Goal: Use online tool/utility: Utilize a website feature to perform a specific function

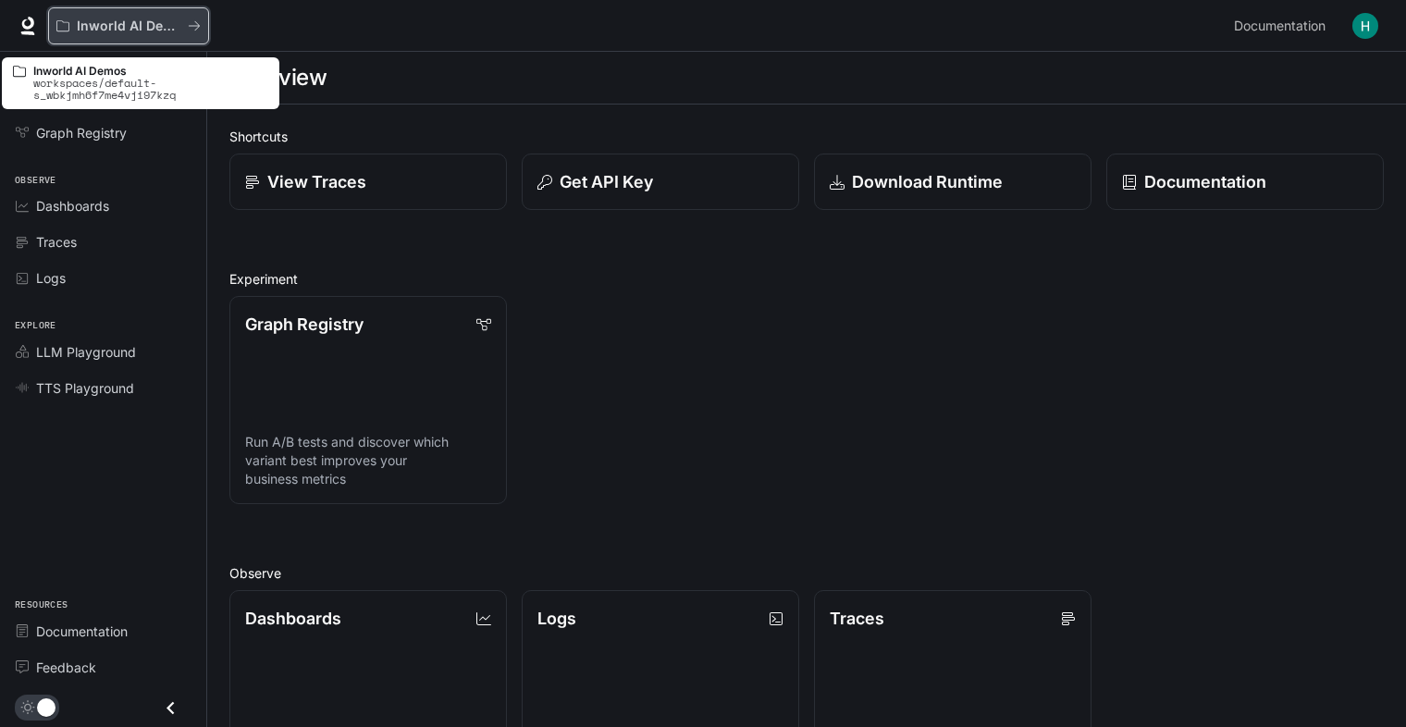
click at [66, 31] on icon "All workspaces" at bounding box center [62, 25] width 13 height 11
click at [69, 24] on div "Inworld AI Demos" at bounding box center [121, 26] width 131 height 16
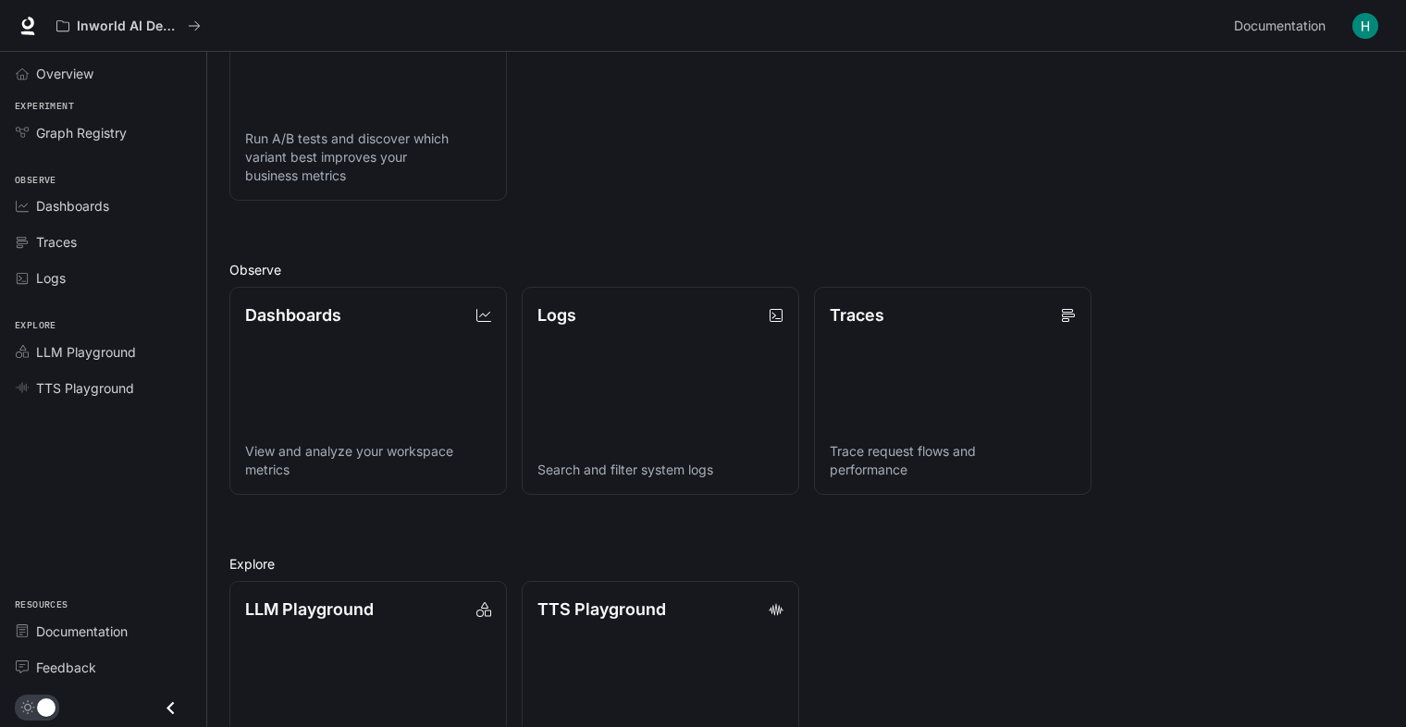
scroll to position [387, 0]
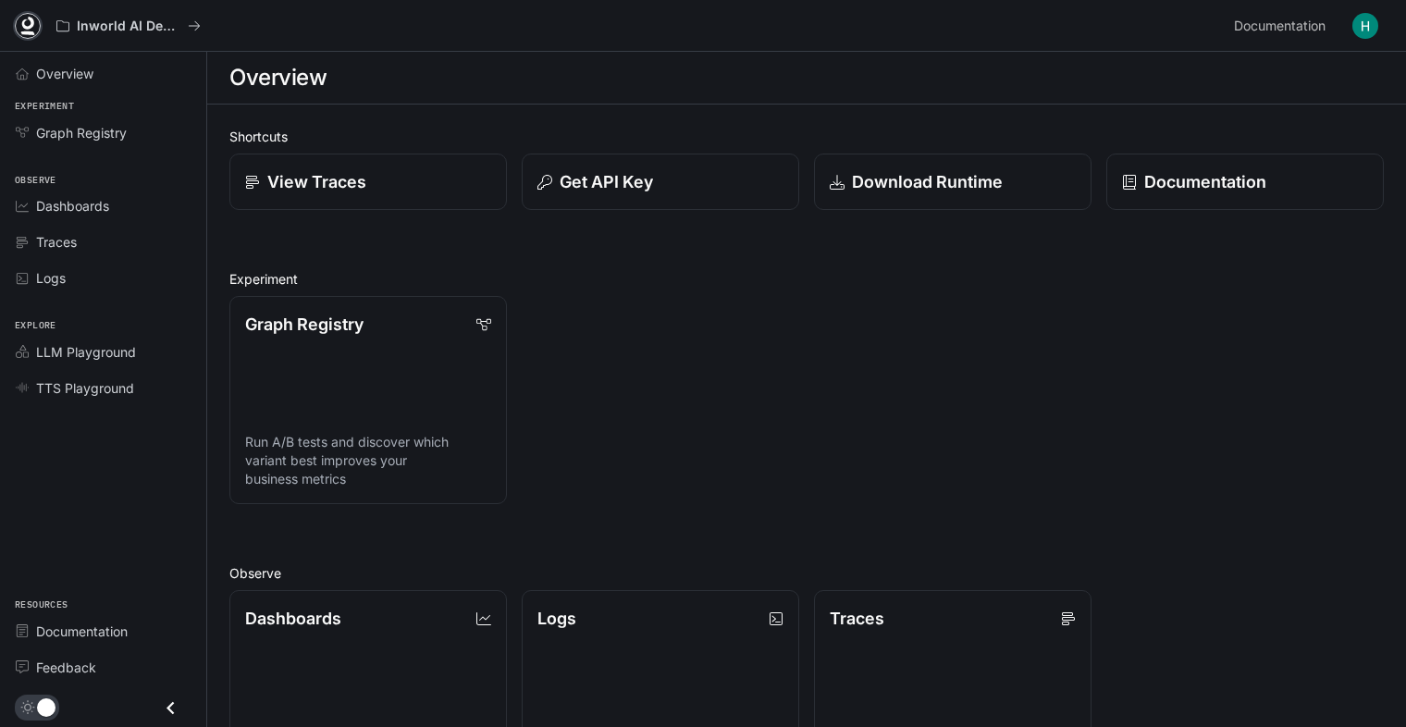
click at [17, 19] on link at bounding box center [28, 26] width 26 height 26
click at [55, 336] on link "LLM Playground" at bounding box center [102, 352] width 191 height 32
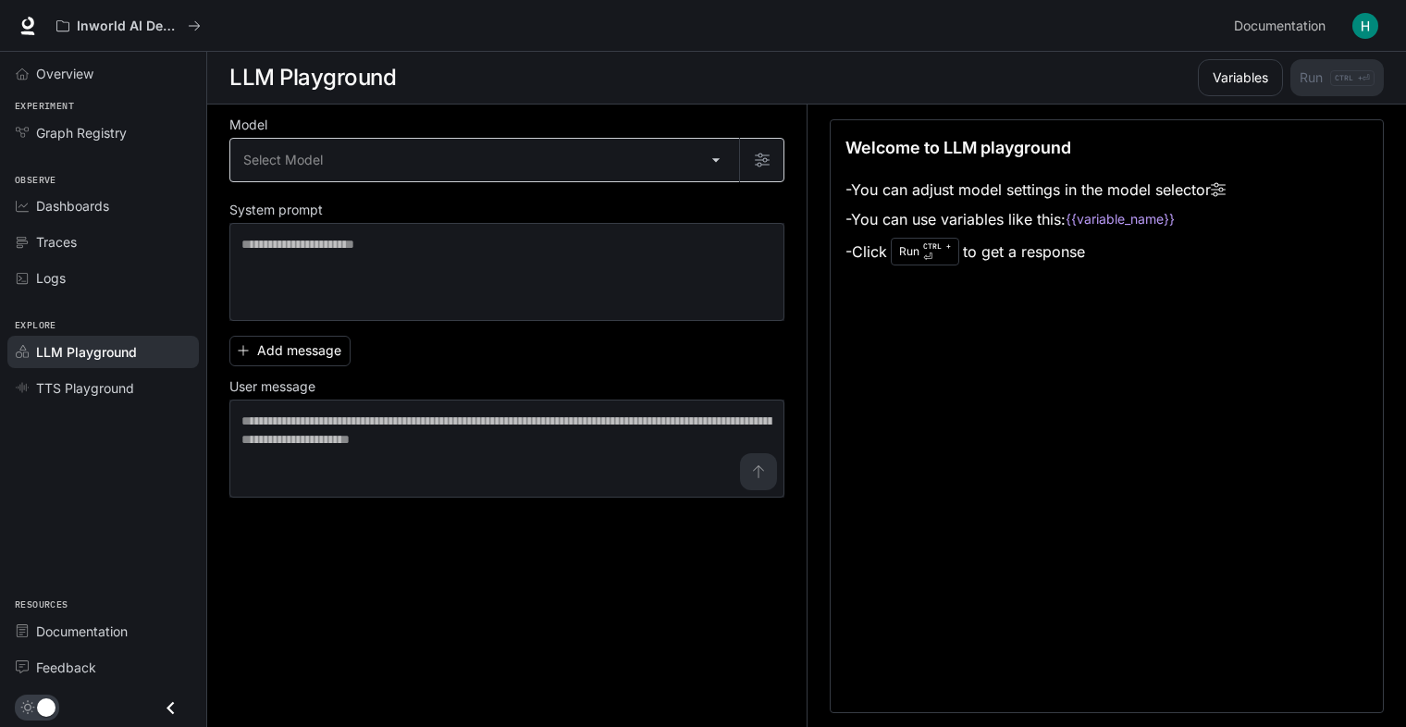
click at [300, 173] on body "Skip to main content Inworld AI Demos Documentation Documentation Portal Overvi…" at bounding box center [703, 364] width 1406 height 728
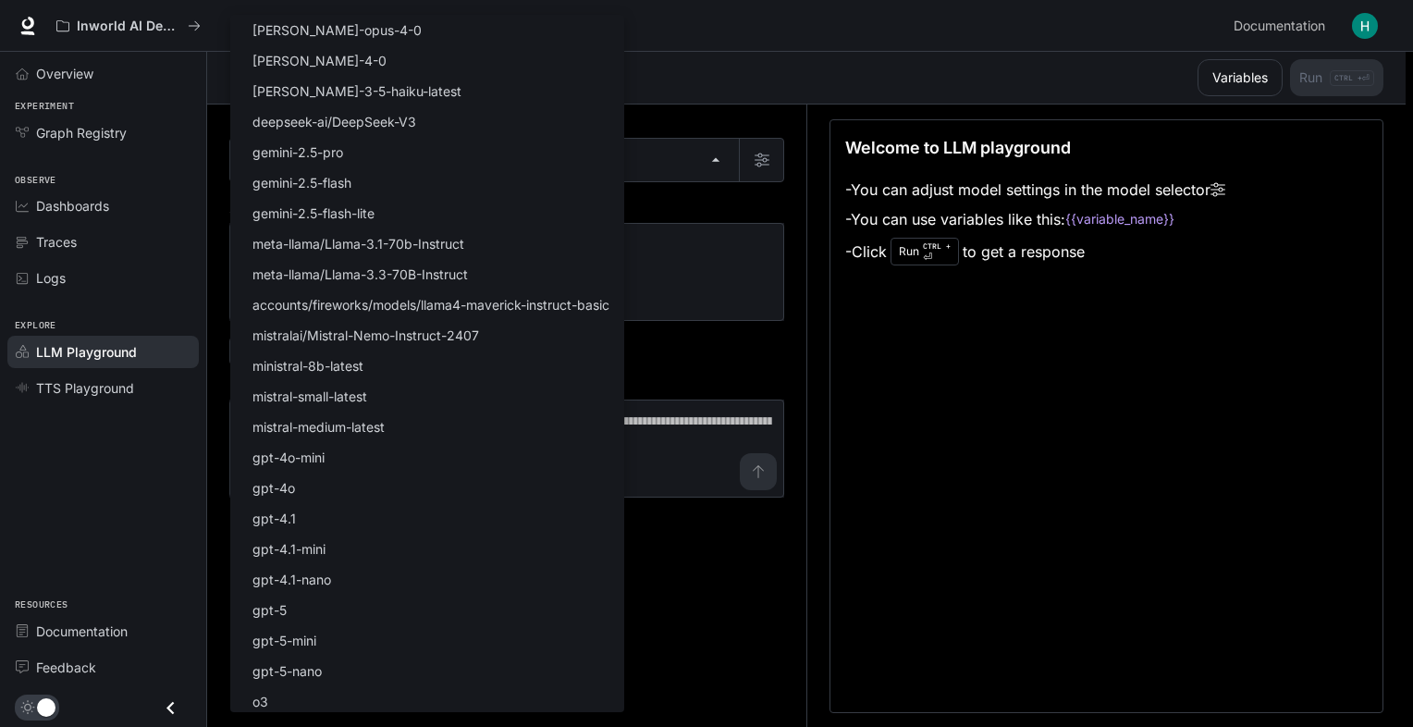
click at [718, 178] on div at bounding box center [706, 363] width 1413 height 727
click at [655, 161] on body "Skip to main content Inworld AI Demos Documentation Documentation Portal Overvi…" at bounding box center [706, 364] width 1413 height 728
click at [718, 113] on div at bounding box center [706, 363] width 1413 height 727
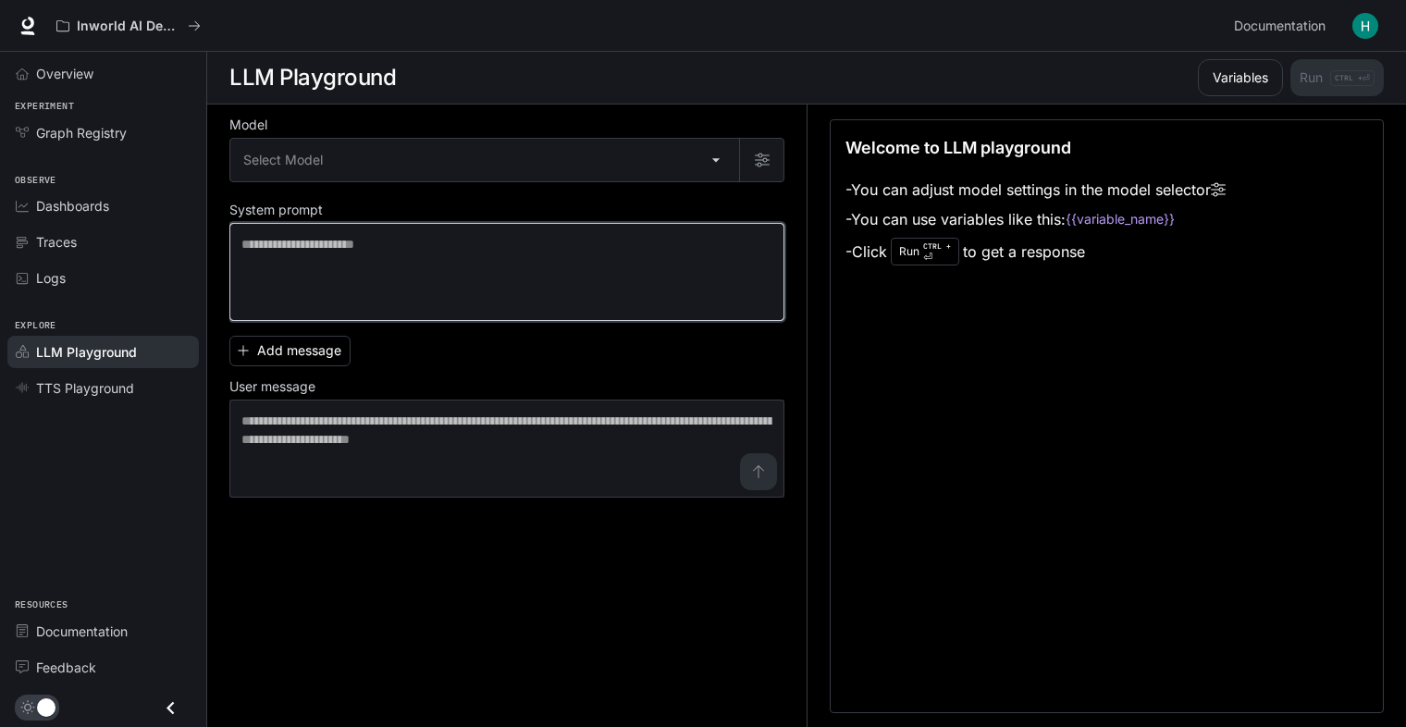
click at [477, 268] on textarea at bounding box center [506, 272] width 531 height 74
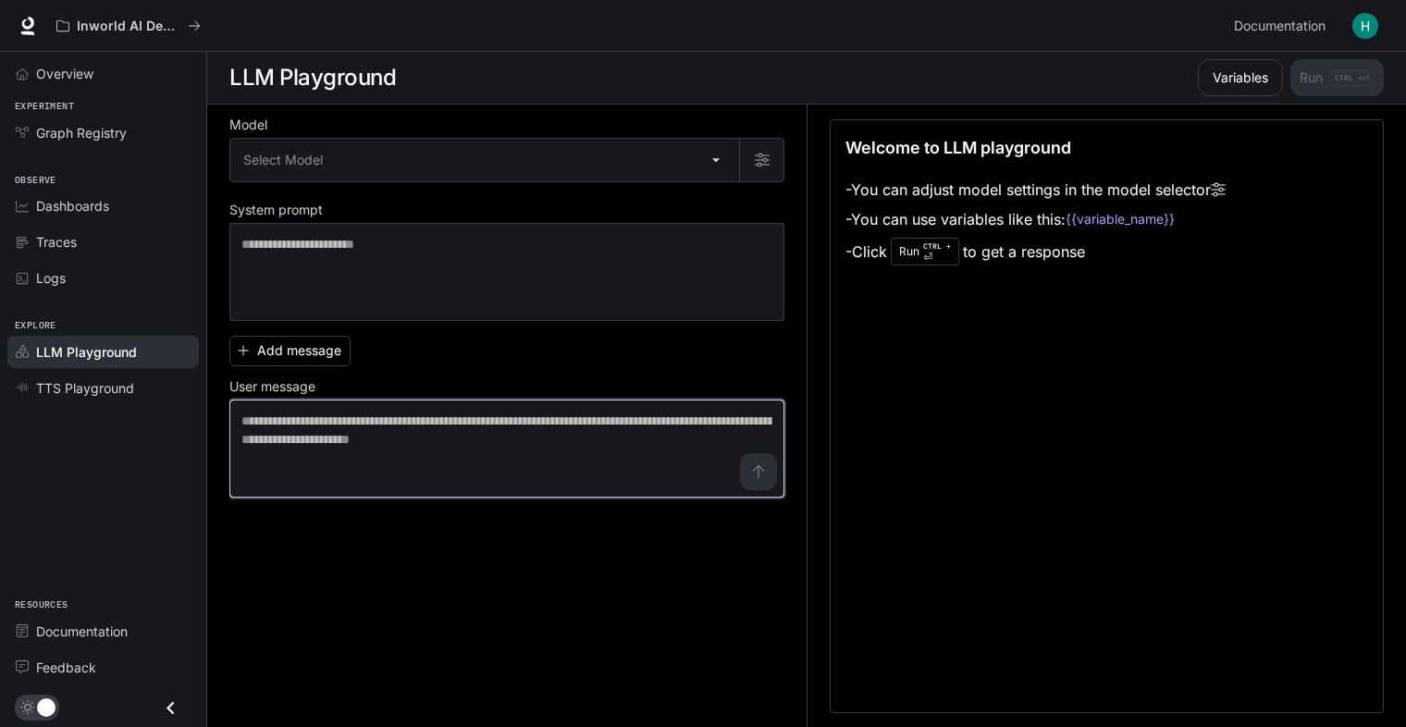
click at [411, 413] on textarea at bounding box center [506, 448] width 531 height 74
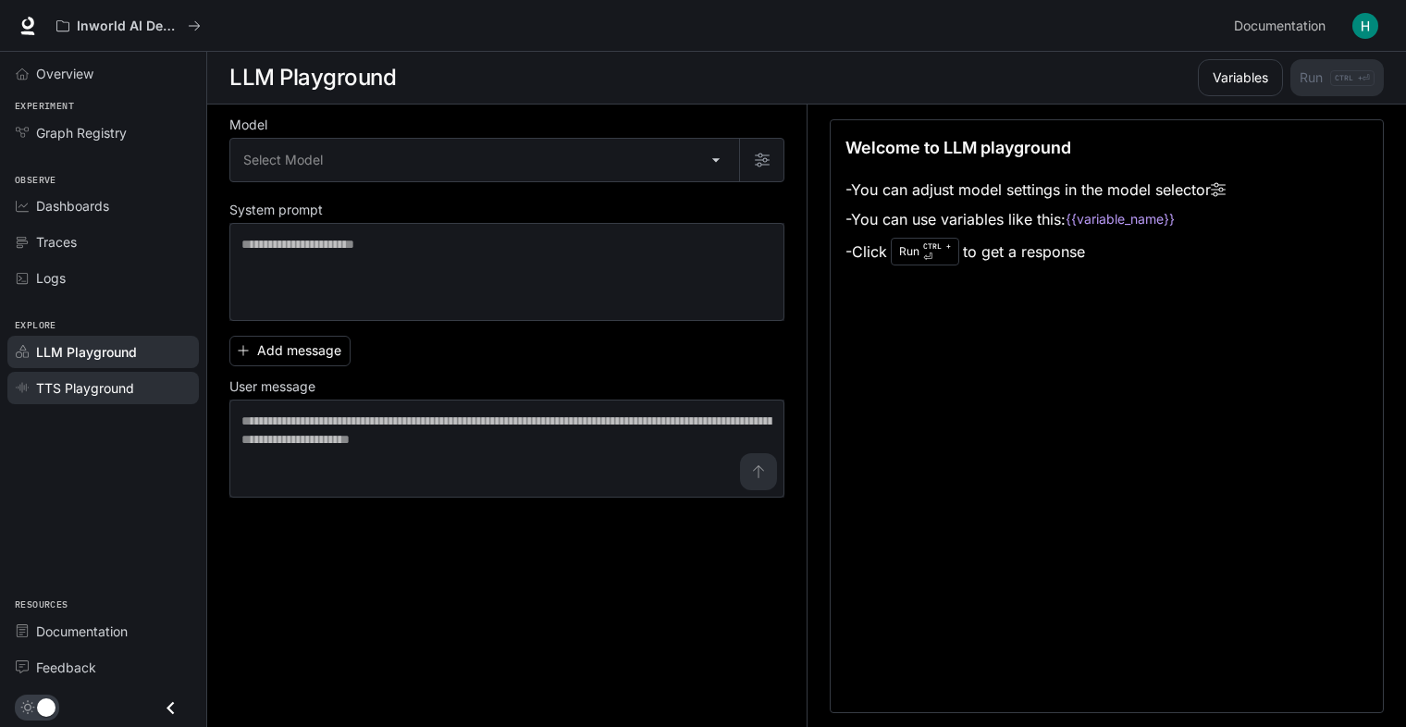
click at [54, 390] on span "TTS Playground" at bounding box center [85, 387] width 98 height 19
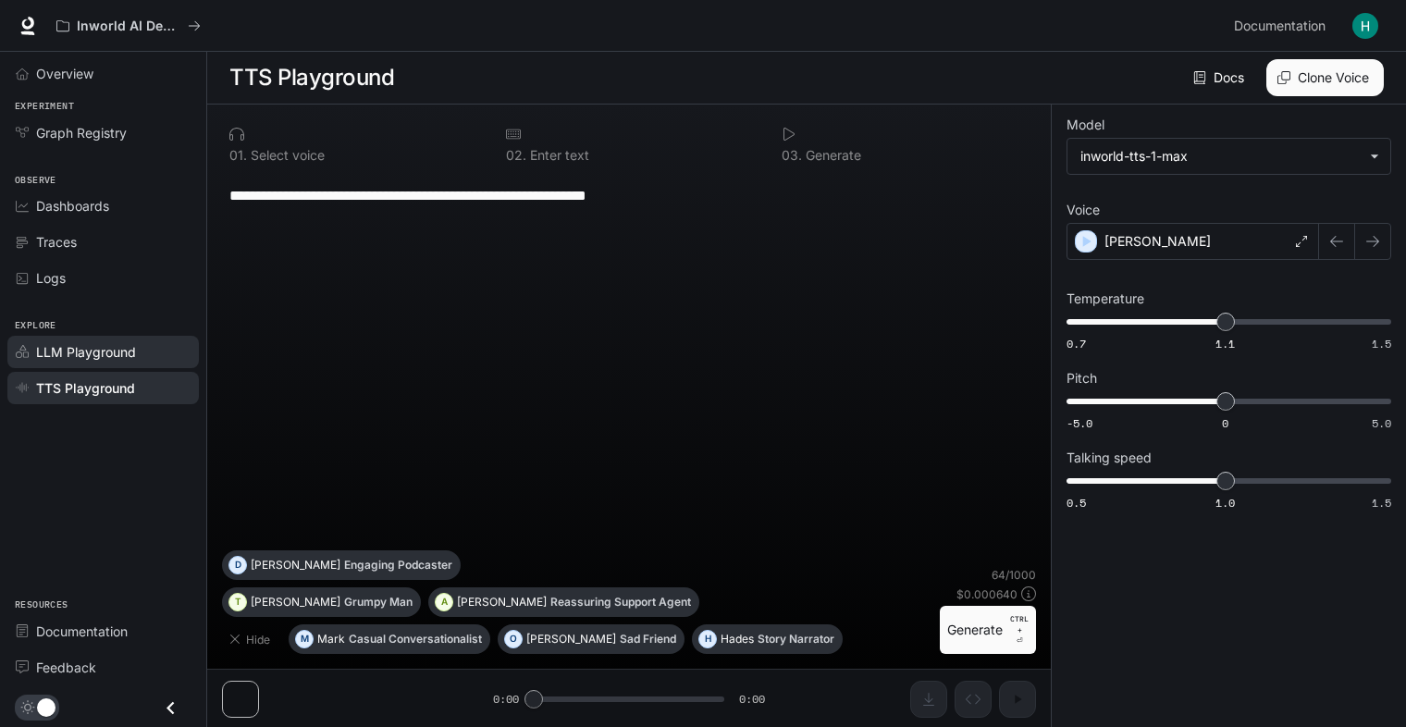
click at [100, 342] on span "LLM Playground" at bounding box center [86, 351] width 100 height 19
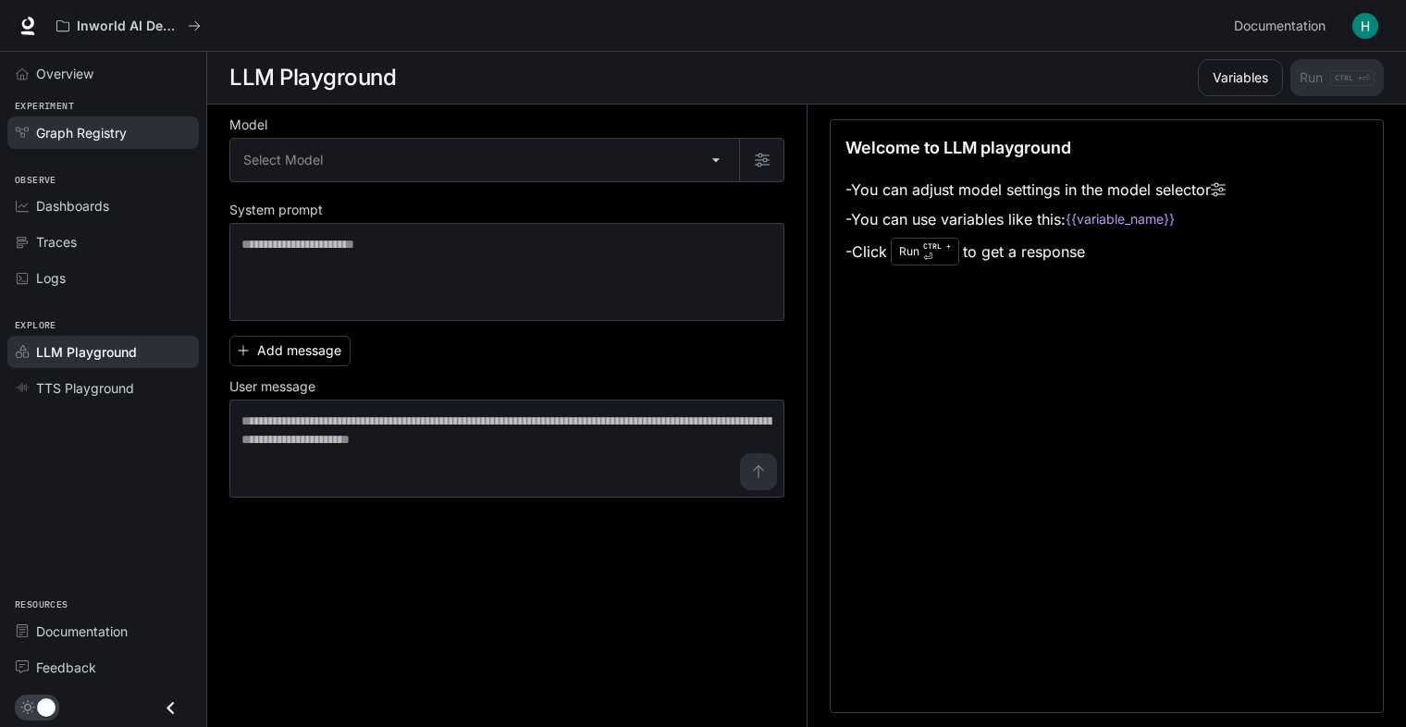
click at [96, 135] on span "Graph Registry" at bounding box center [81, 132] width 91 height 19
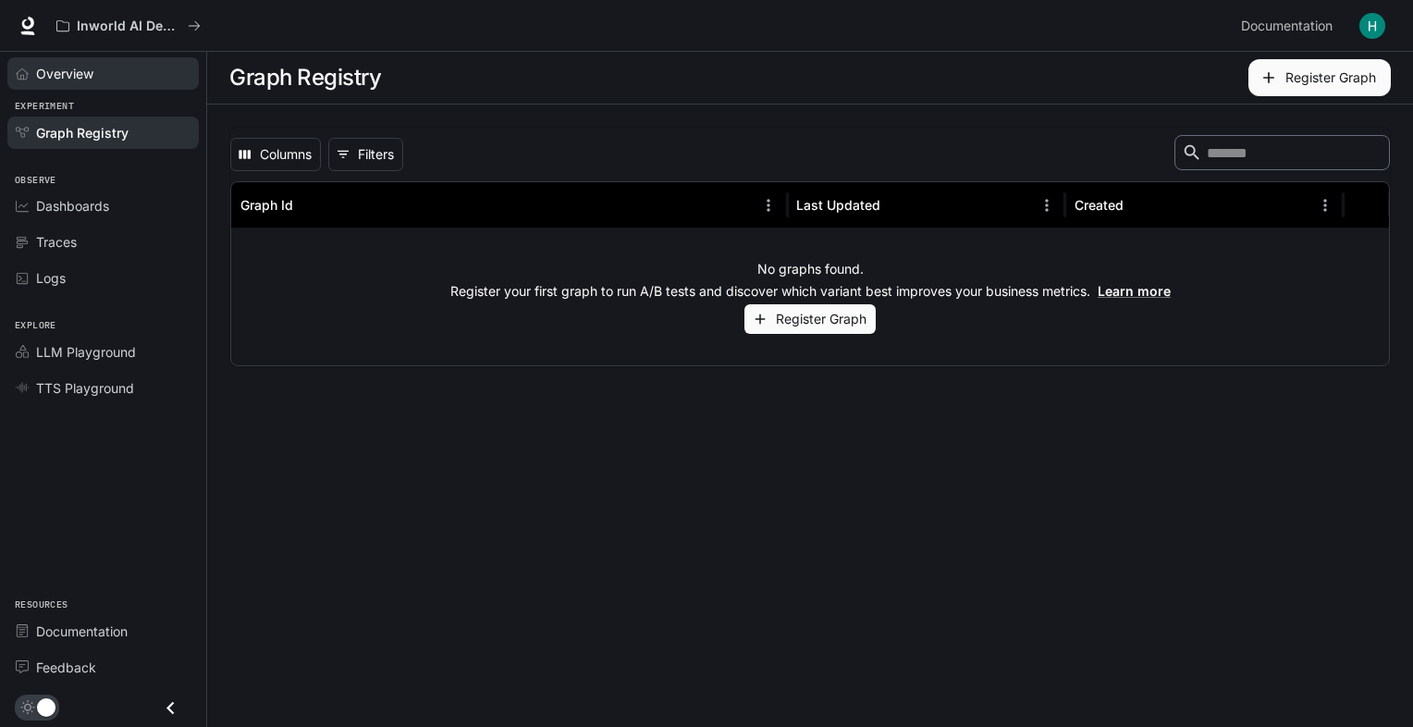
click at [104, 68] on div "Overview" at bounding box center [113, 73] width 154 height 19
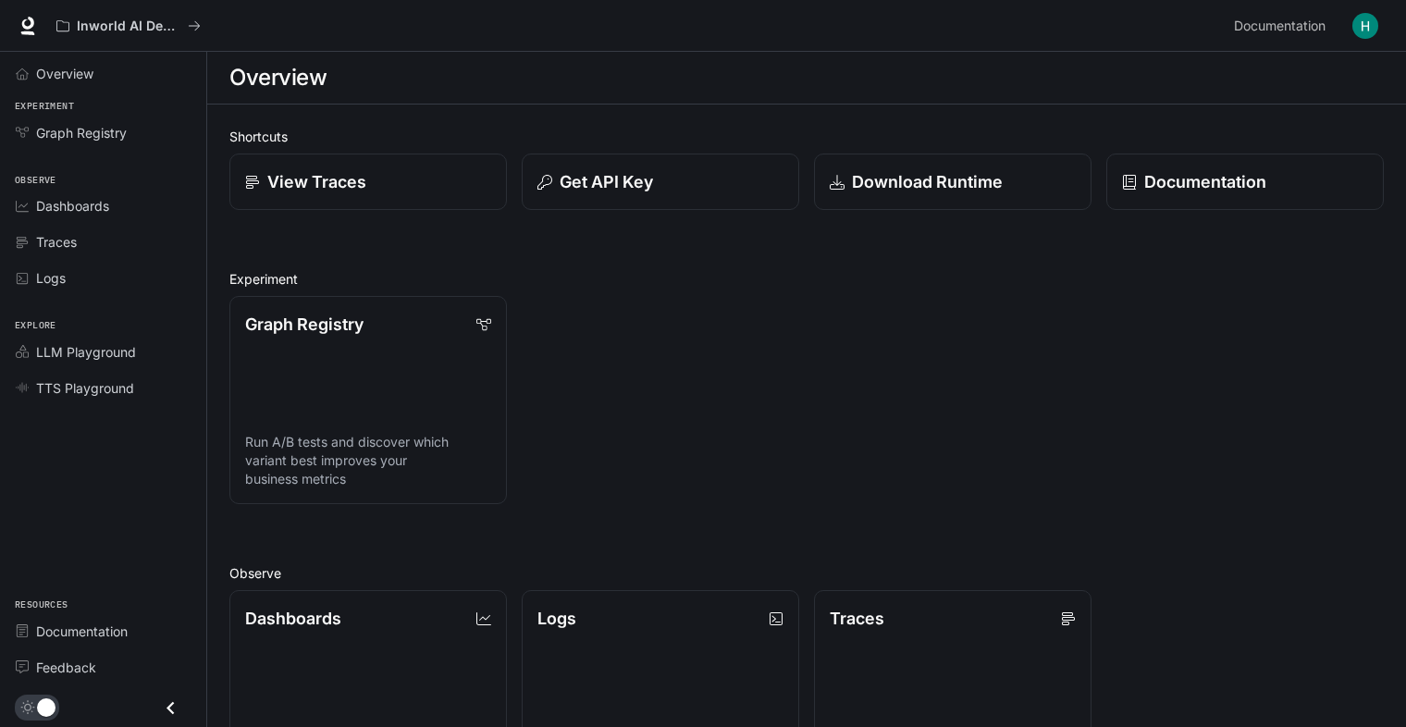
click at [117, 438] on div "Overview Experiment Graph Registry Observe Dashboards Traces Logs Explore LLM P…" at bounding box center [103, 389] width 206 height 675
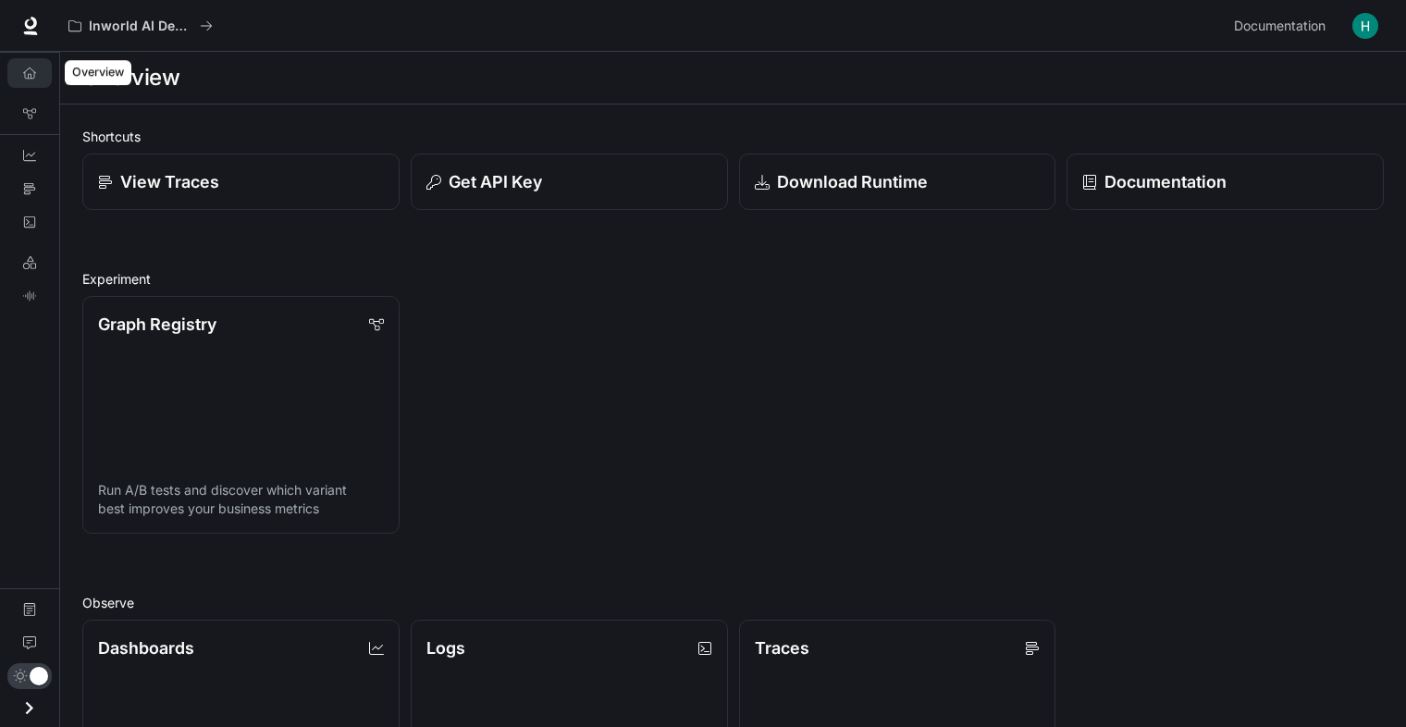
click at [33, 64] on link "Overview" at bounding box center [29, 73] width 44 height 30
click at [33, 73] on icon "Overview" at bounding box center [29, 73] width 13 height 13
click at [28, 28] on icon at bounding box center [30, 23] width 12 height 13
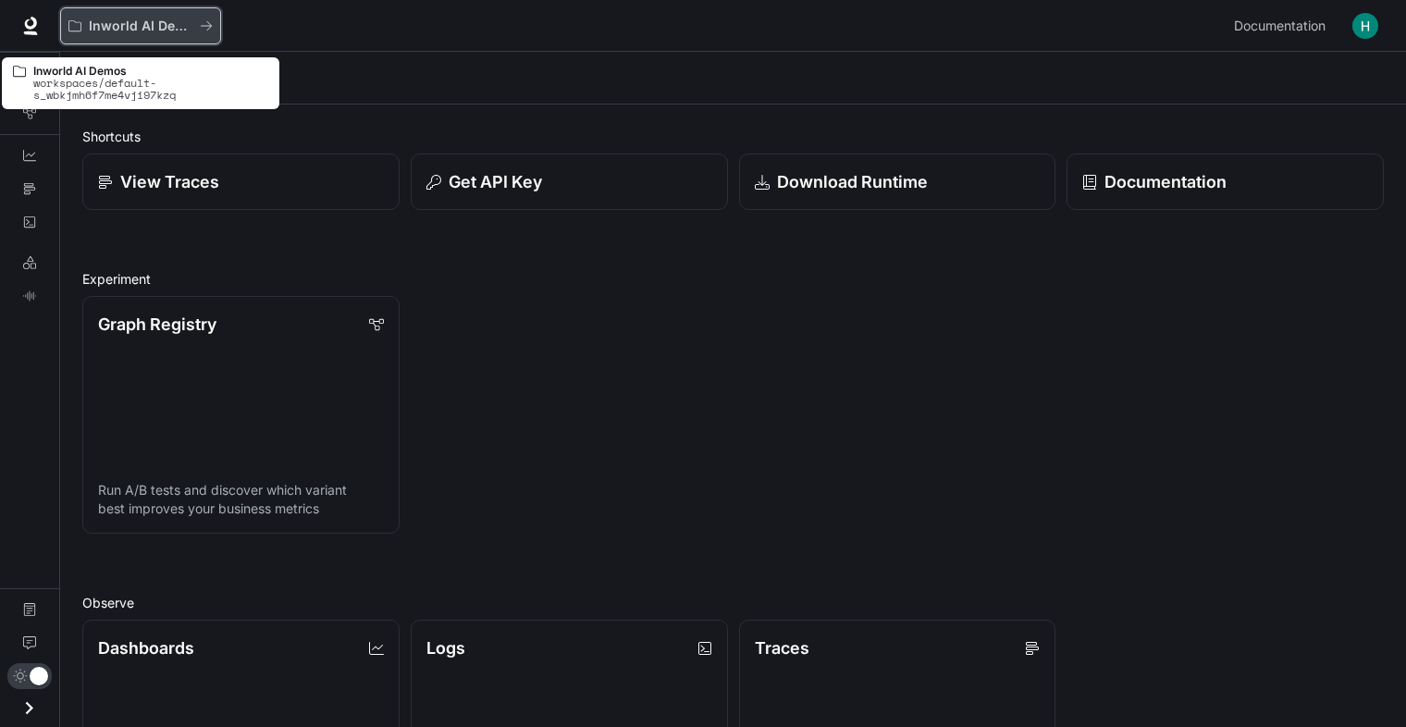
click at [209, 31] on icon "All workspaces" at bounding box center [206, 25] width 13 height 13
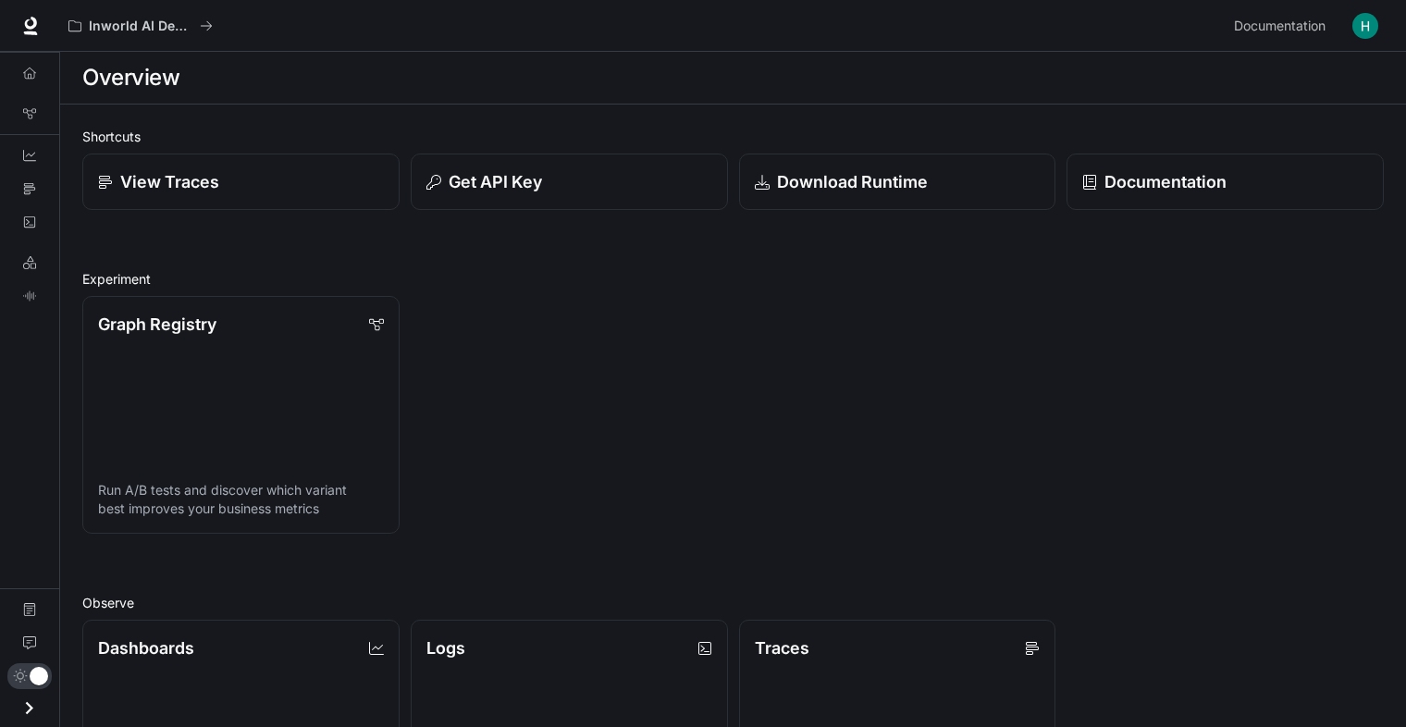
click at [29, 703] on icon "Open drawer" at bounding box center [29, 707] width 7 height 13
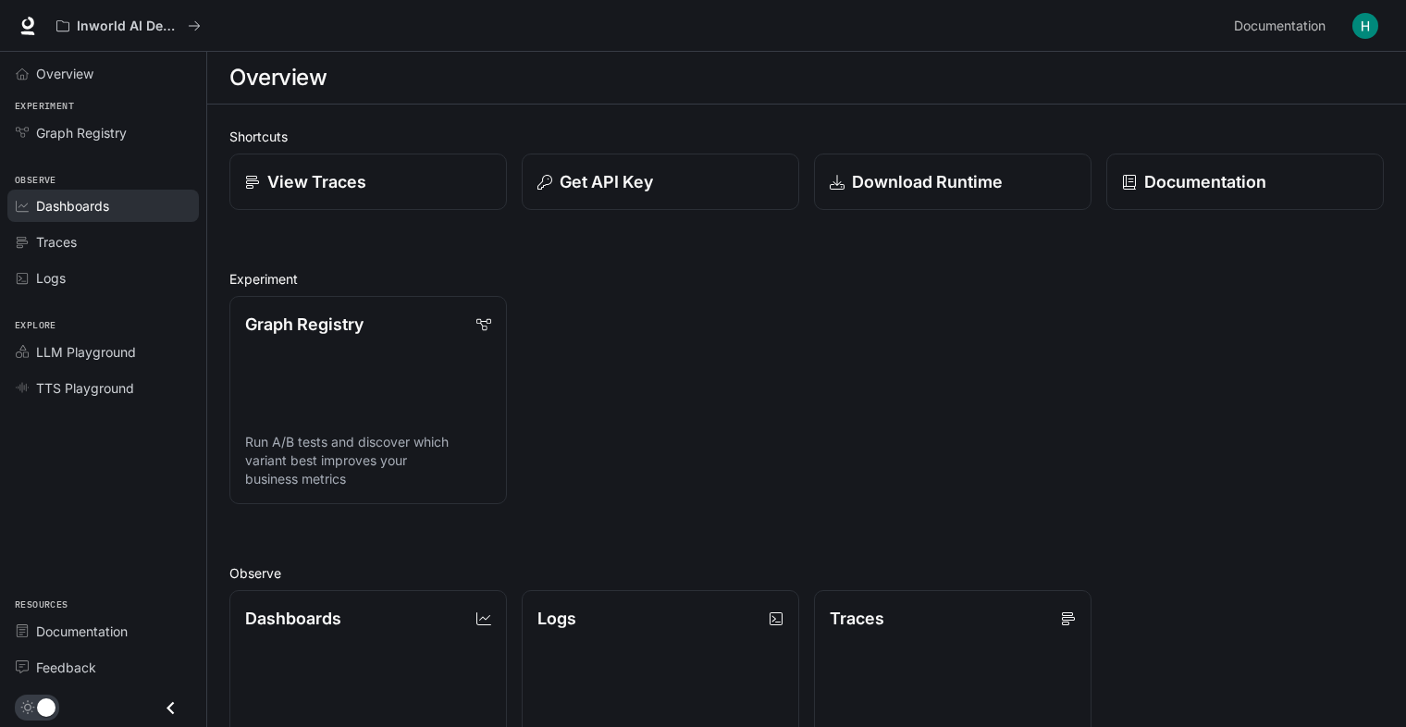
click at [84, 190] on link "Dashboards" at bounding box center [102, 206] width 191 height 32
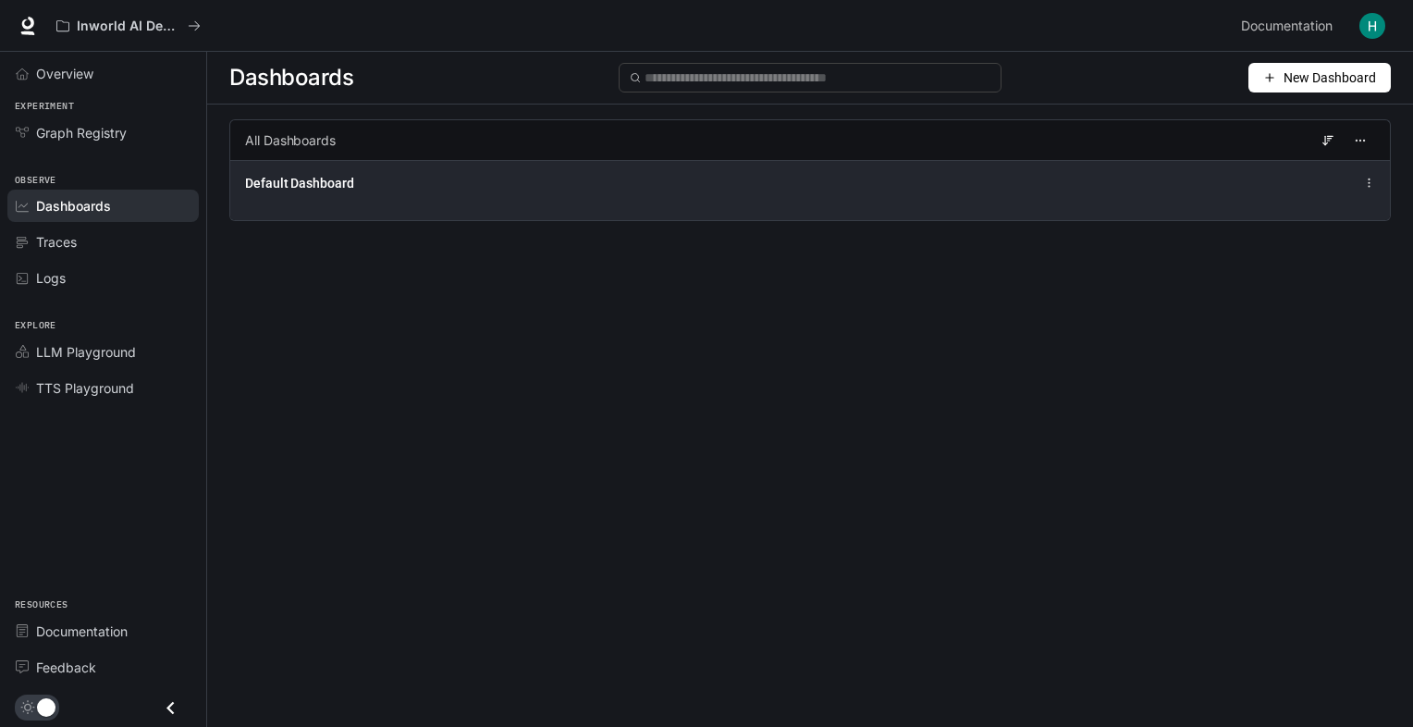
click at [311, 194] on div "Default Dashboard" at bounding box center [810, 190] width 1160 height 60
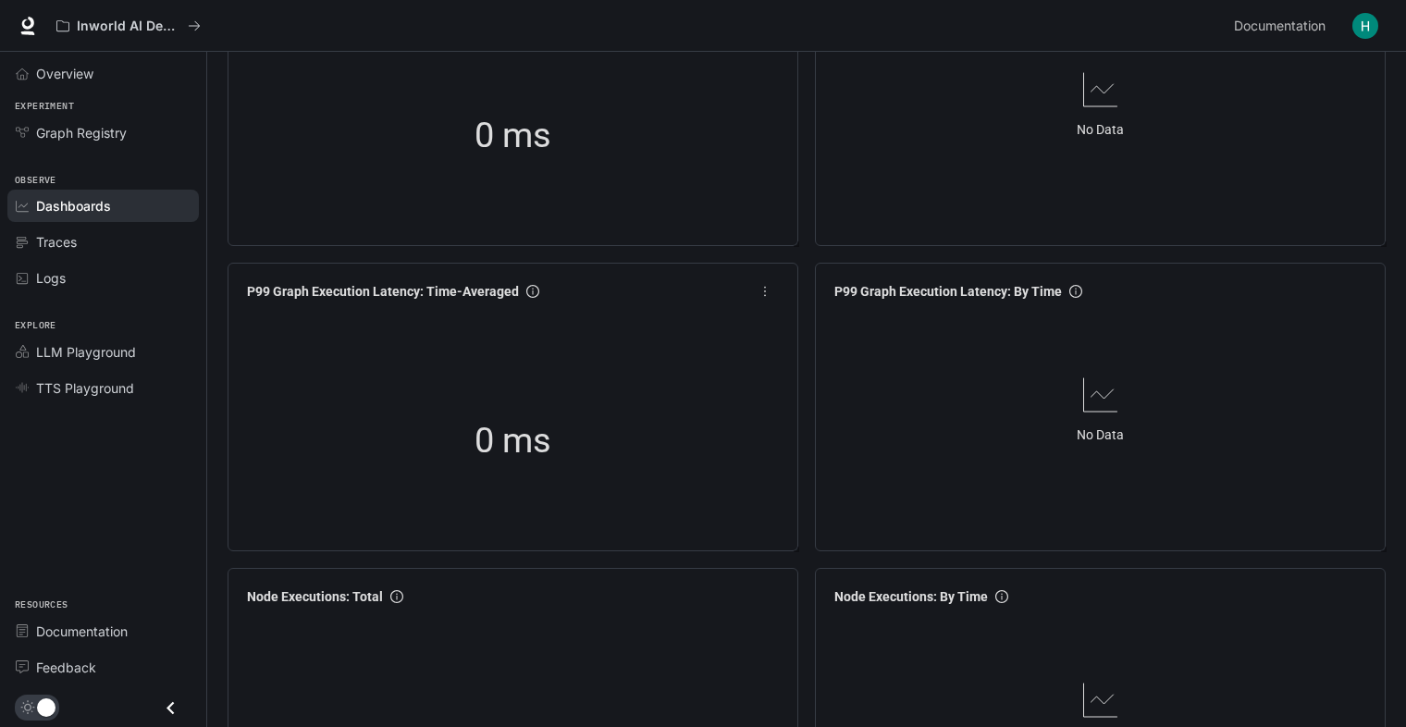
scroll to position [740, 0]
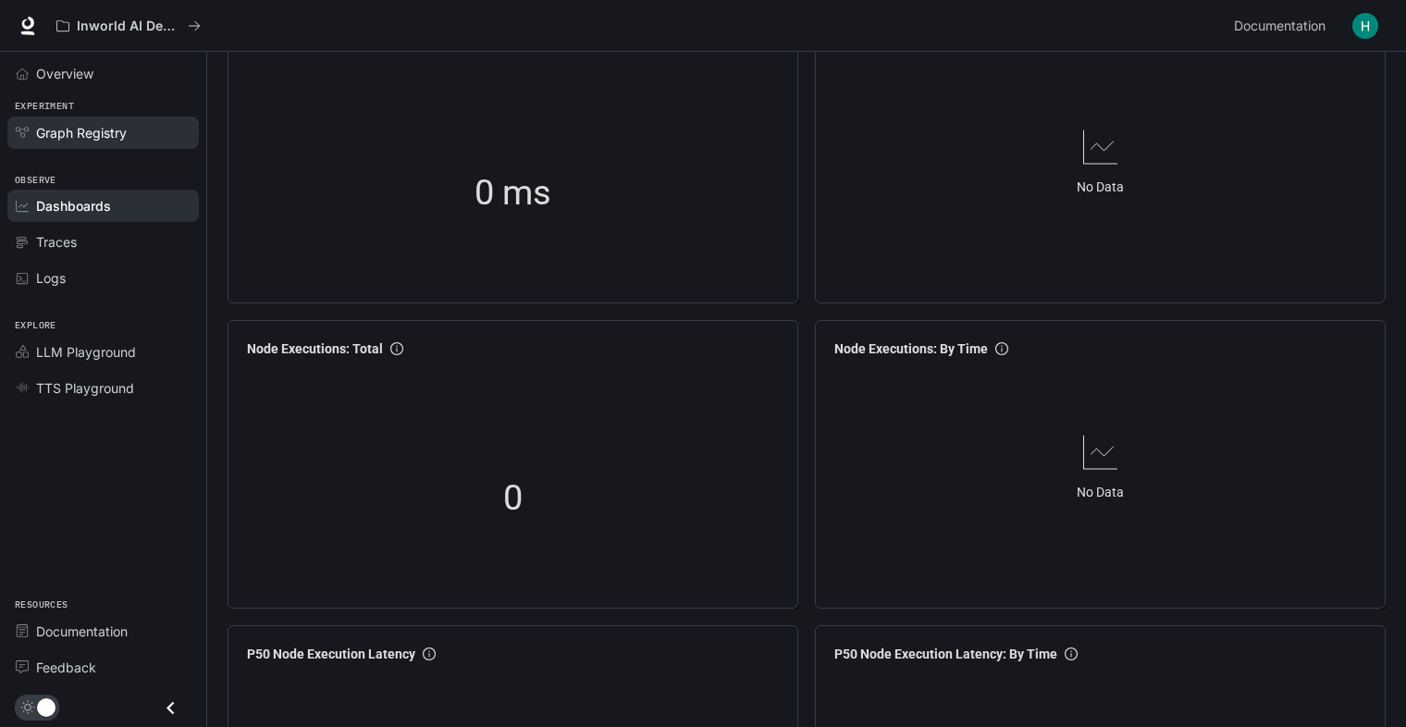
click at [76, 129] on span "Graph Registry" at bounding box center [81, 132] width 91 height 19
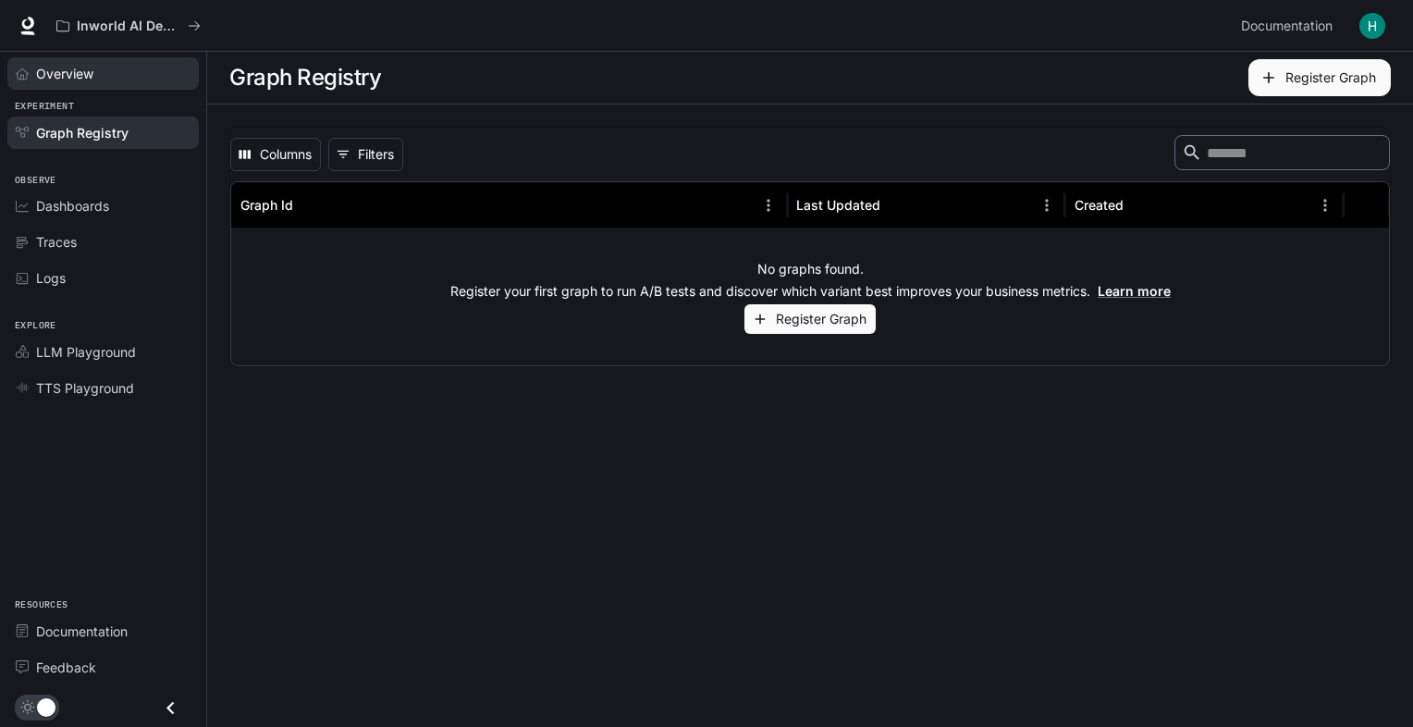
click at [45, 74] on span "Overview" at bounding box center [64, 73] width 57 height 19
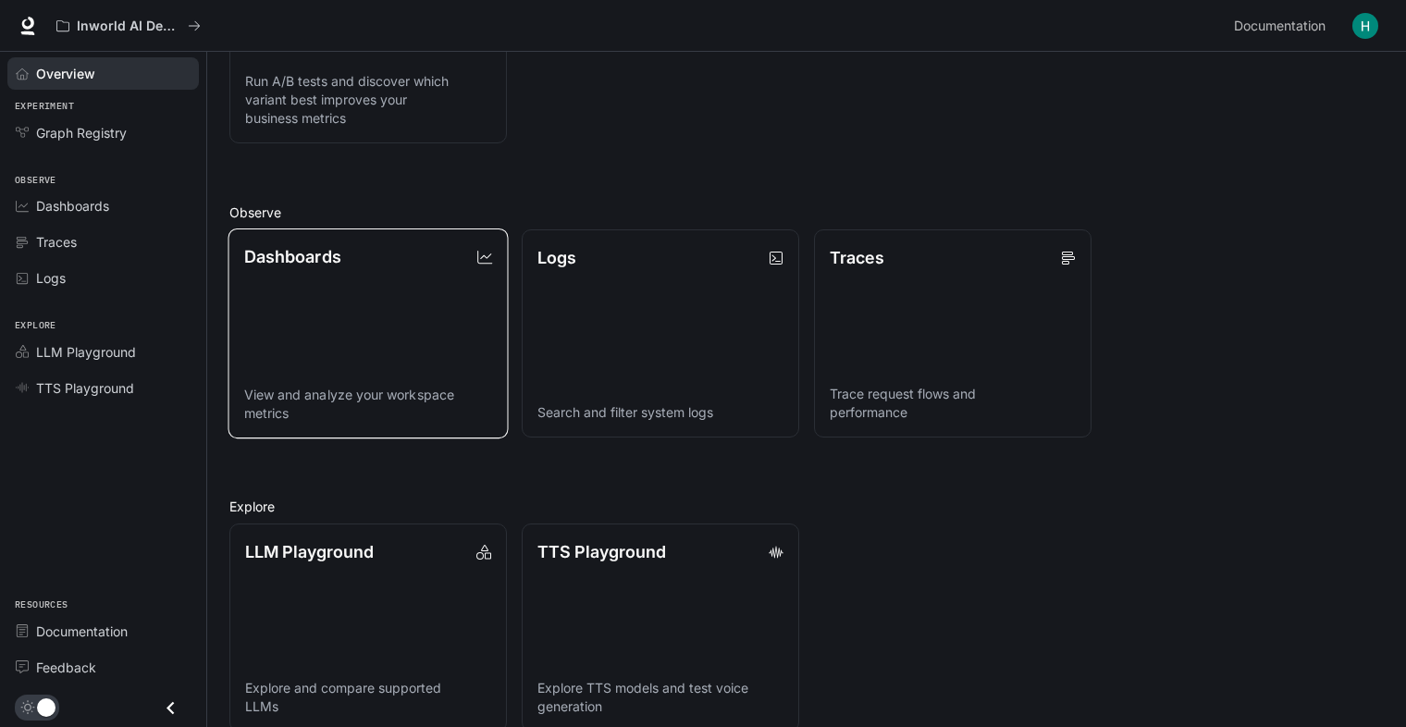
scroll to position [370, 0]
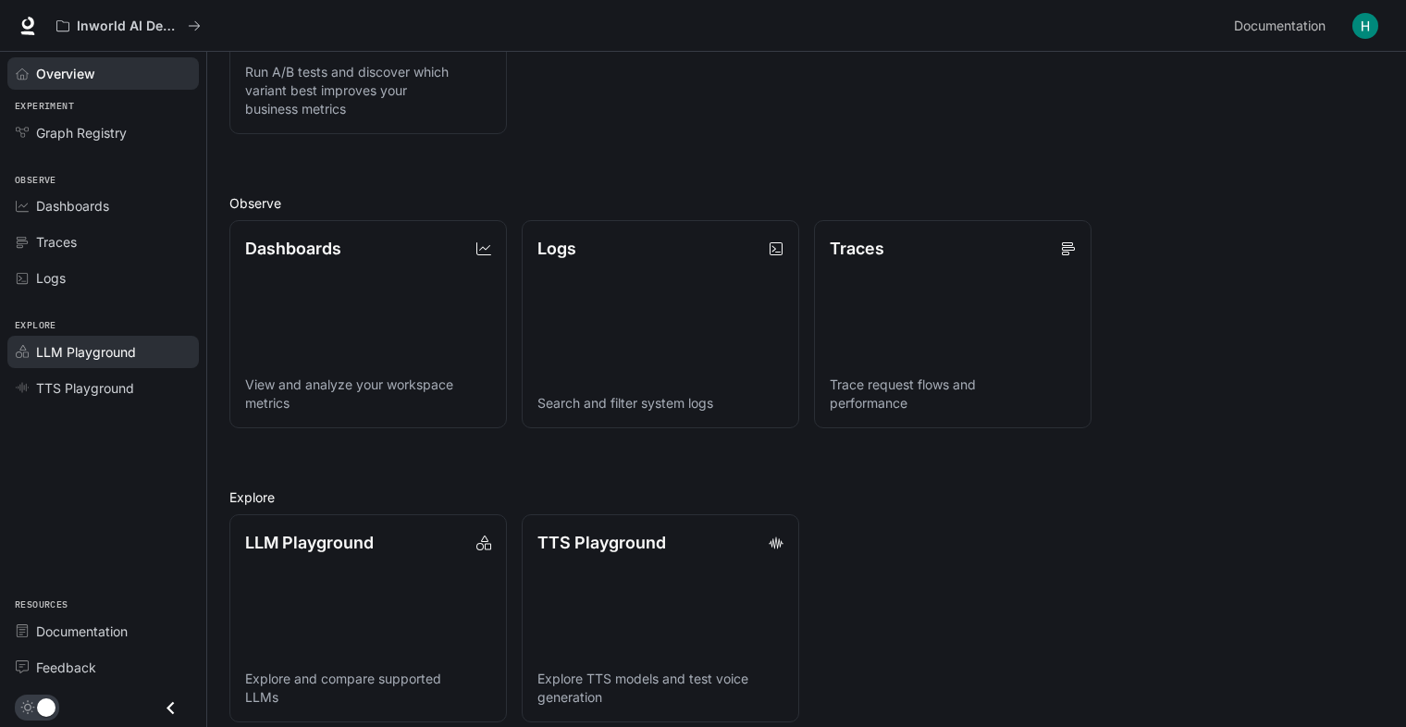
click at [142, 358] on div "LLM Playground" at bounding box center [113, 351] width 154 height 19
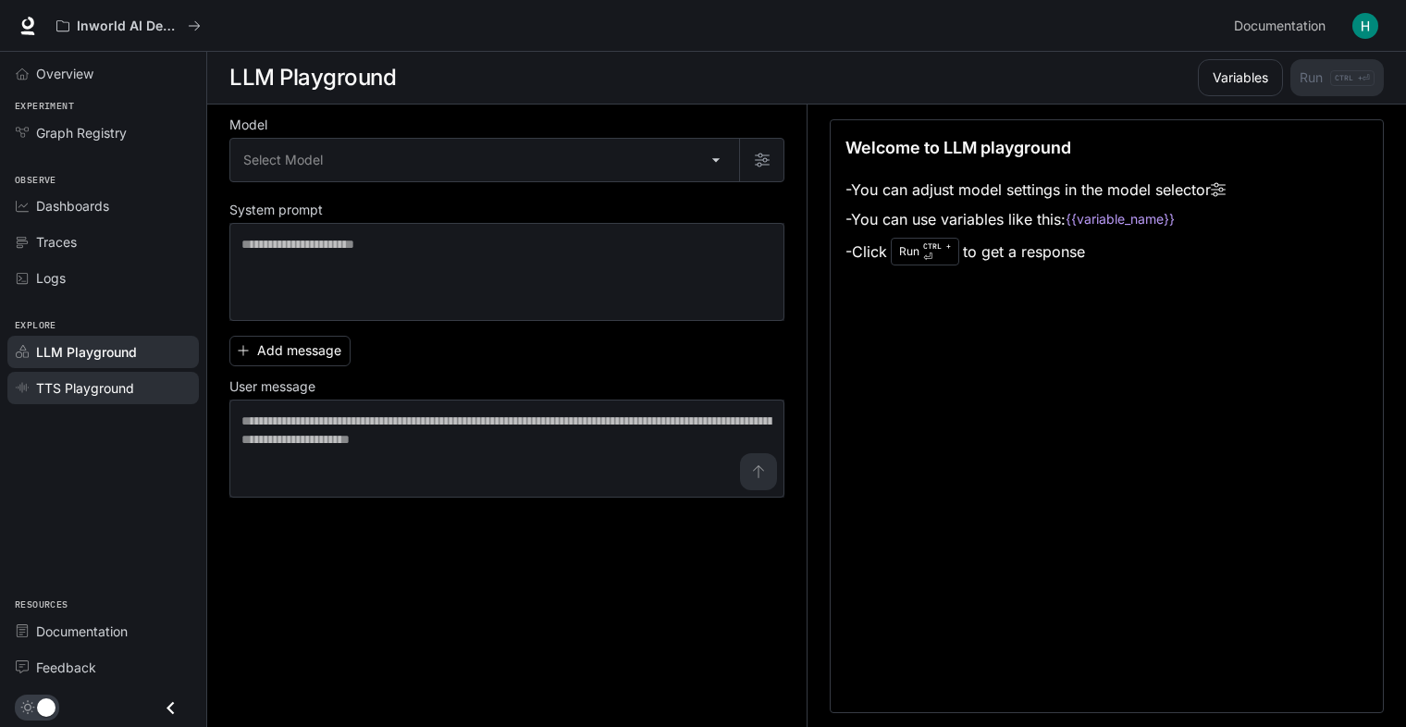
click at [133, 385] on span "TTS Playground" at bounding box center [85, 387] width 98 height 19
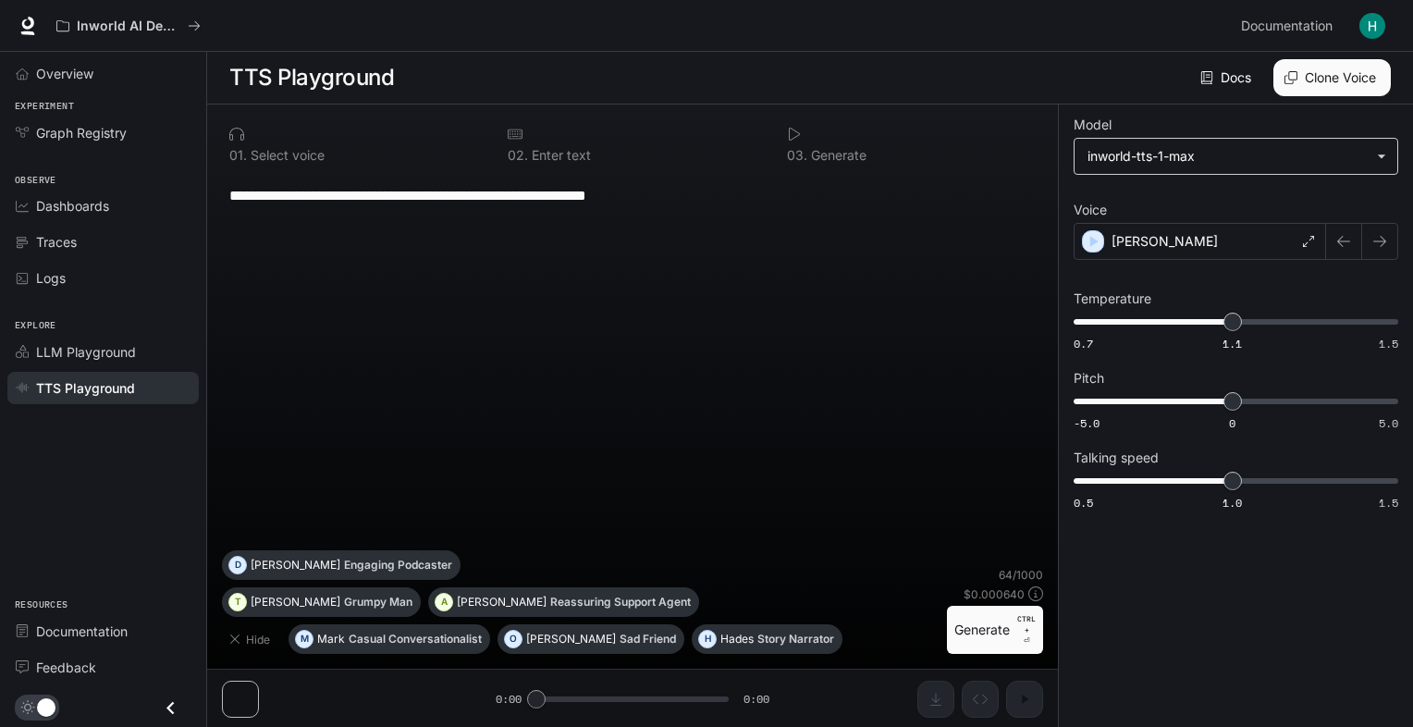
click at [1161, 155] on body "**********" at bounding box center [706, 364] width 1413 height 728
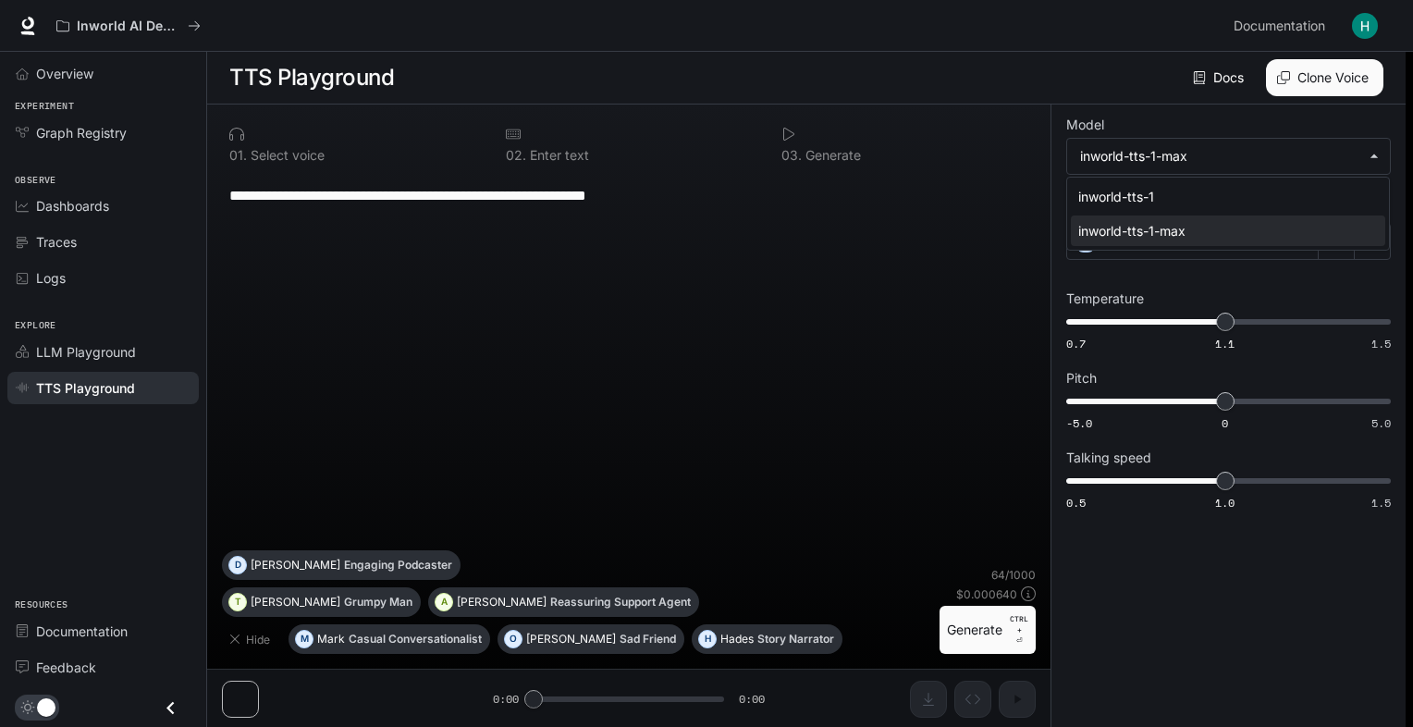
click at [1161, 154] on div at bounding box center [706, 363] width 1413 height 727
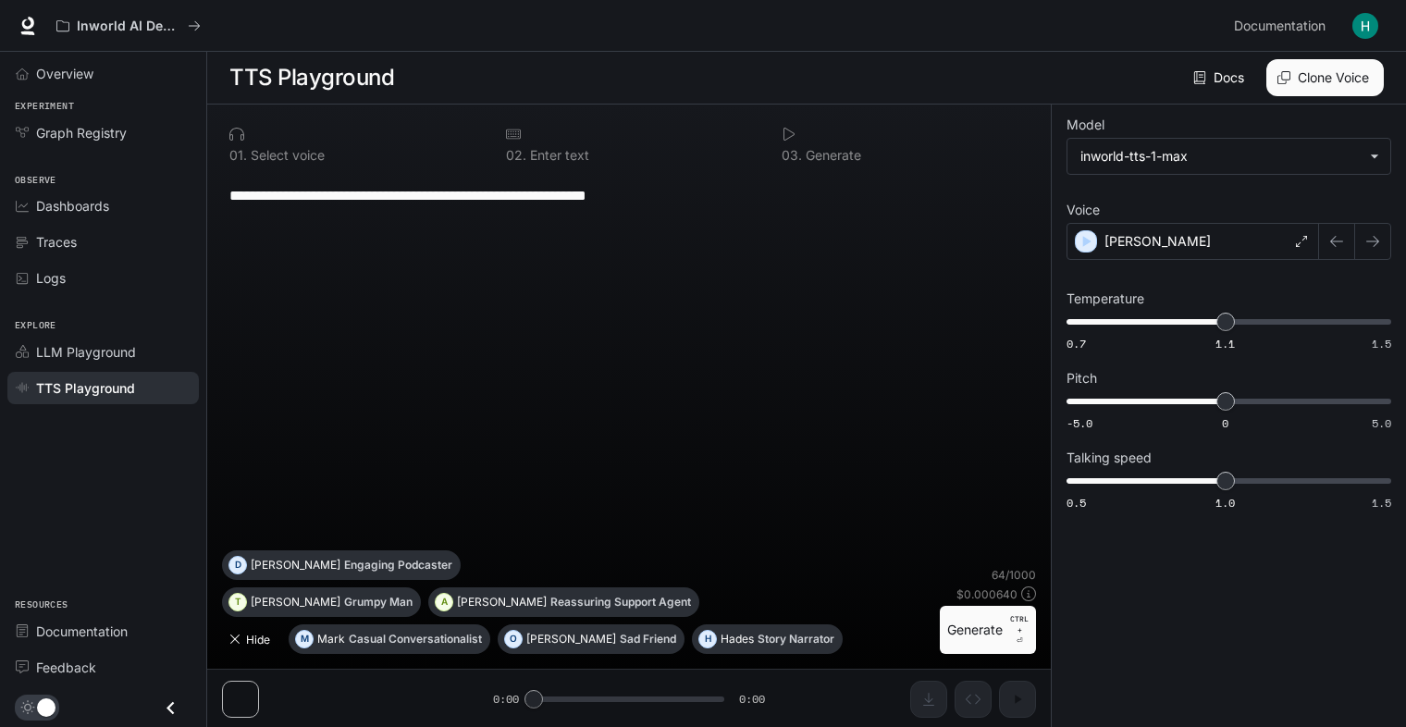
click at [248, 626] on button "Hide" at bounding box center [251, 639] width 59 height 30
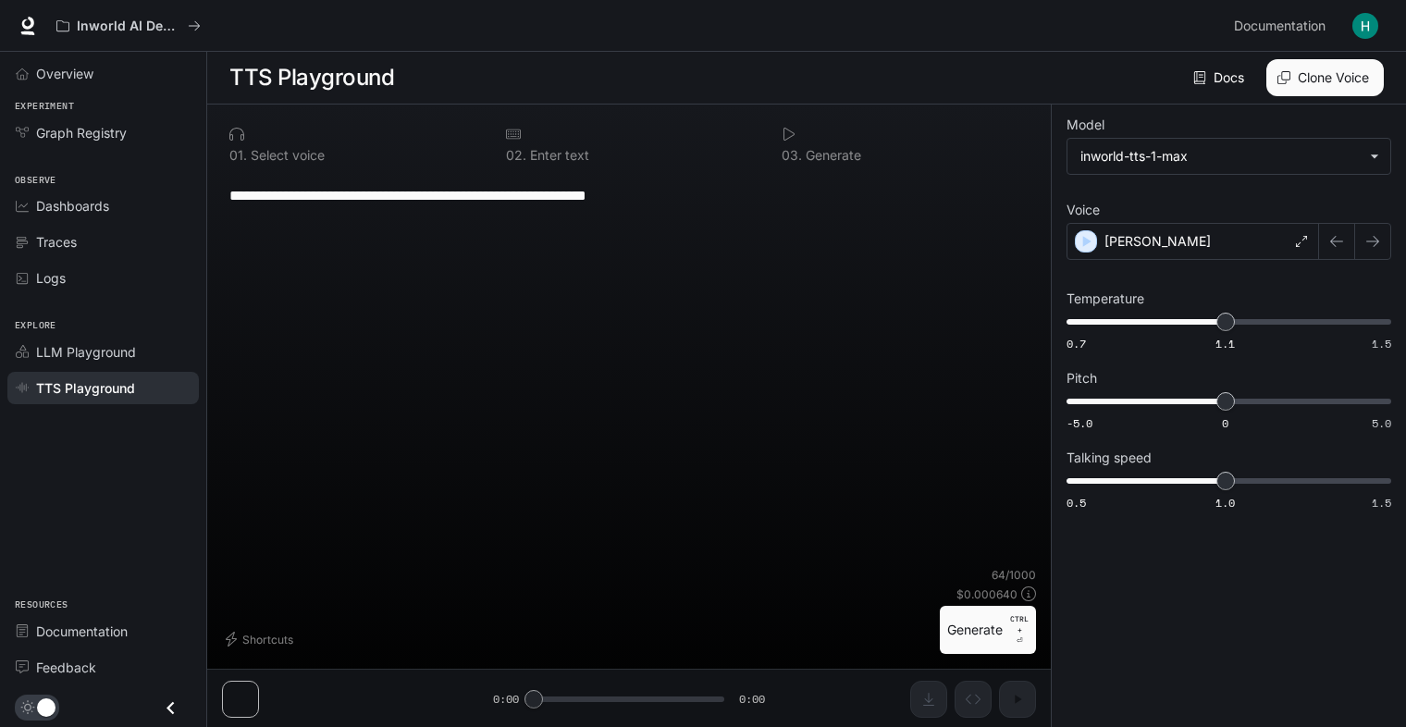
click at [877, 627] on div "Shortcuts" at bounding box center [577, 639] width 710 height 30
click at [275, 645] on button "Shortcuts" at bounding box center [261, 639] width 79 height 30
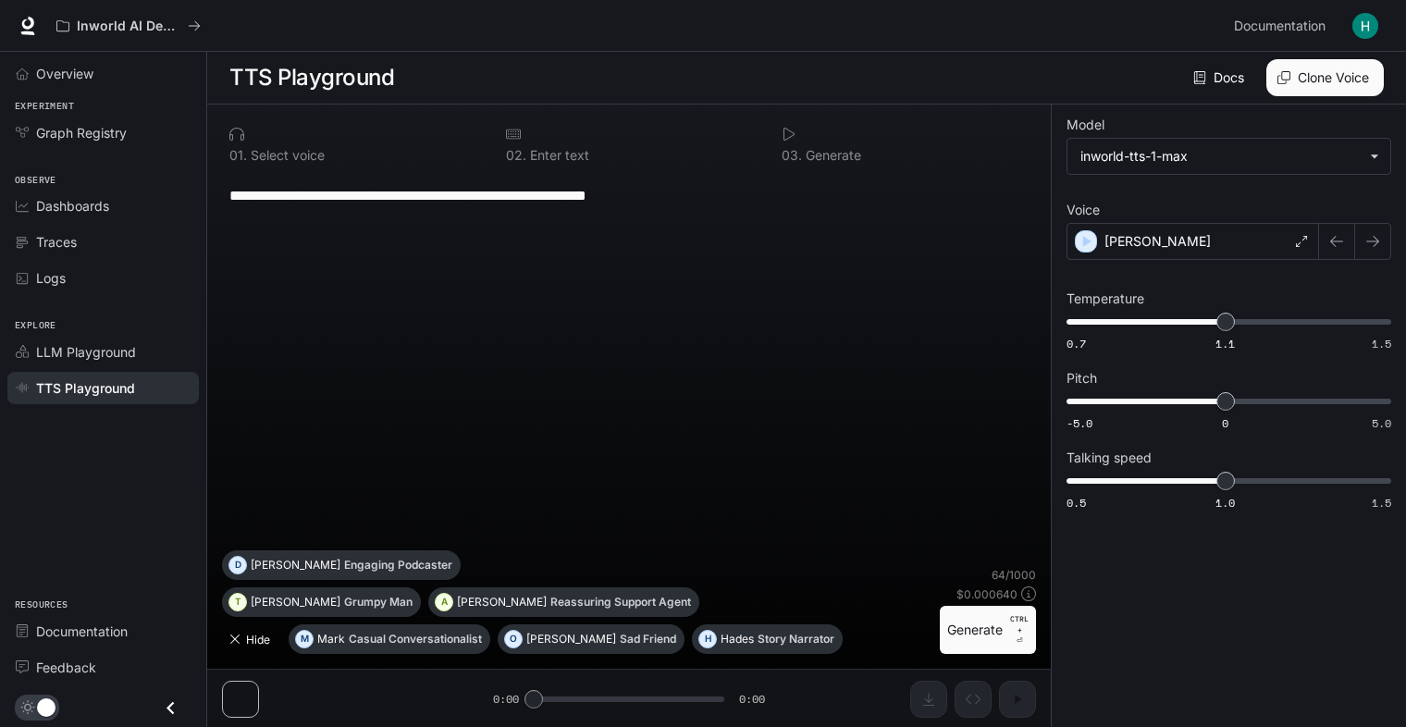
click at [274, 639] on button "Hide" at bounding box center [251, 639] width 59 height 30
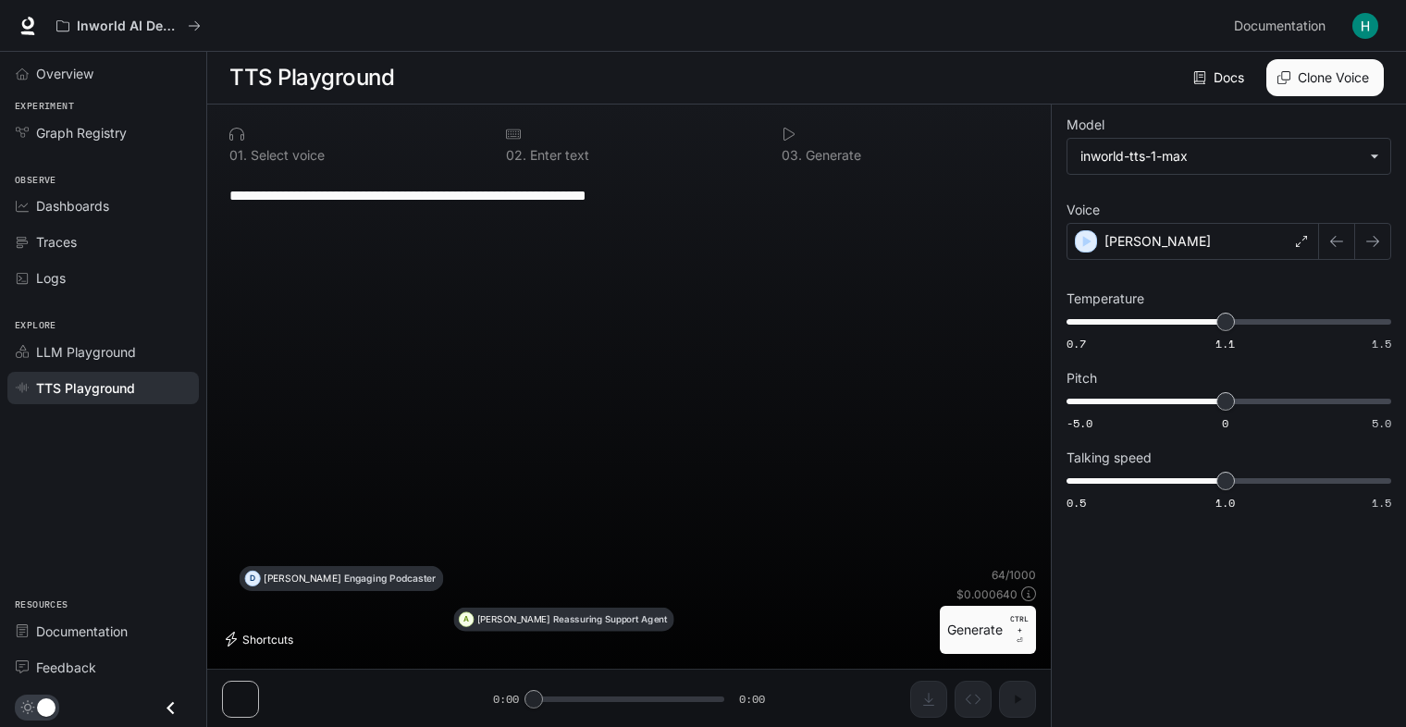
click at [252, 633] on button "Shortcuts" at bounding box center [261, 639] width 79 height 30
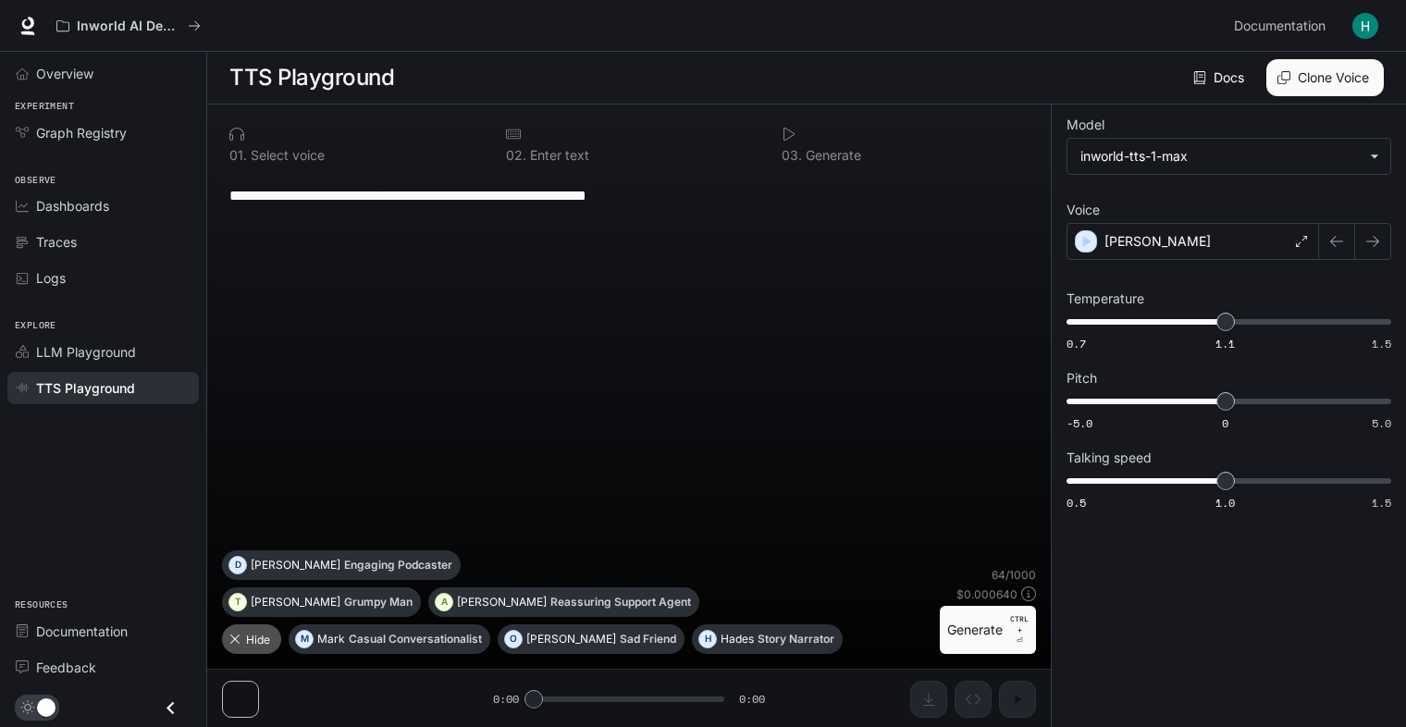
click at [252, 633] on button "Hide" at bounding box center [251, 639] width 59 height 30
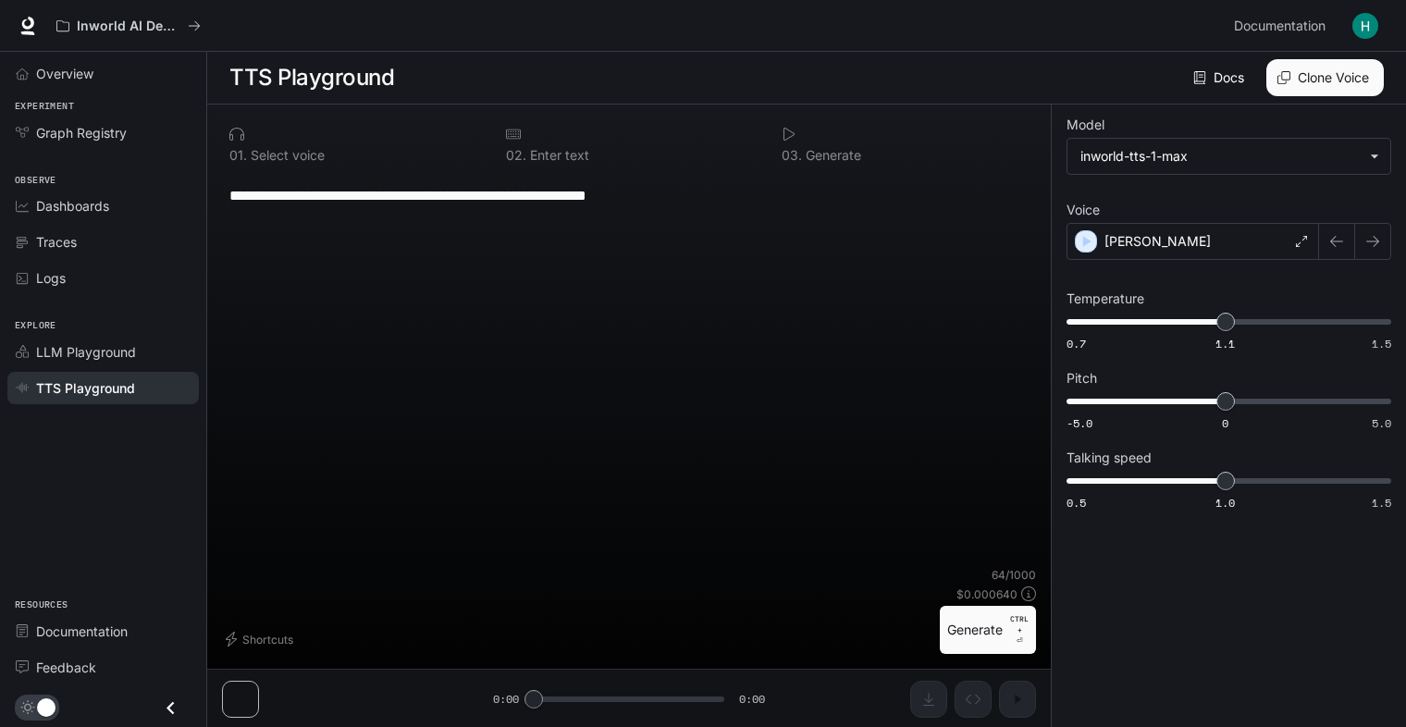
click at [821, 151] on p "Generate" at bounding box center [831, 155] width 59 height 13
click at [1143, 242] on div "[PERSON_NAME]" at bounding box center [1192, 241] width 252 height 37
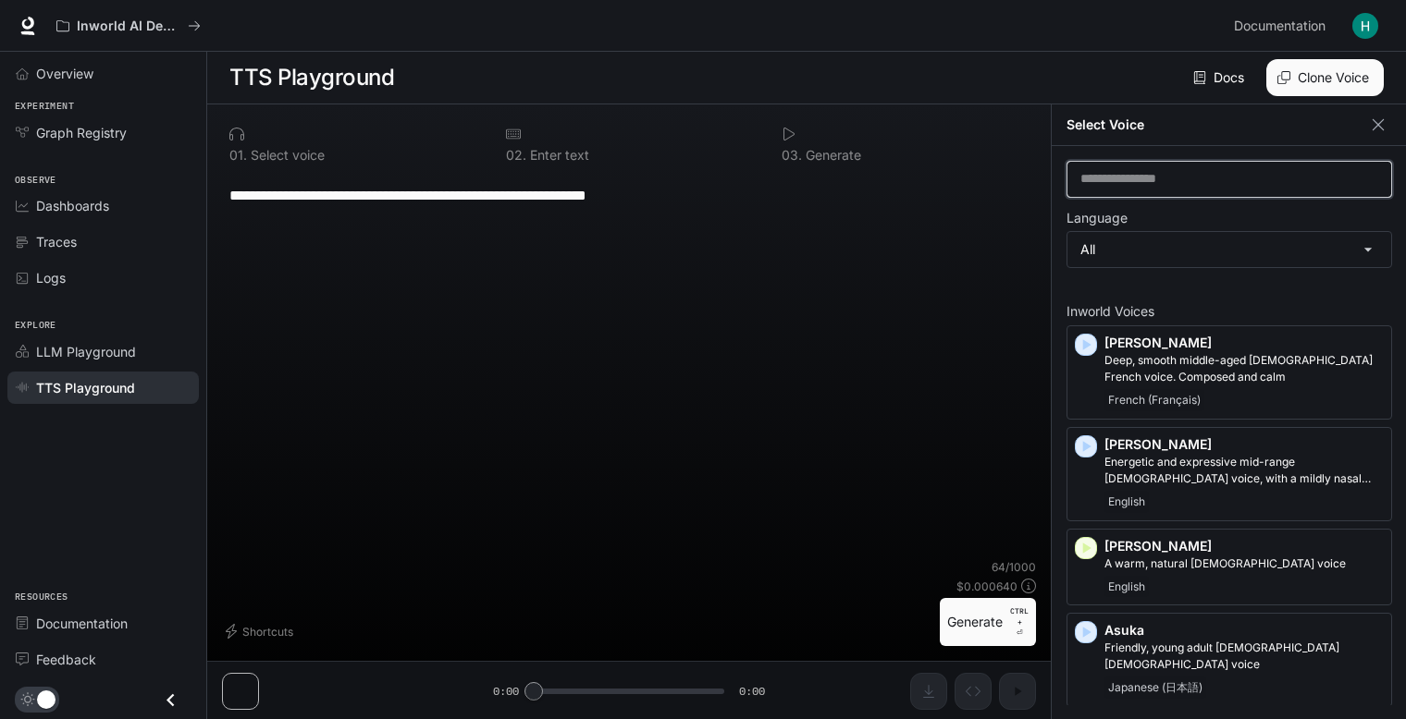
click at [1184, 175] on input "text" at bounding box center [1229, 179] width 324 height 18
click at [1164, 237] on body "**********" at bounding box center [703, 360] width 1406 height 720
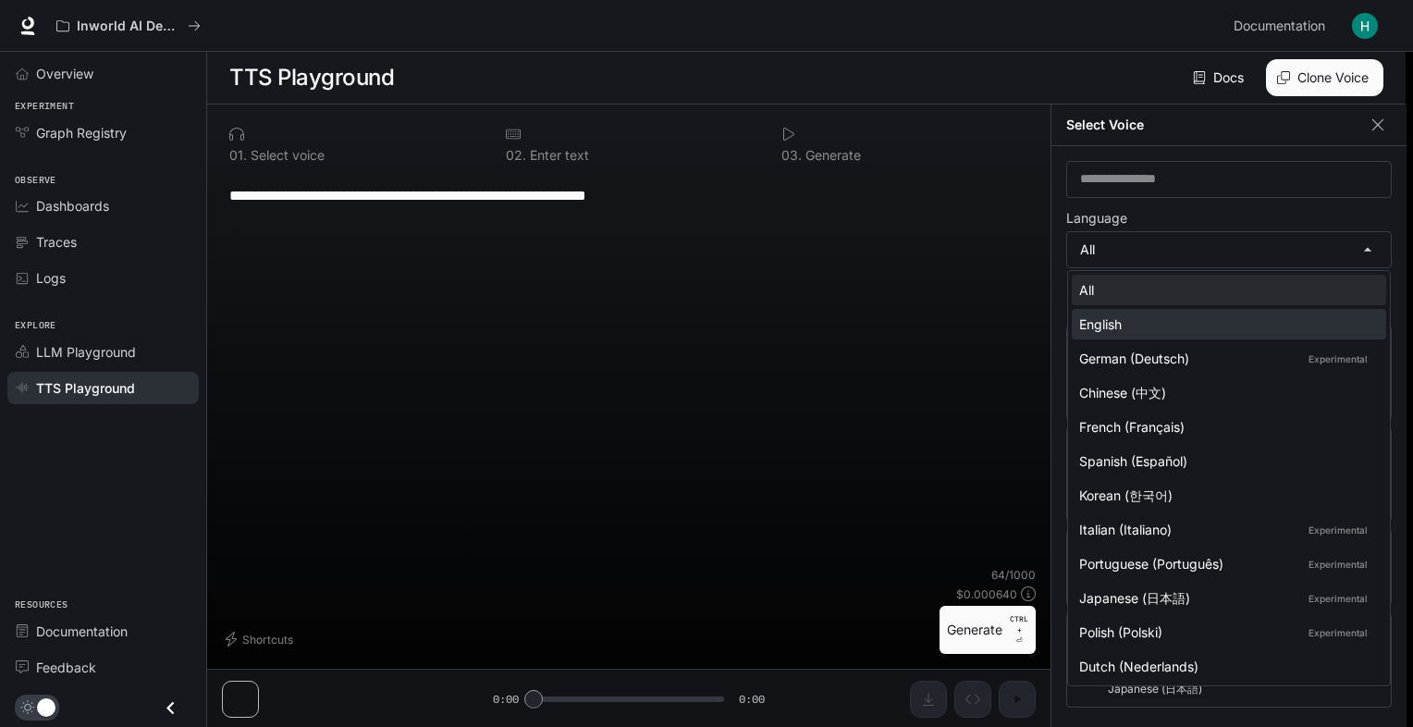
click at [1176, 314] on div "English" at bounding box center [1225, 323] width 292 height 19
type input "*****"
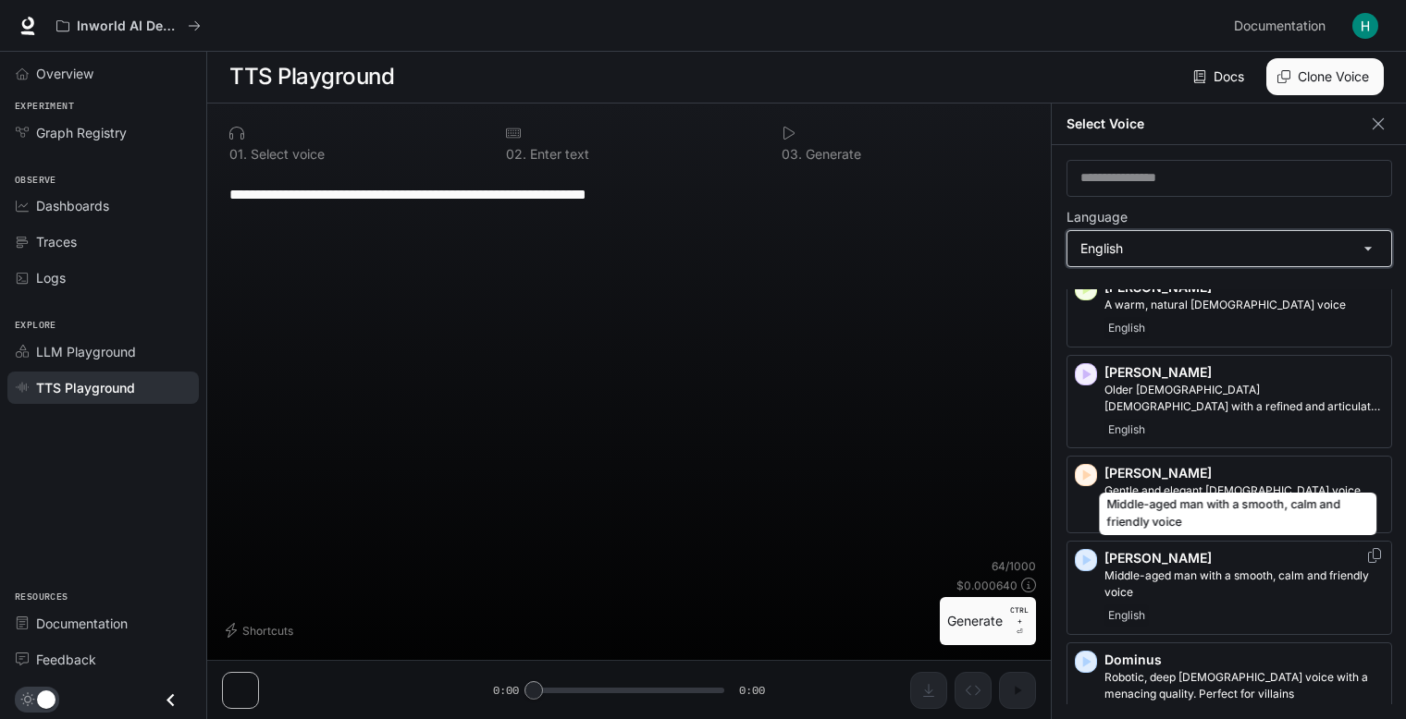
scroll to position [92, 0]
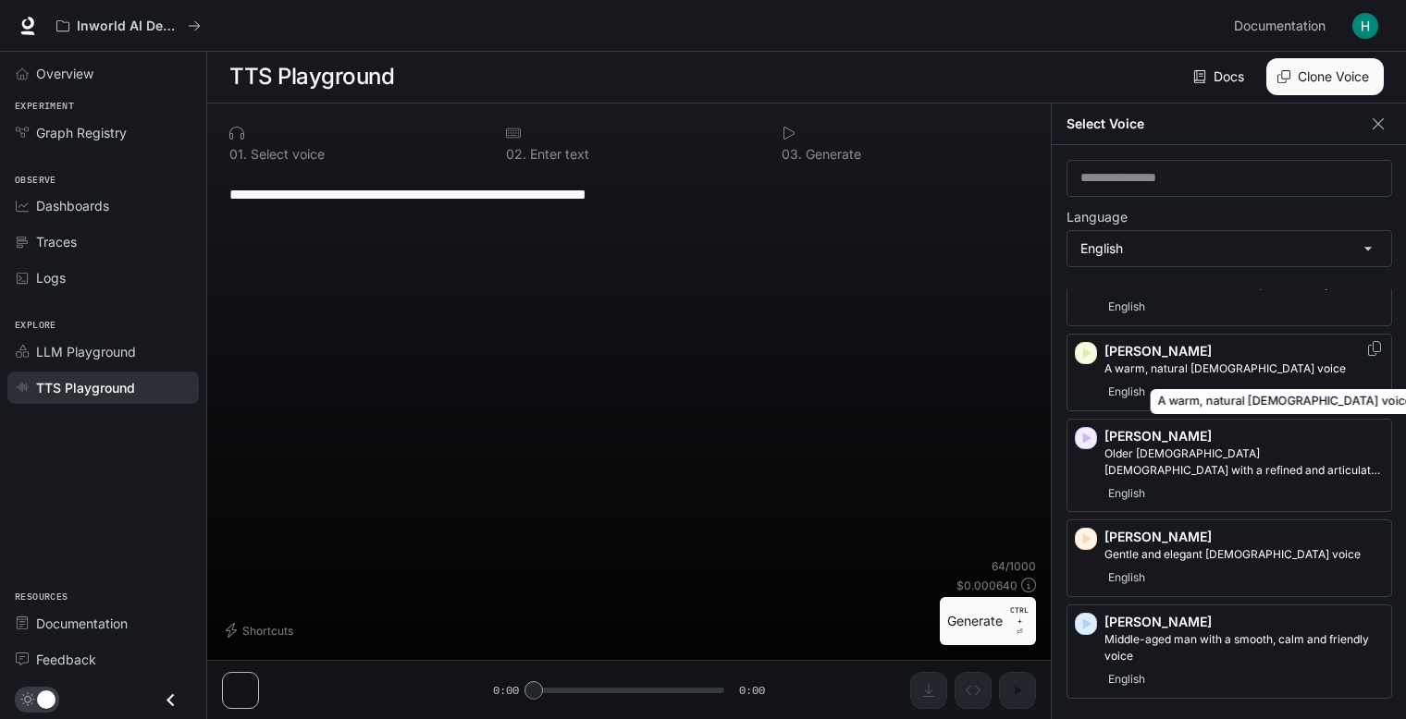
click at [1165, 376] on div "A warm, natural [DEMOGRAPHIC_DATA] voice" at bounding box center [1284, 396] width 272 height 40
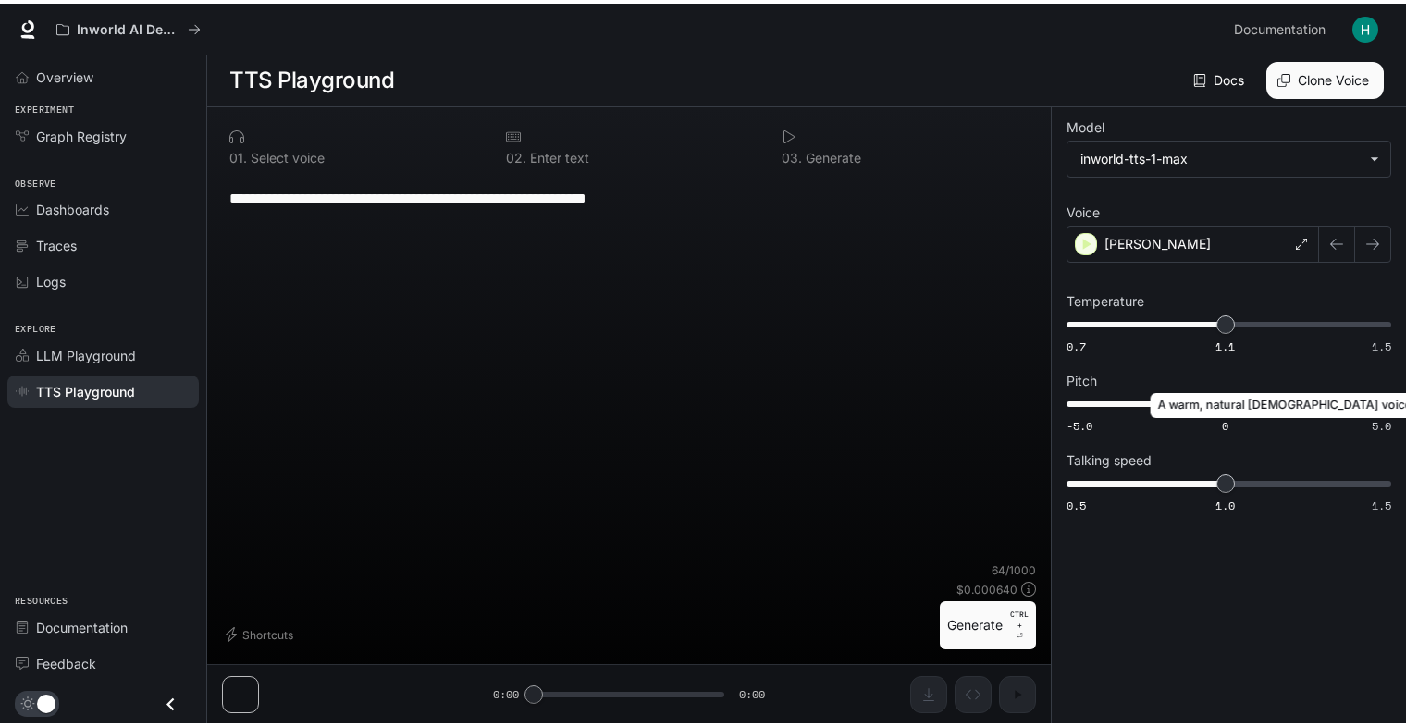
scroll to position [0, 0]
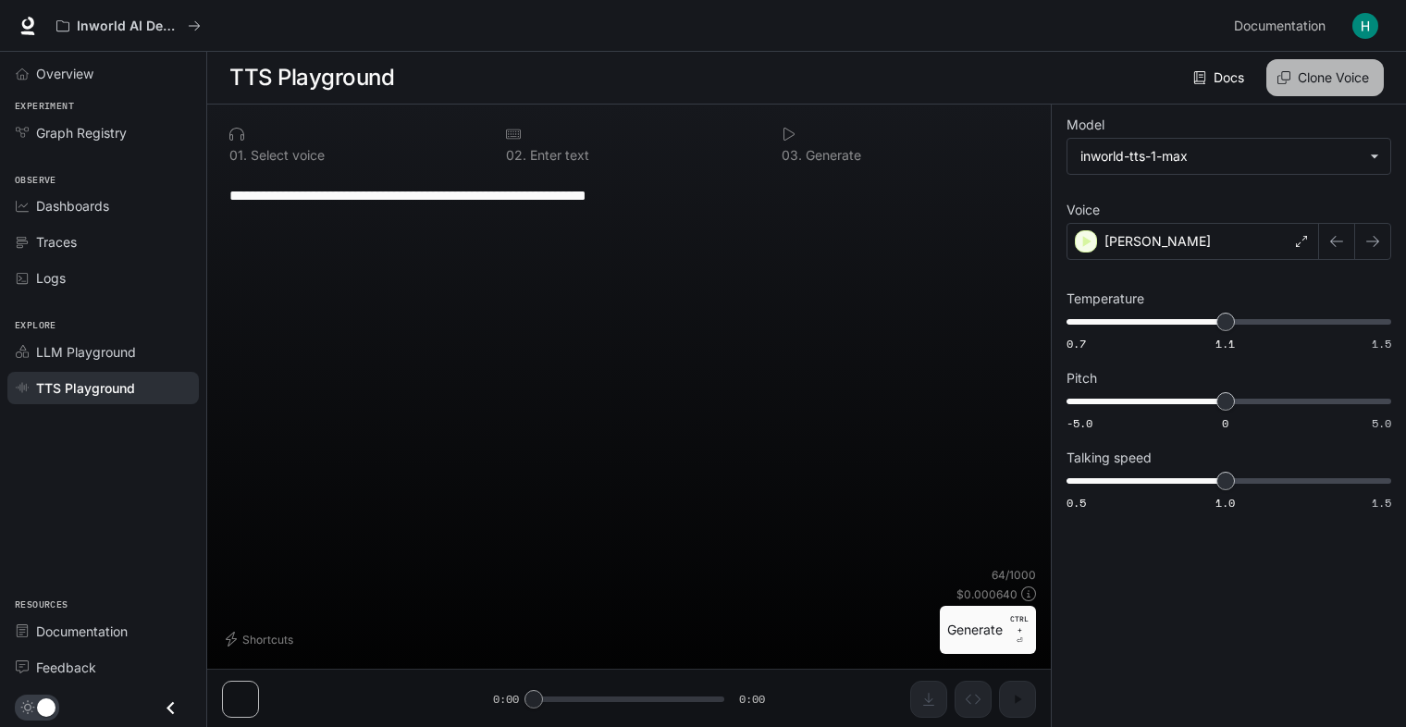
click at [1343, 76] on button "Clone Voice" at bounding box center [1324, 77] width 117 height 37
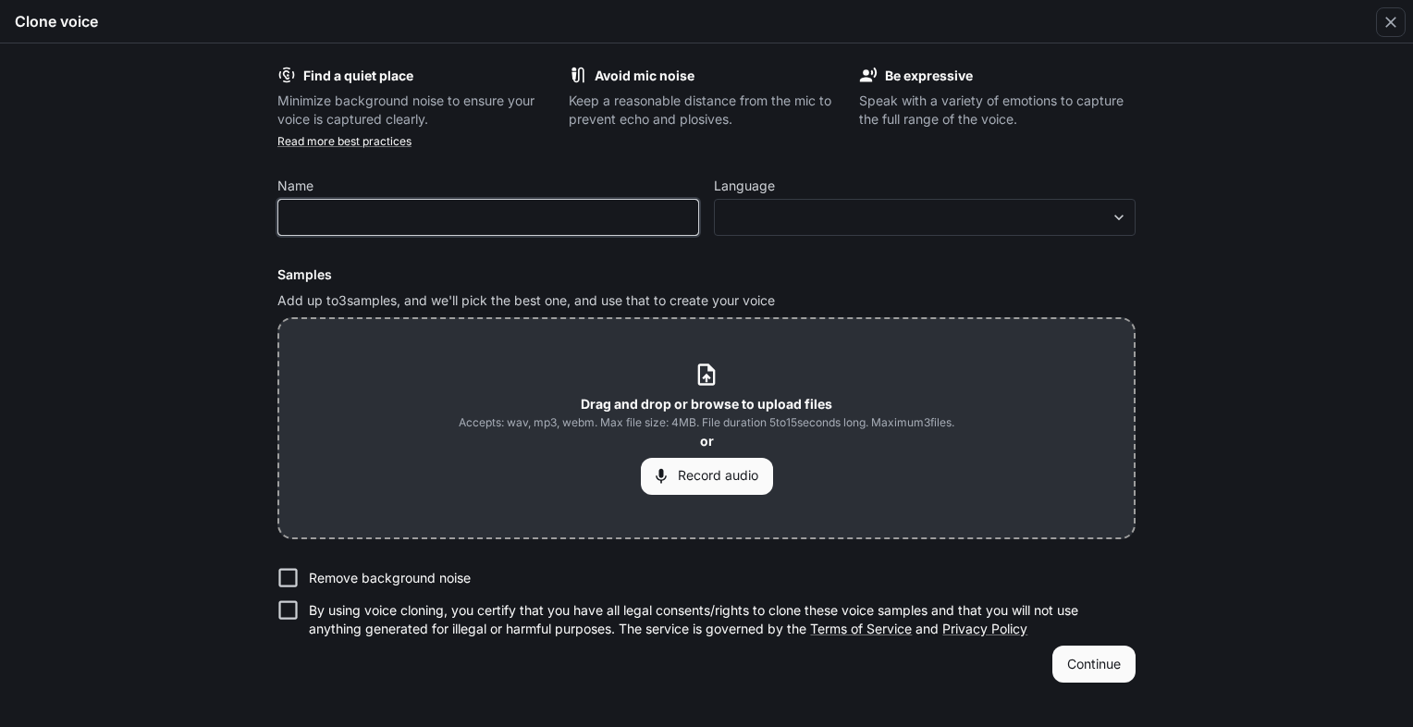
click at [315, 218] on input "text" at bounding box center [488, 217] width 420 height 18
click at [1084, 675] on button "Continue" at bounding box center [1093, 663] width 83 height 37
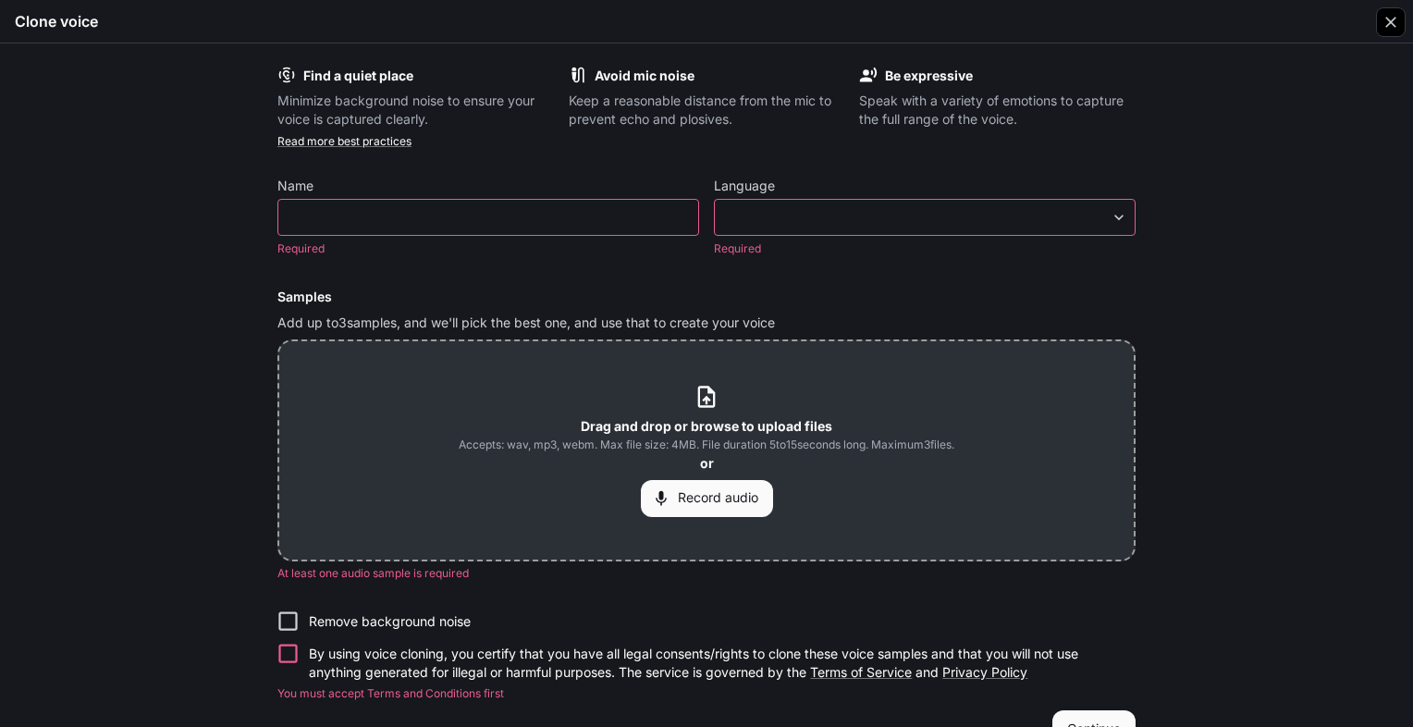
click at [1399, 21] on icon "button" at bounding box center [1391, 22] width 18 height 18
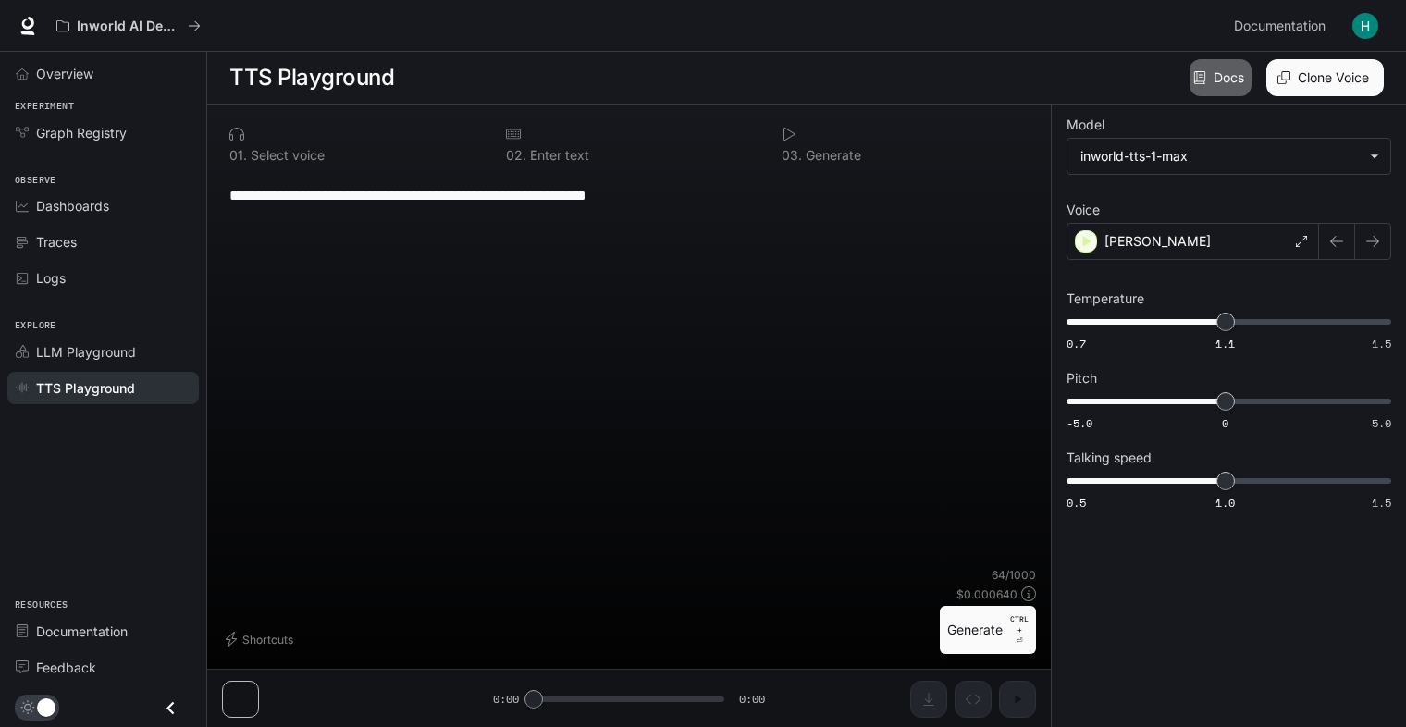
click at [1201, 72] on icon at bounding box center [1199, 77] width 11 height 13
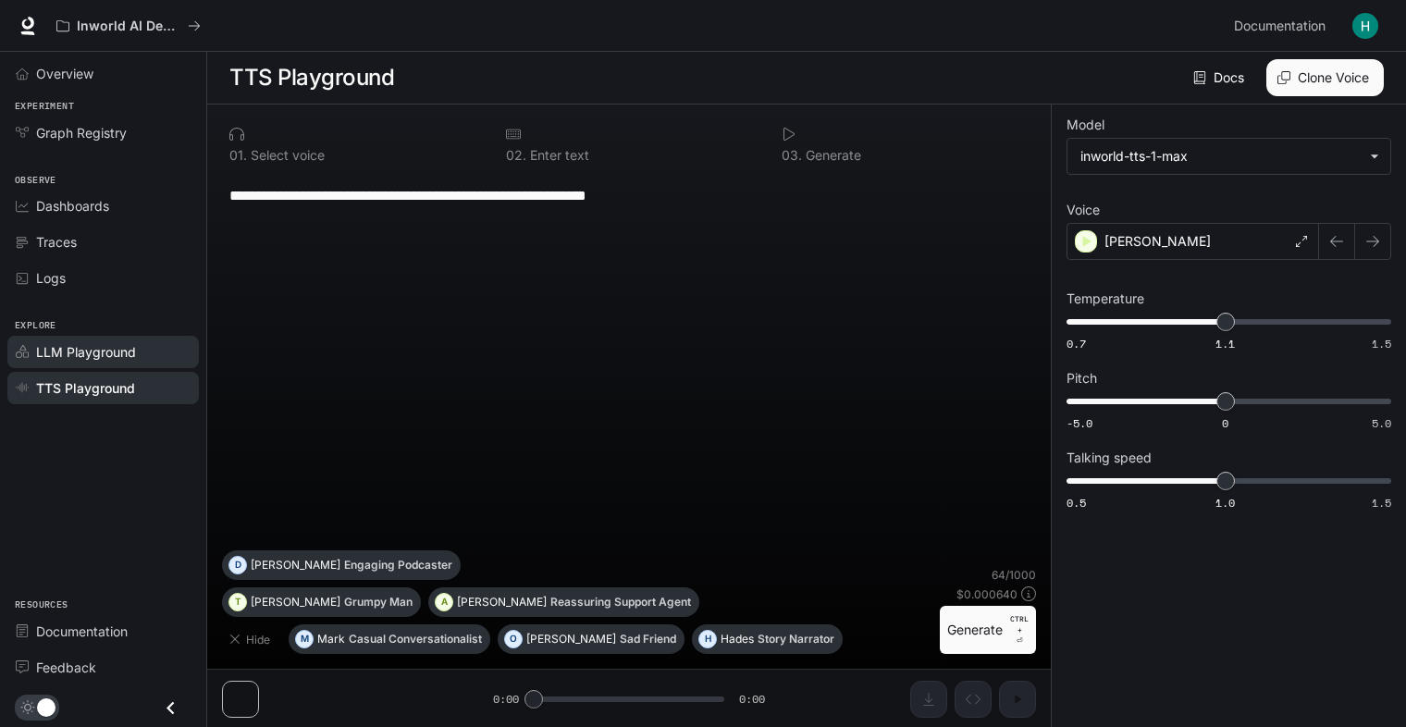
click at [146, 338] on link "LLM Playground" at bounding box center [102, 352] width 191 height 32
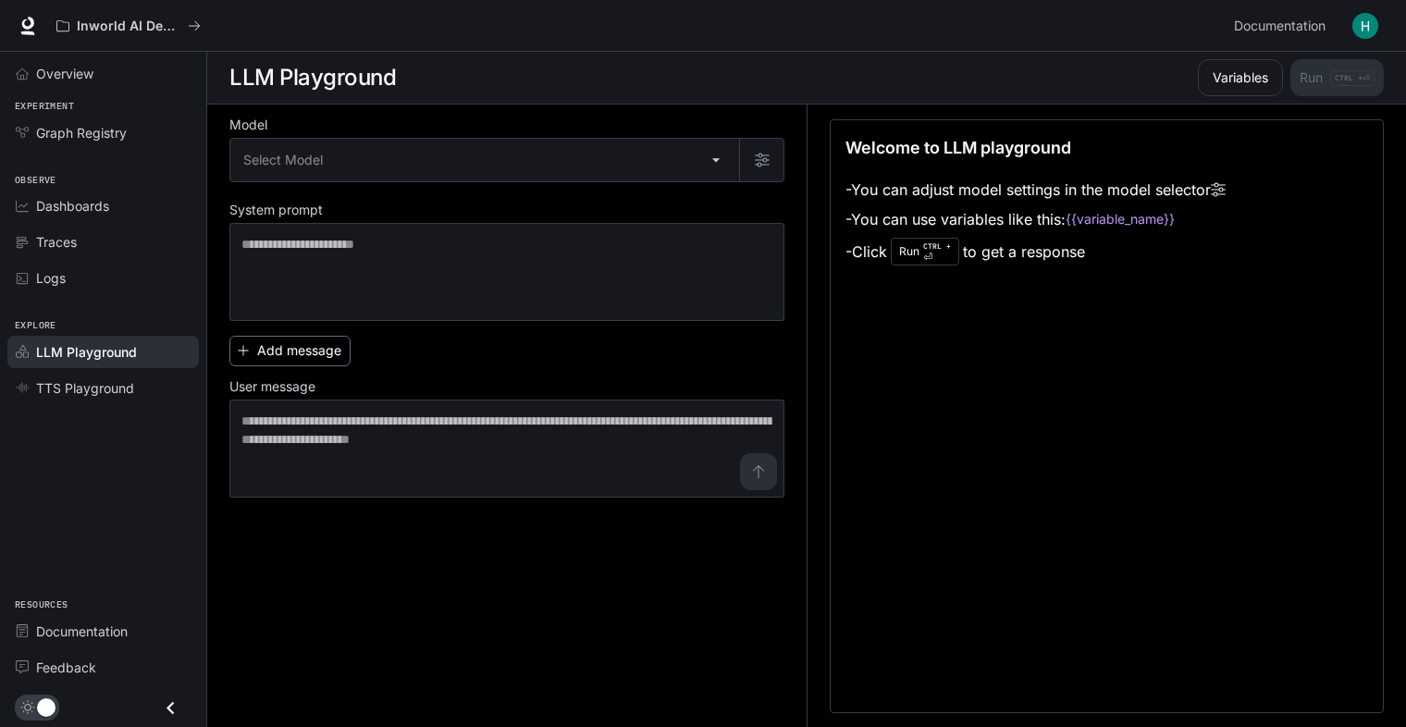
click at [302, 346] on button "Add message" at bounding box center [289, 351] width 121 height 31
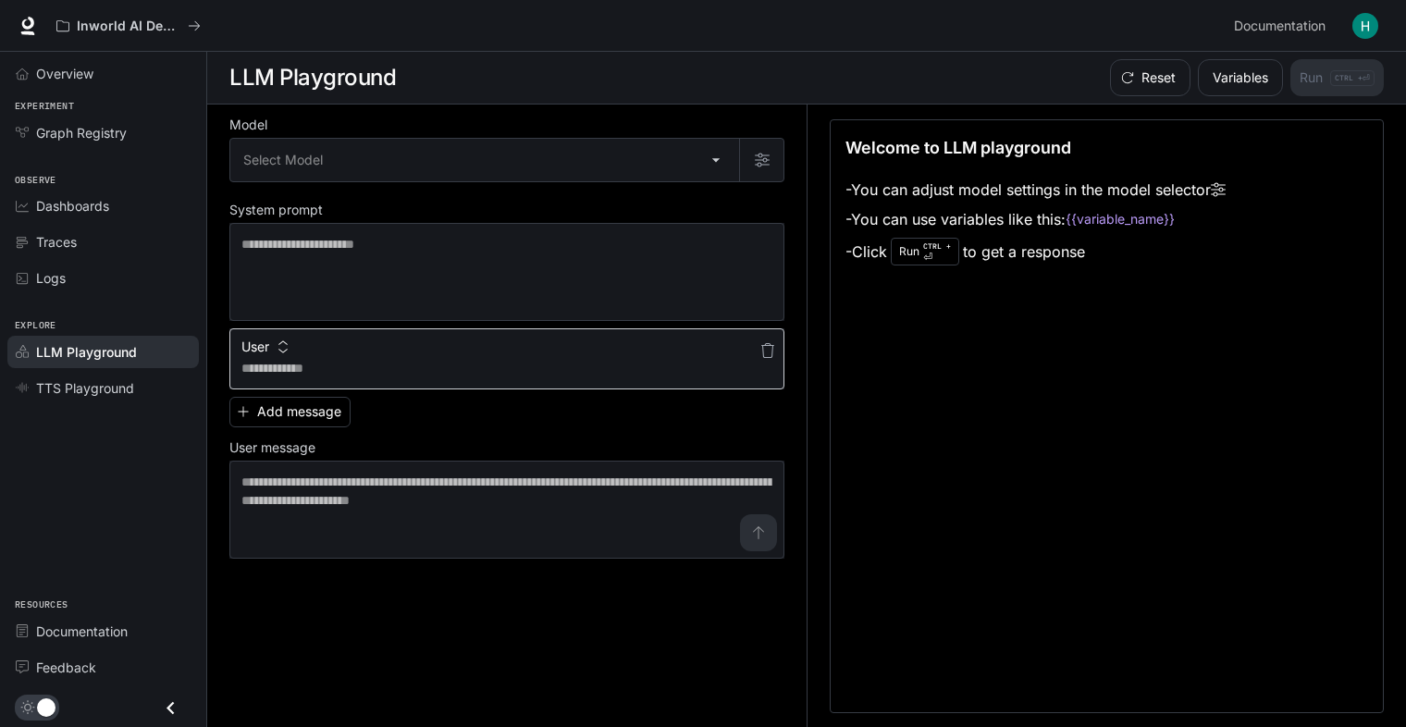
click at [344, 367] on textarea at bounding box center [506, 368] width 531 height 18
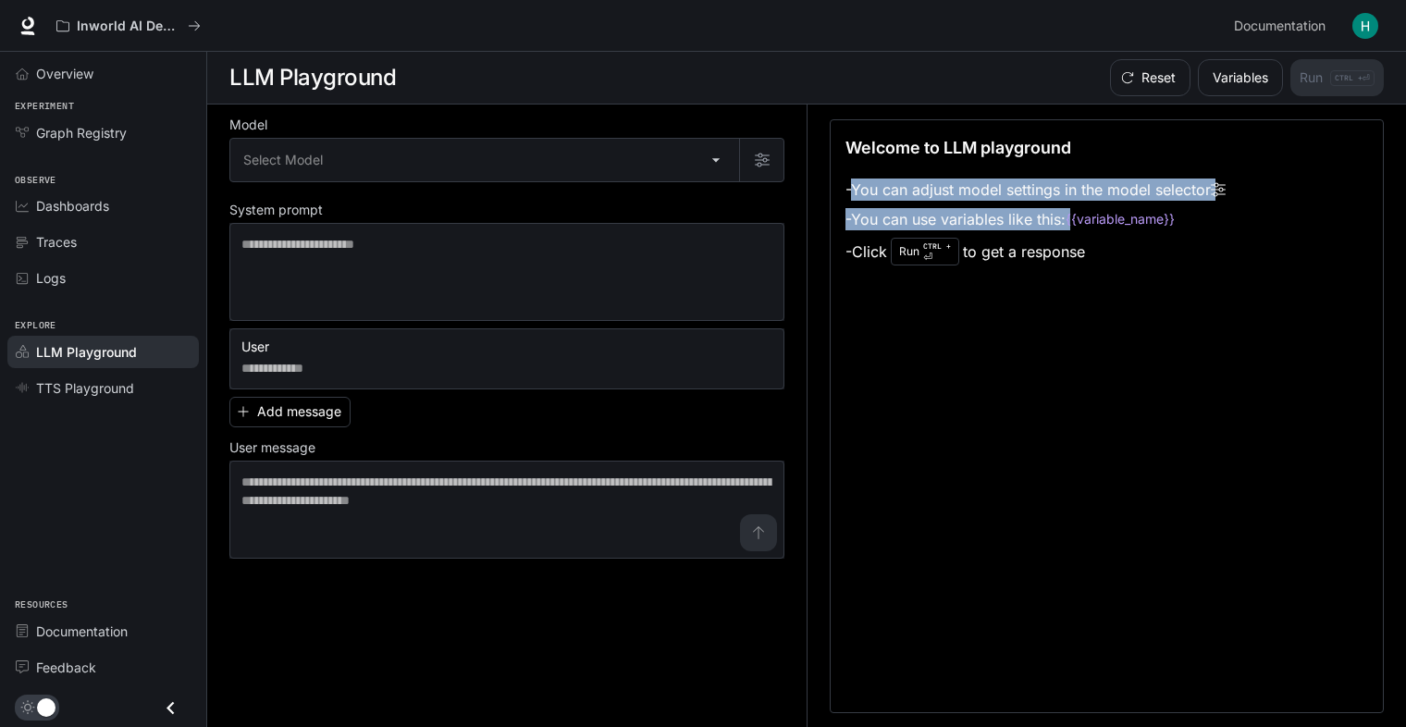
drag, startPoint x: 860, startPoint y: 184, endPoint x: 973, endPoint y: 230, distance: 121.9
click at [973, 230] on ul "- You can adjust model settings in the model selector - You can use variables l…" at bounding box center [1035, 222] width 380 height 94
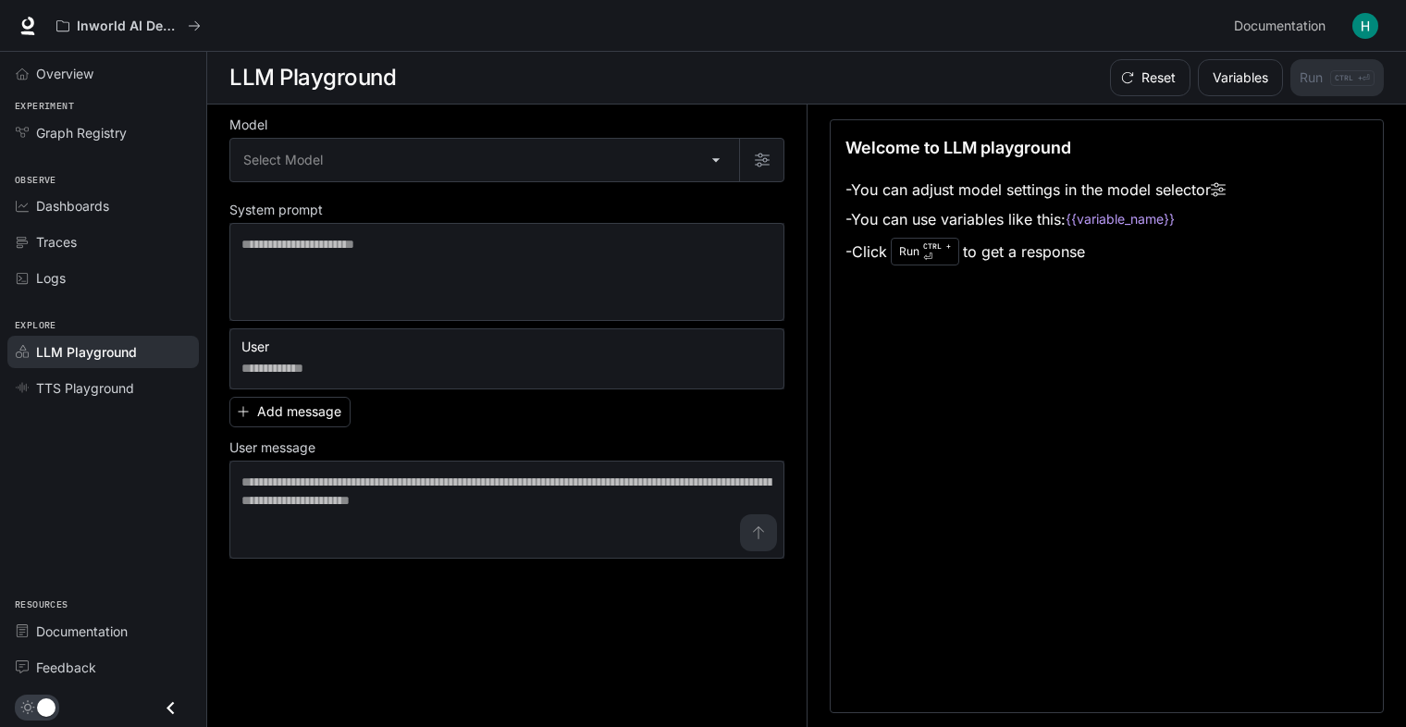
drag, startPoint x: 973, startPoint y: 230, endPoint x: 1043, endPoint y: 255, distance: 74.6
click at [1043, 255] on li "- Click Run CTRL + ⏎ to get a response" at bounding box center [1035, 251] width 380 height 35
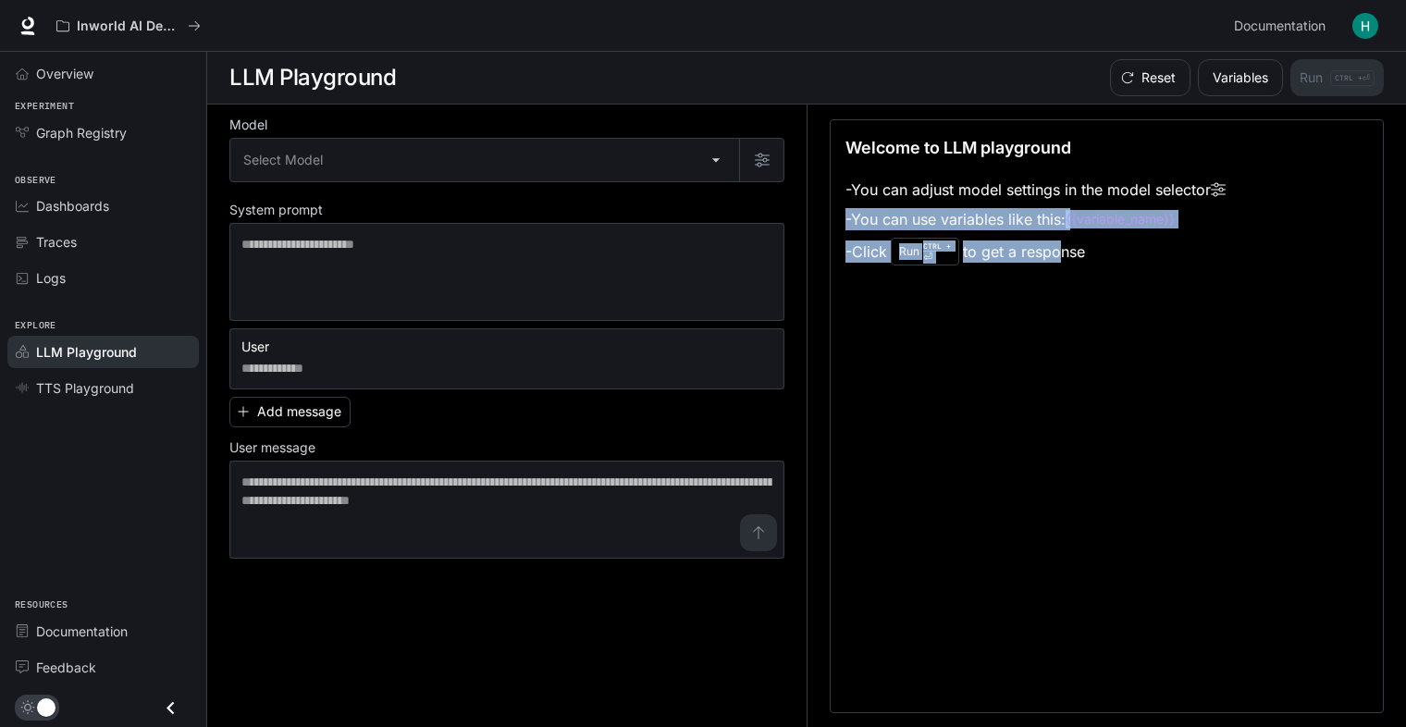
drag, startPoint x: 1062, startPoint y: 248, endPoint x: 984, endPoint y: 202, distance: 91.2
click at [984, 202] on ul "- You can adjust model settings in the model selector - You can use variables l…" at bounding box center [1035, 222] width 380 height 94
drag, startPoint x: 984, startPoint y: 202, endPoint x: 1067, endPoint y: 288, distance: 119.7
click at [1065, 294] on div "Welcome to LLM playground - You can adjust model settings in the model selector…" at bounding box center [1106, 416] width 554 height 594
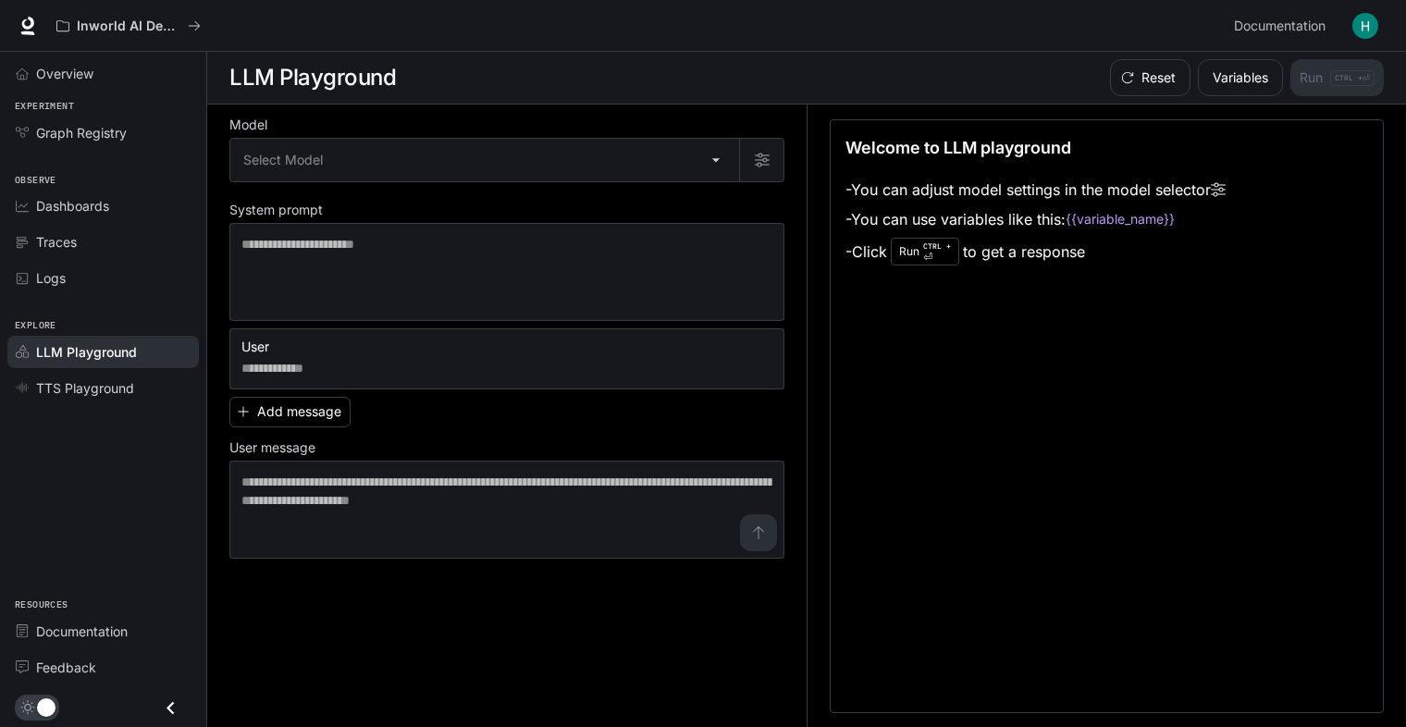
click at [1075, 247] on li "- Click Run CTRL + ⏎ to get a response" at bounding box center [1035, 251] width 380 height 35
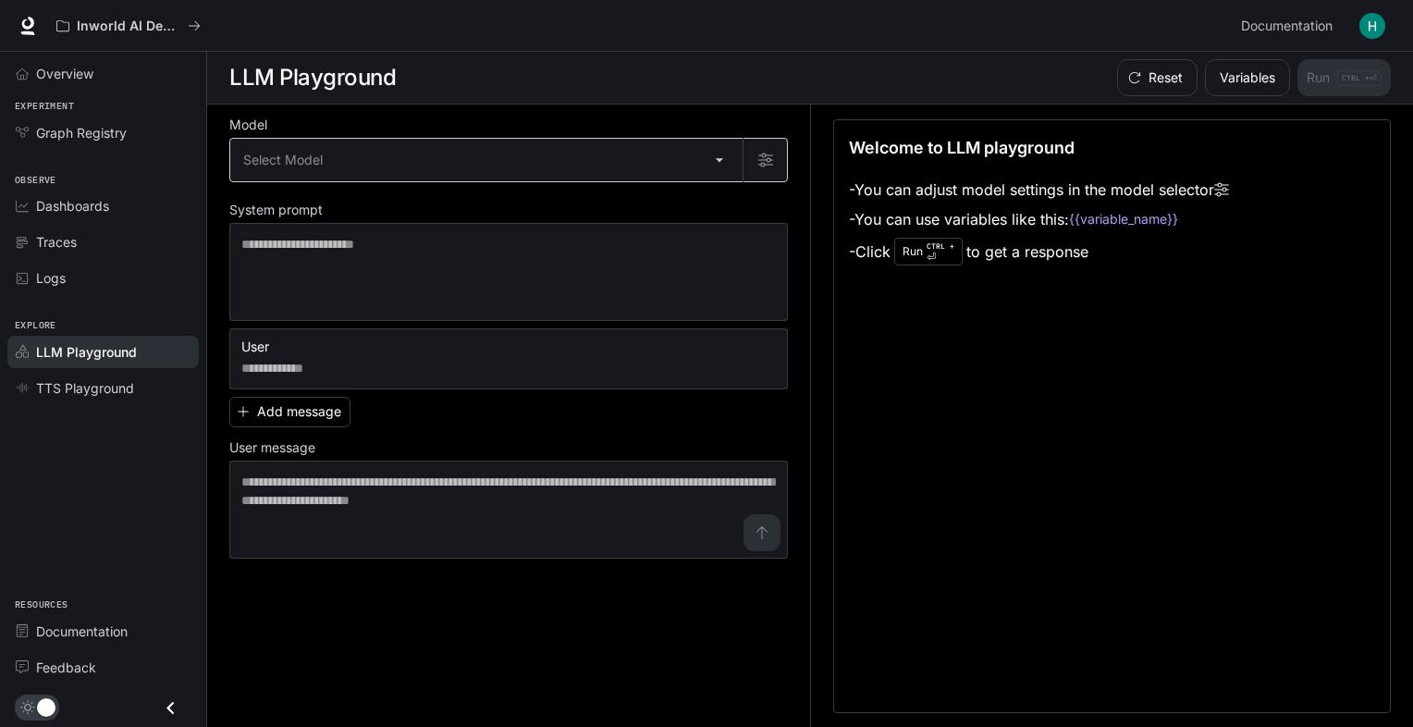
click at [313, 144] on body "Skip to main content Inworld AI Demos Documentation Documentation Portal Overvi…" at bounding box center [706, 364] width 1413 height 728
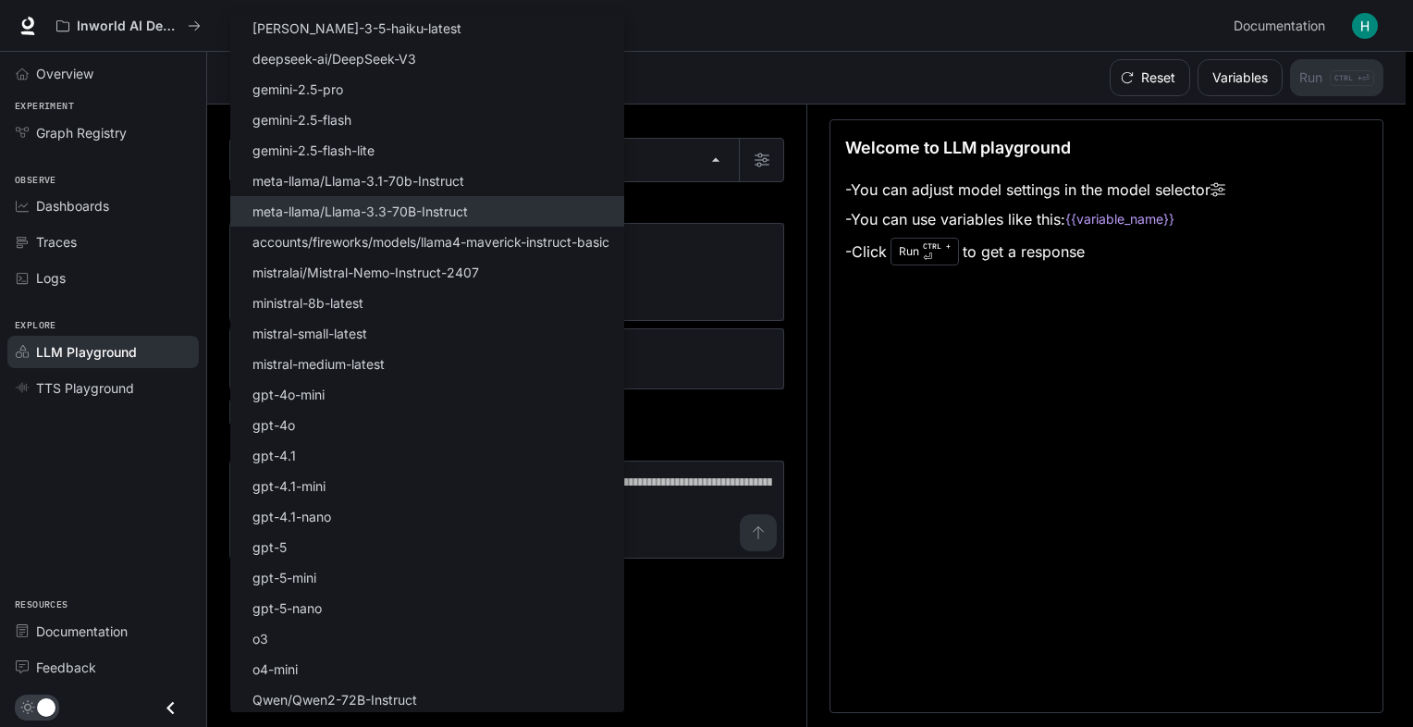
scroll to position [66, 0]
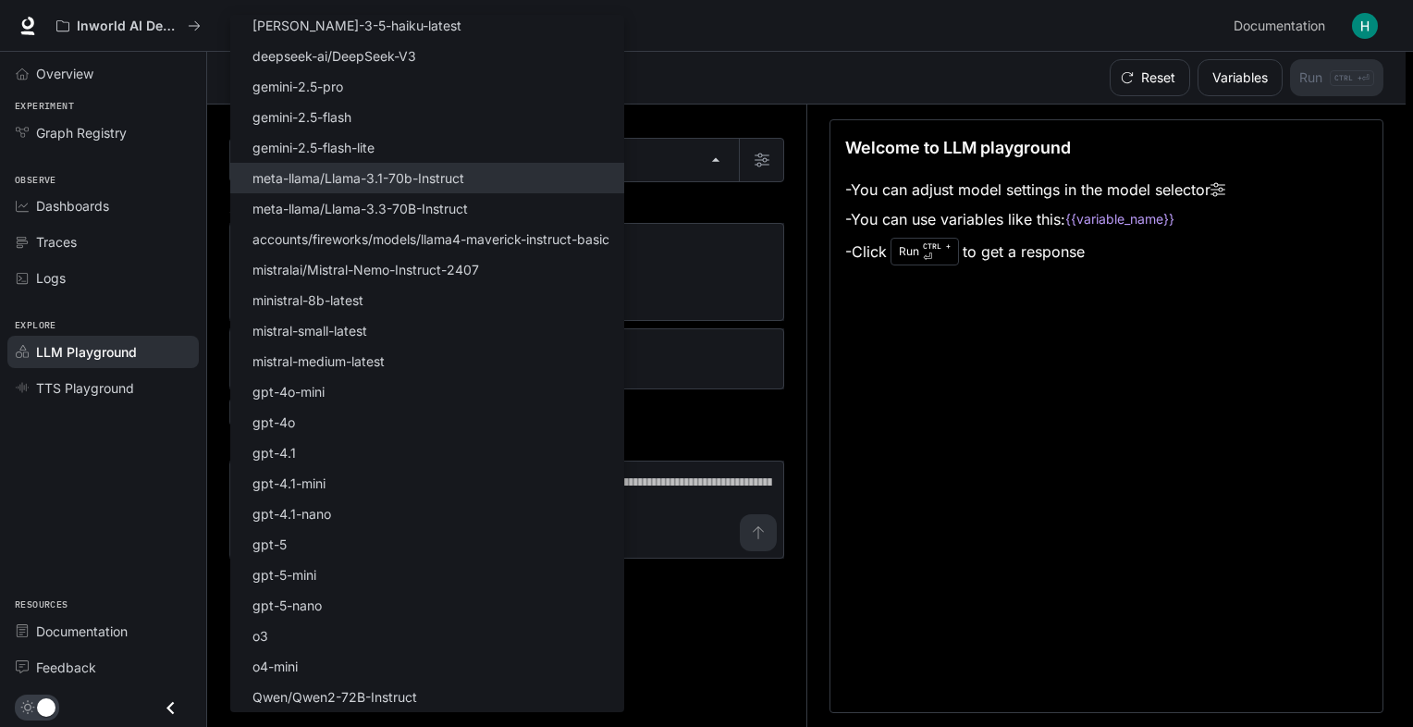
drag, startPoint x: 417, startPoint y: 690, endPoint x: 297, endPoint y: 169, distance: 534.3
click at [297, 170] on ul "Select Model [PERSON_NAME]-opus-4-0 [PERSON_NAME]-4-0 [PERSON_NAME]-3-5-haiku-l…" at bounding box center [427, 330] width 394 height 763
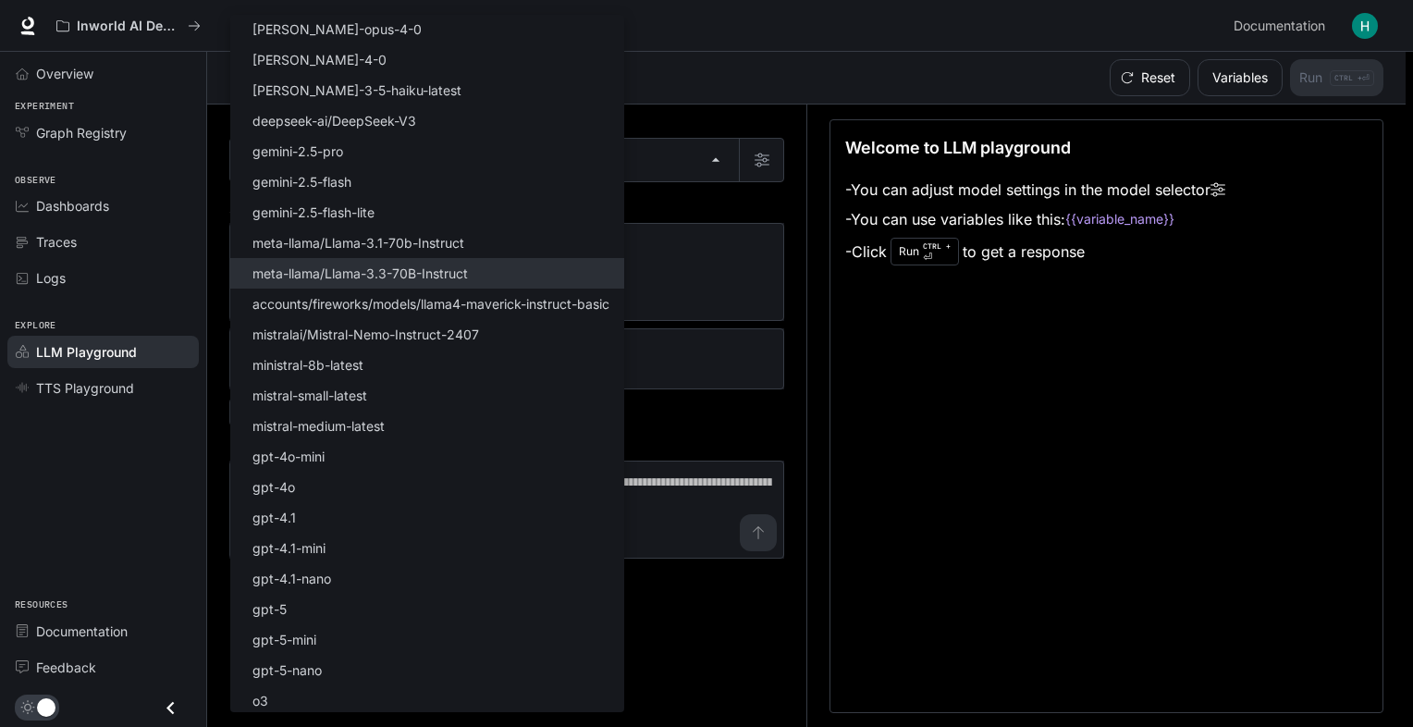
scroll to position [0, 0]
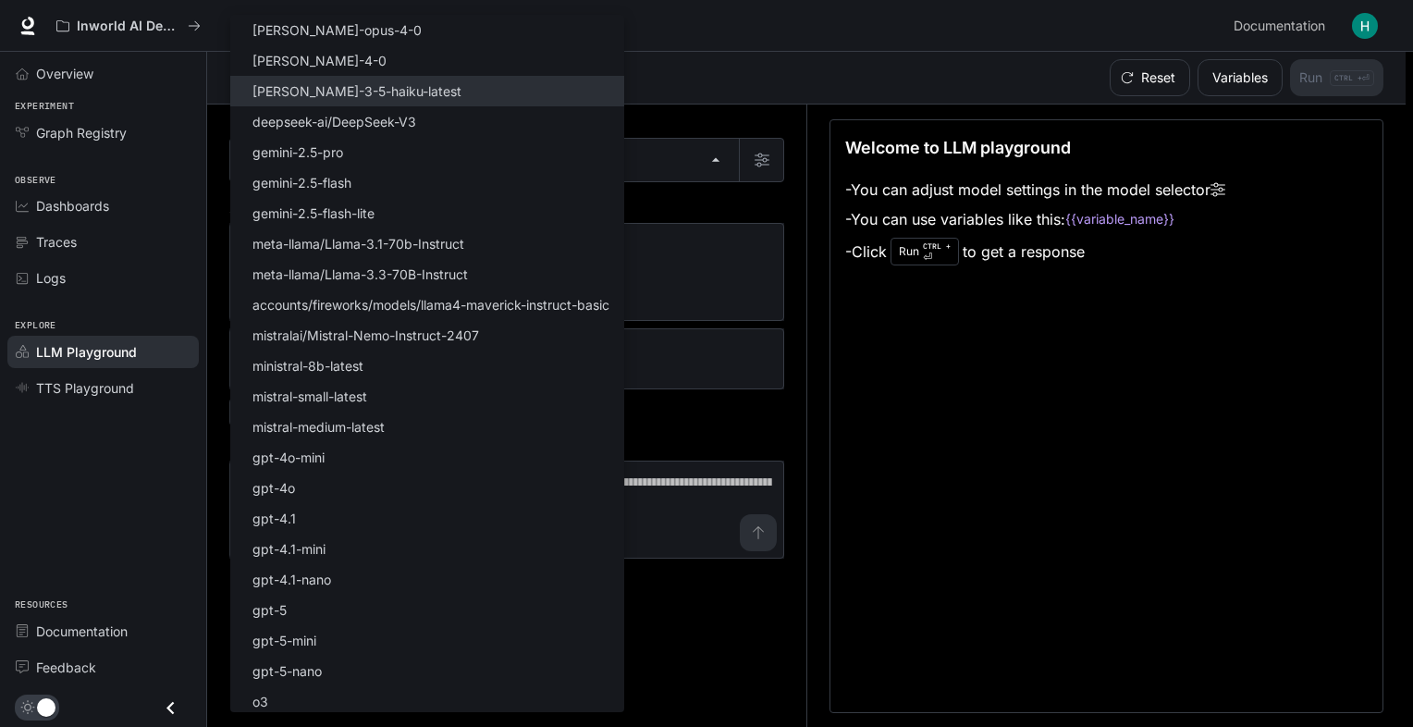
click at [433, 80] on li "[PERSON_NAME]-3-5-haiku-latest" at bounding box center [427, 91] width 394 height 31
type input "**********"
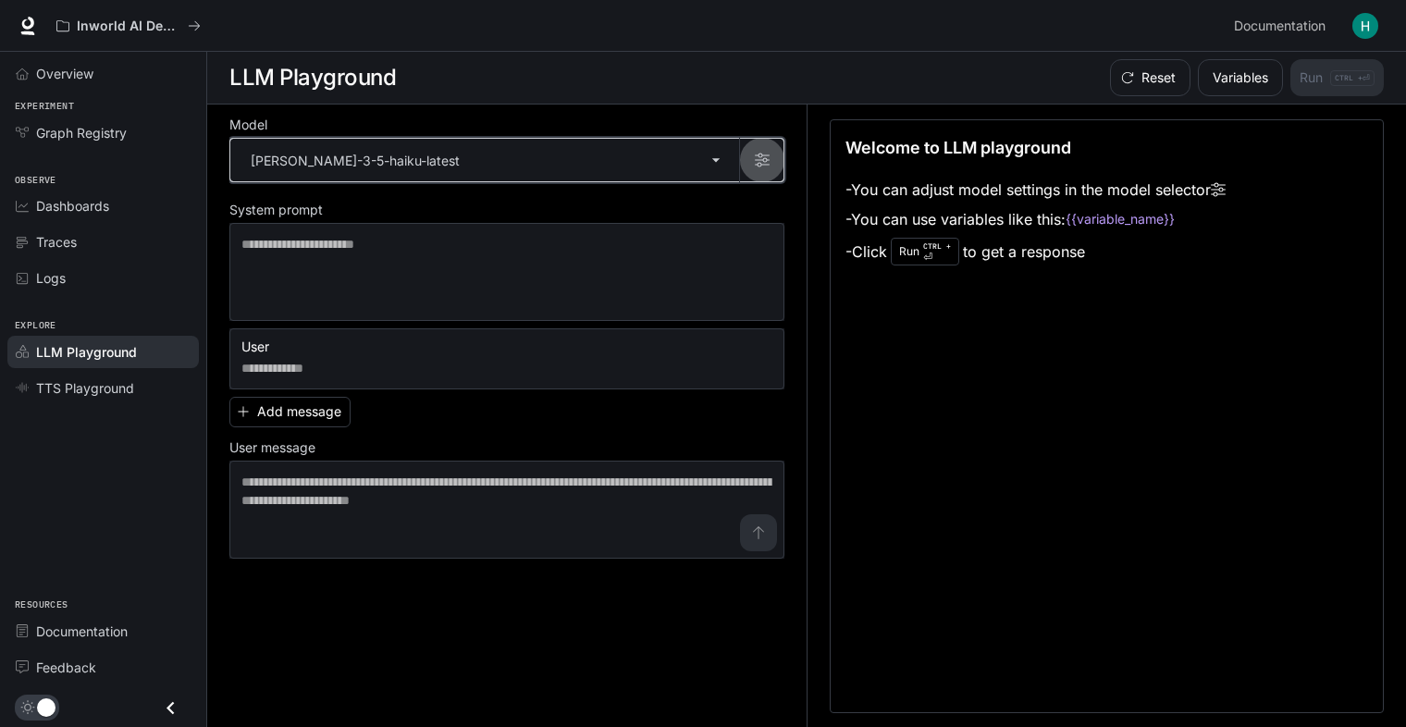
click at [758, 159] on icon "button" at bounding box center [762, 161] width 15 height 14
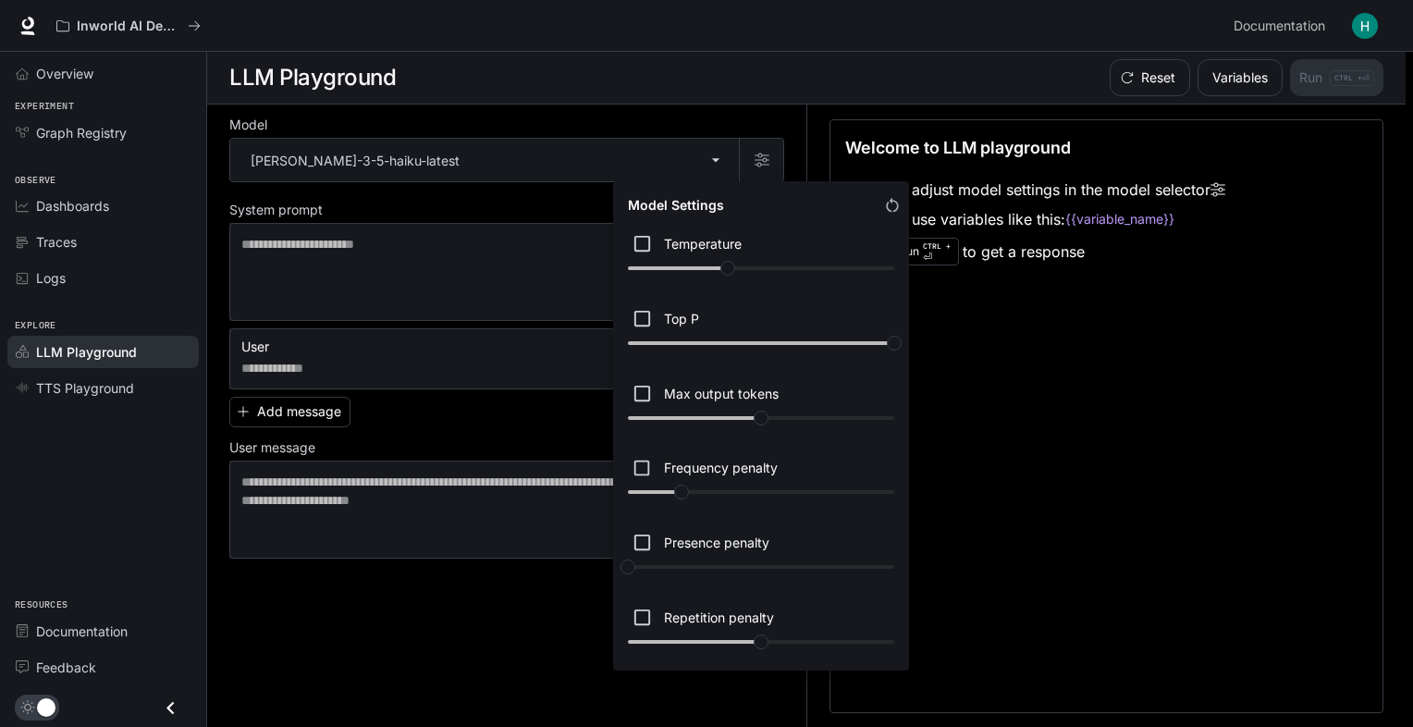
click at [640, 140] on div at bounding box center [706, 363] width 1413 height 727
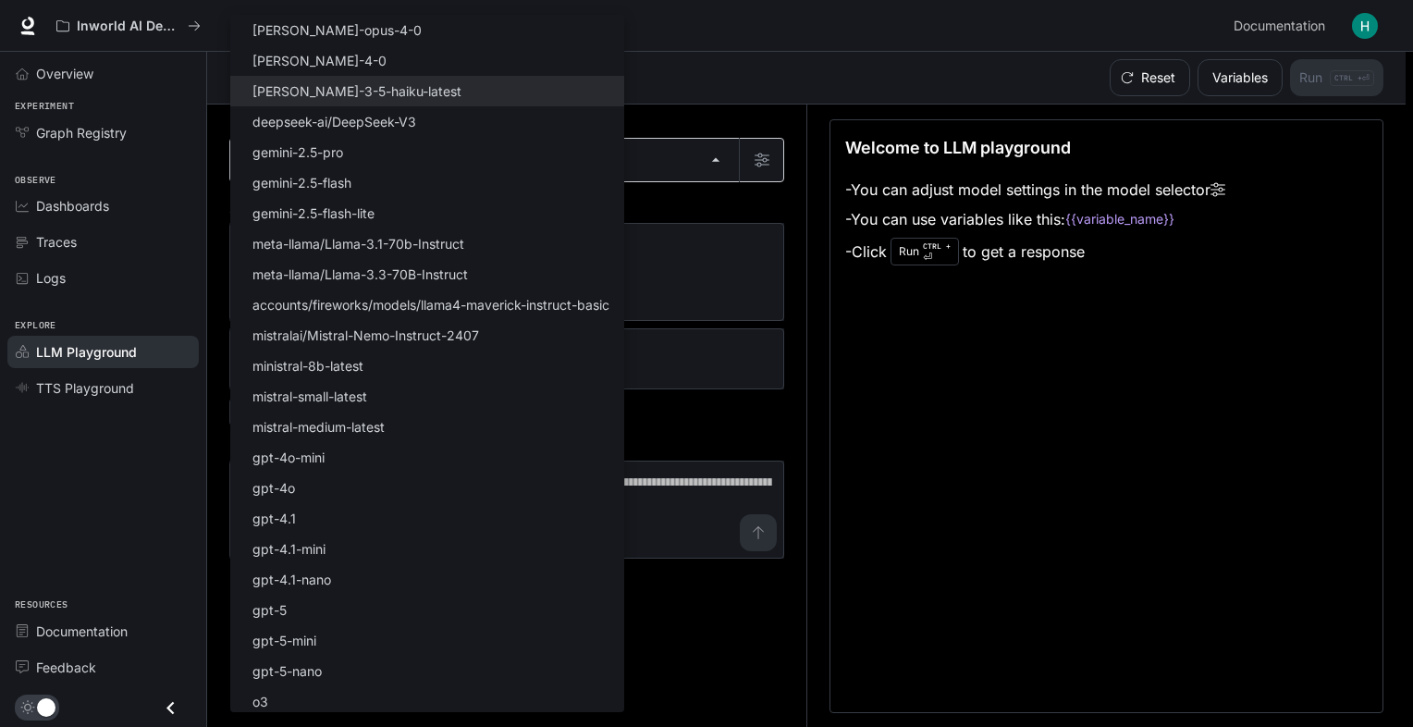
click at [620, 154] on body "**********" at bounding box center [706, 364] width 1413 height 728
click at [203, 20] on div at bounding box center [706, 363] width 1413 height 727
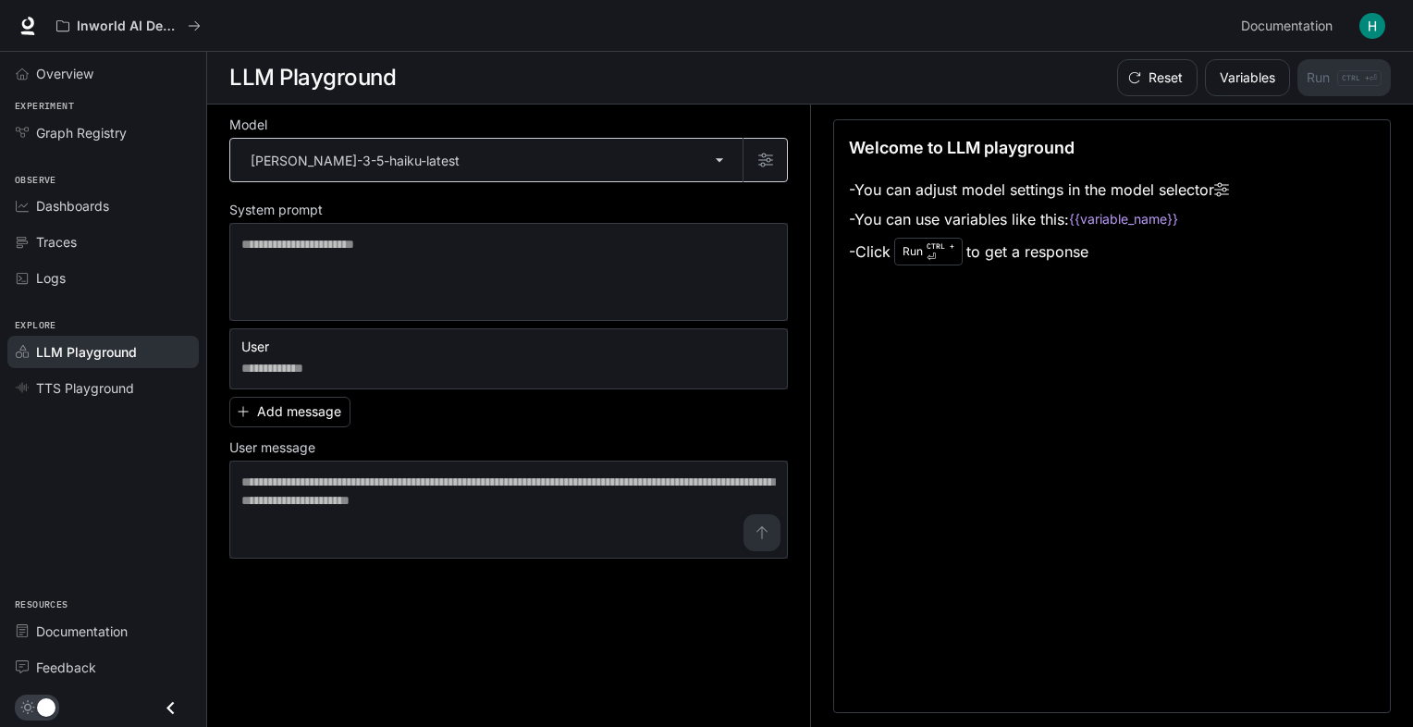
click at [399, 146] on body "**********" at bounding box center [706, 364] width 1413 height 728
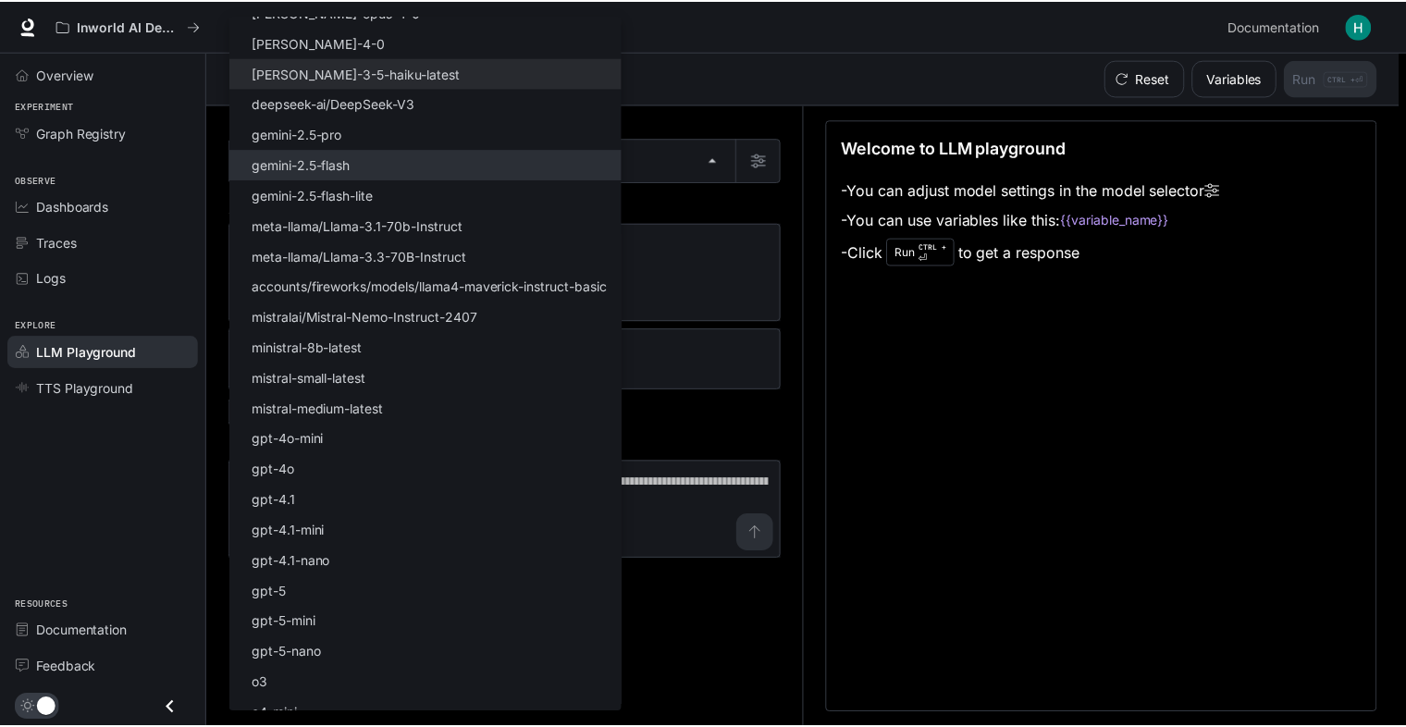
scroll to position [66, 0]
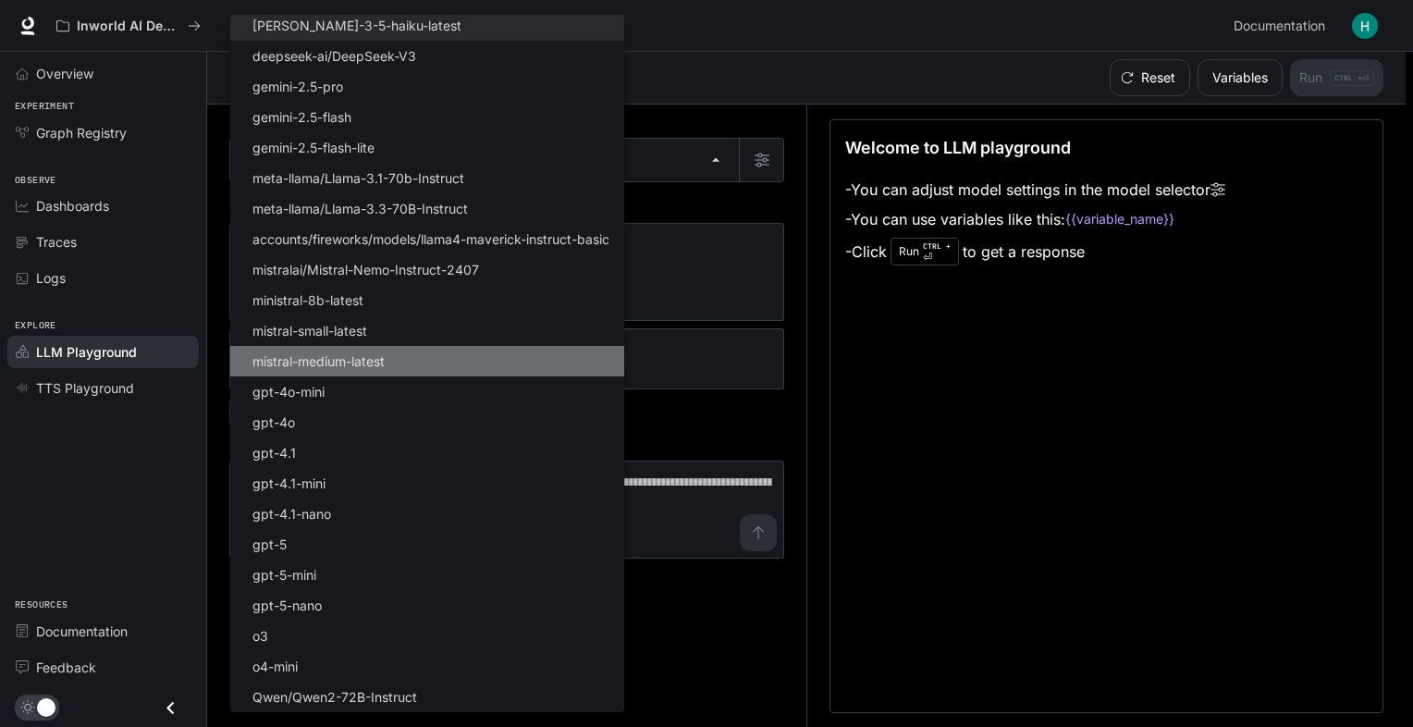
click at [409, 348] on li "mistral-medium-latest" at bounding box center [427, 361] width 394 height 31
type input "**********"
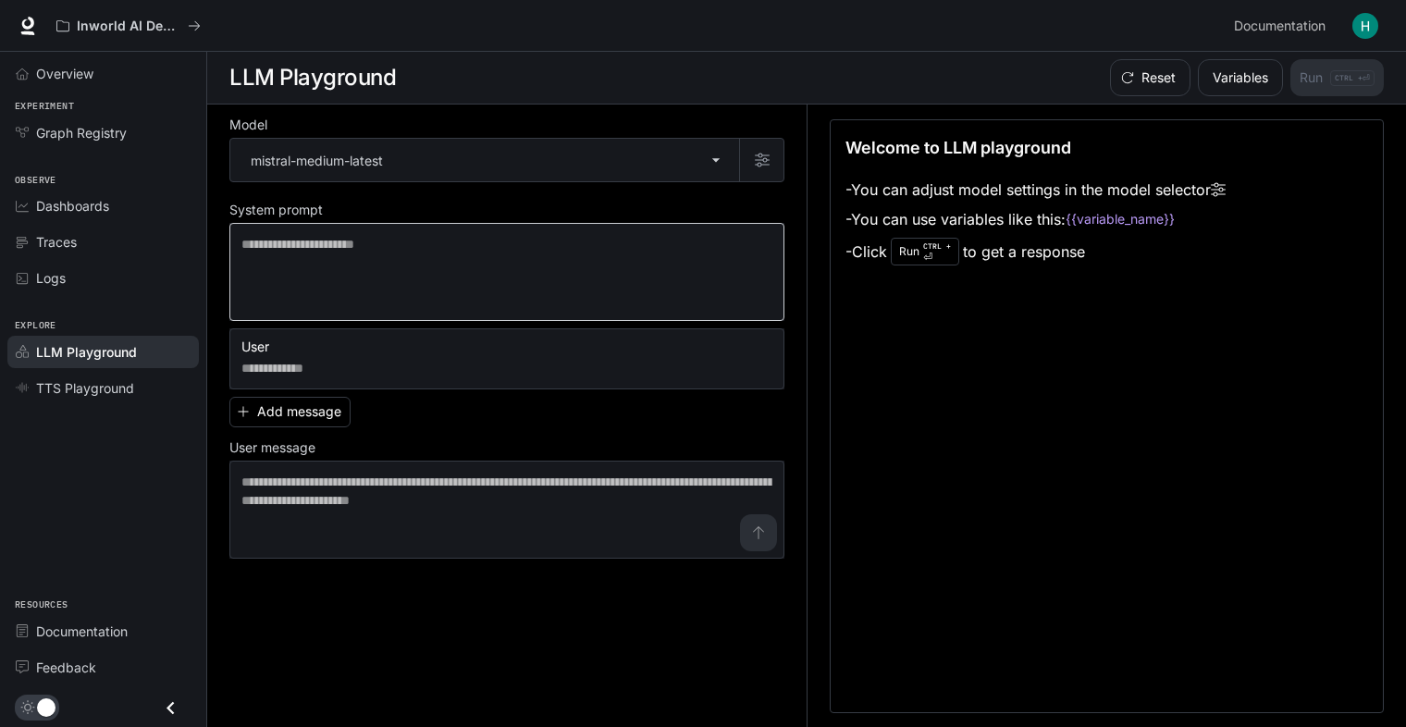
click at [400, 227] on div "* ​" at bounding box center [506, 272] width 555 height 98
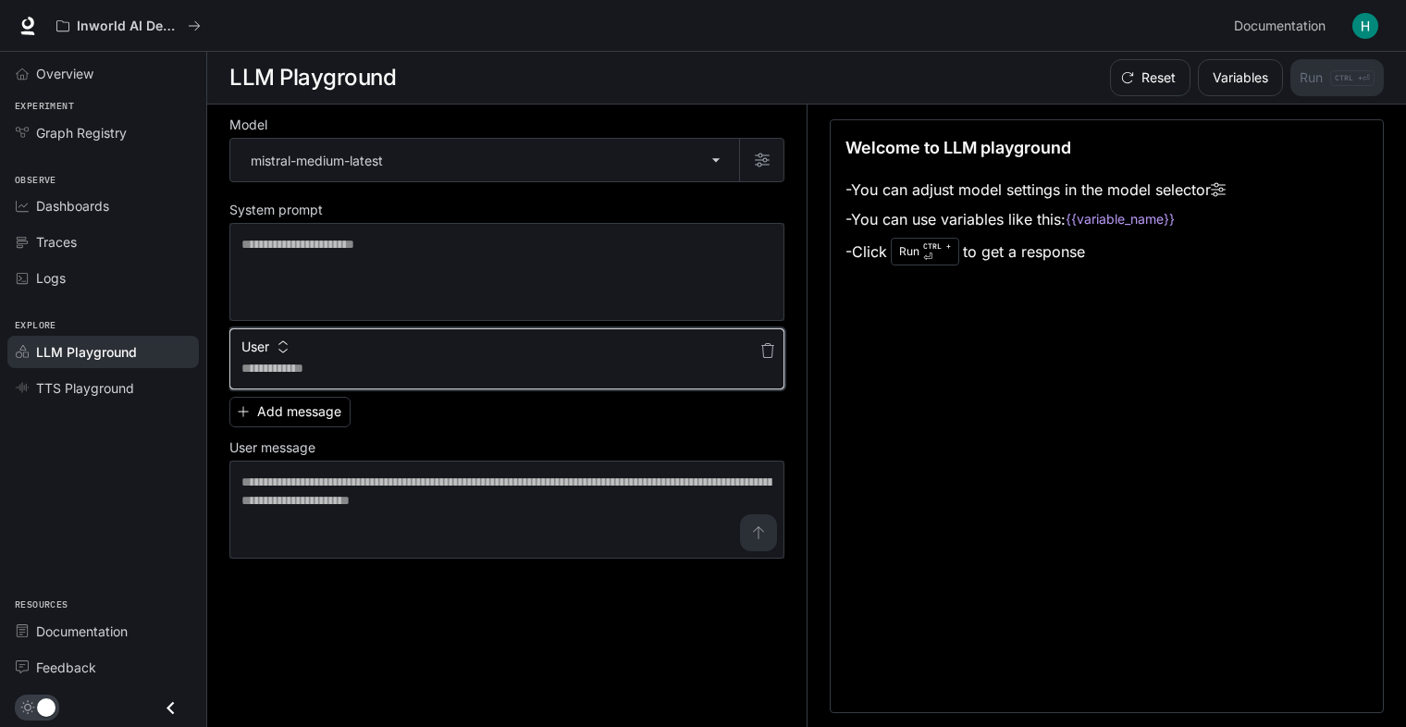
click at [424, 359] on textarea at bounding box center [506, 368] width 531 height 18
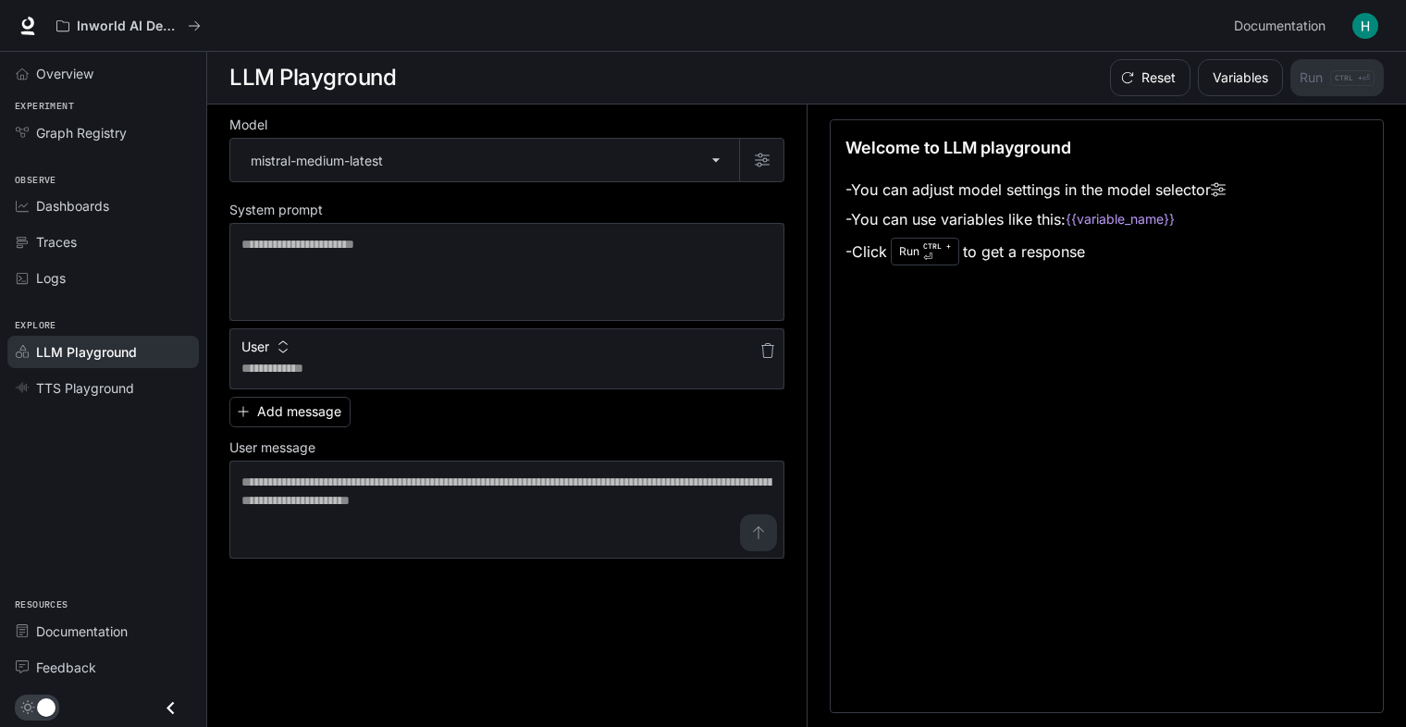
click at [279, 342] on icon "button" at bounding box center [282, 346] width 13 height 13
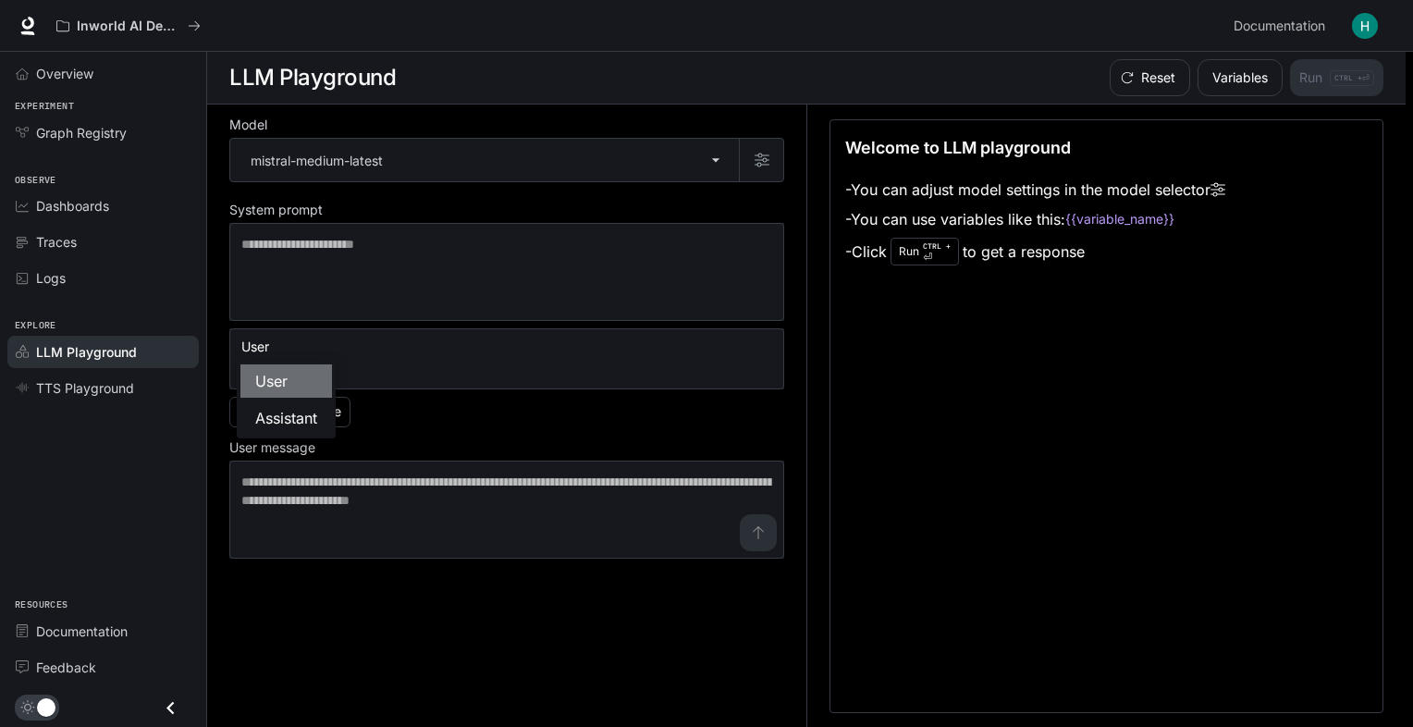
click at [292, 378] on li "User" at bounding box center [286, 380] width 92 height 33
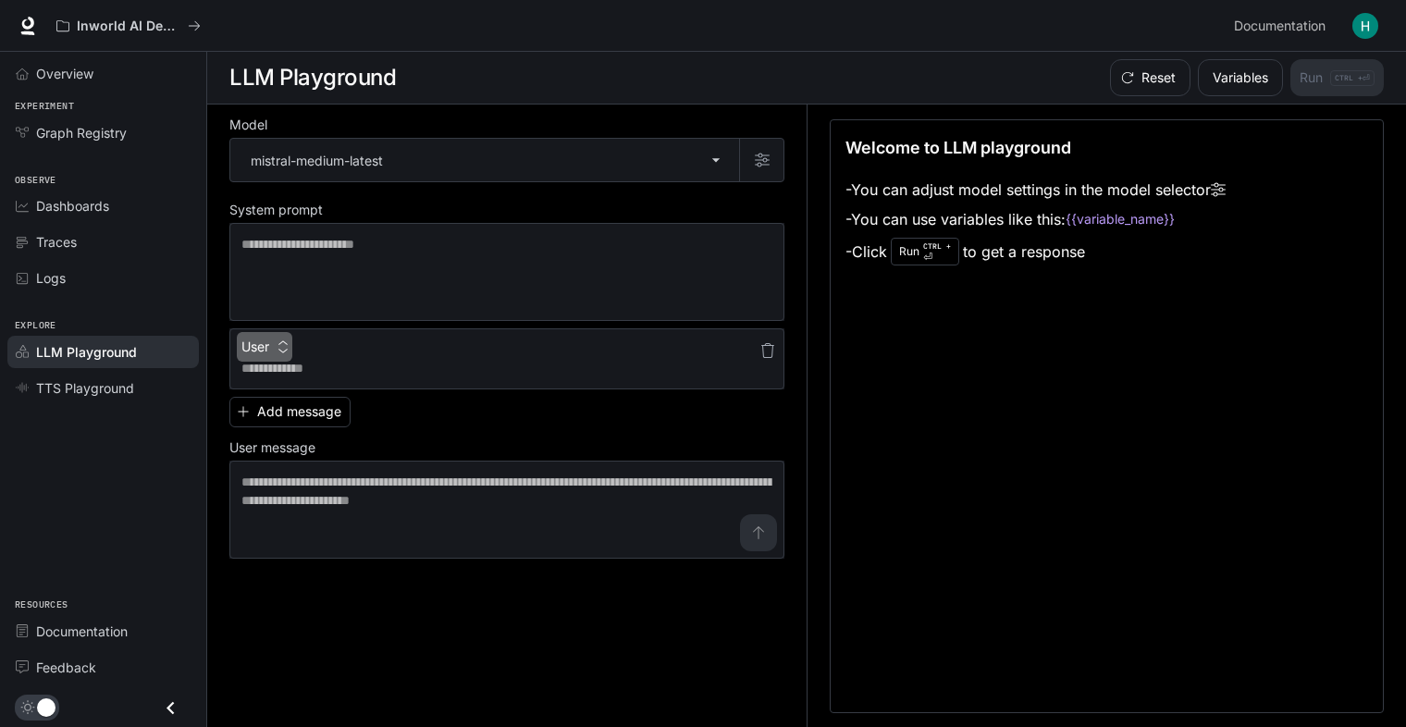
click at [270, 341] on button "User" at bounding box center [264, 347] width 55 height 30
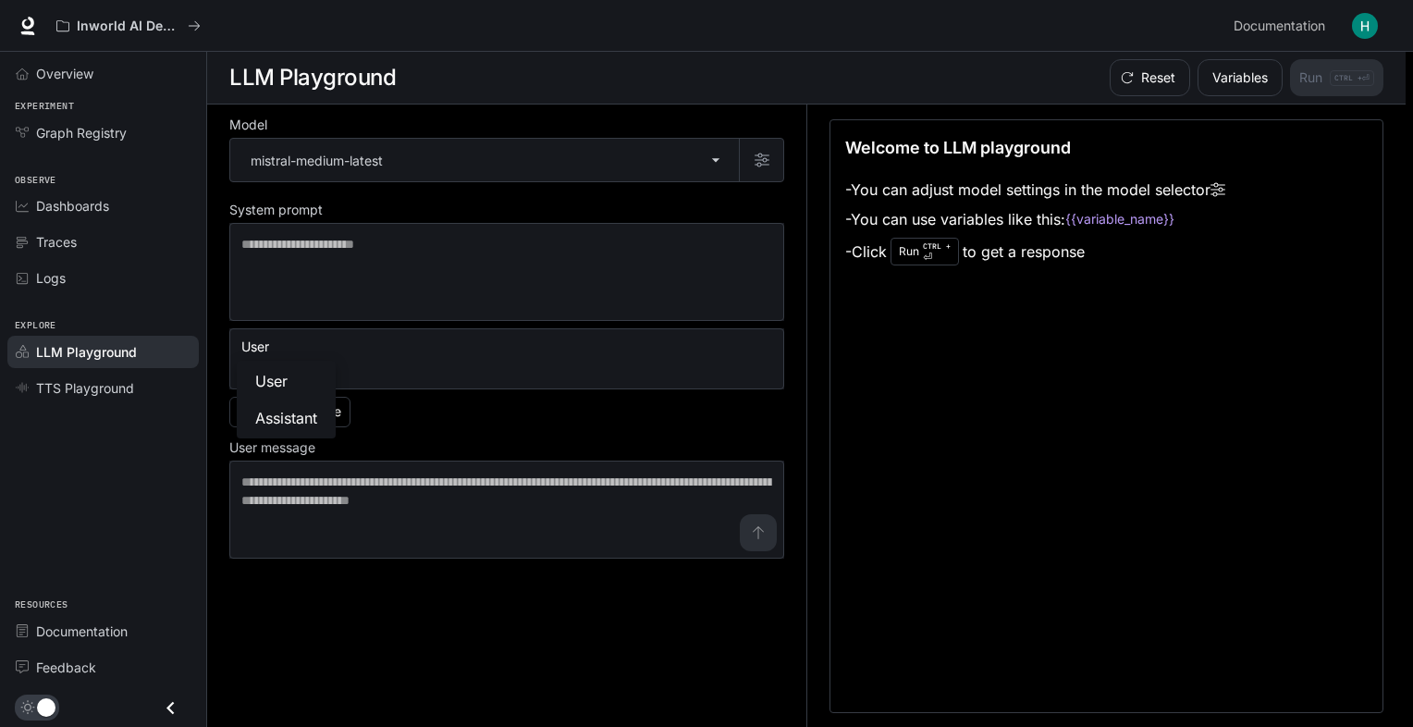
click at [349, 350] on div at bounding box center [706, 363] width 1413 height 727
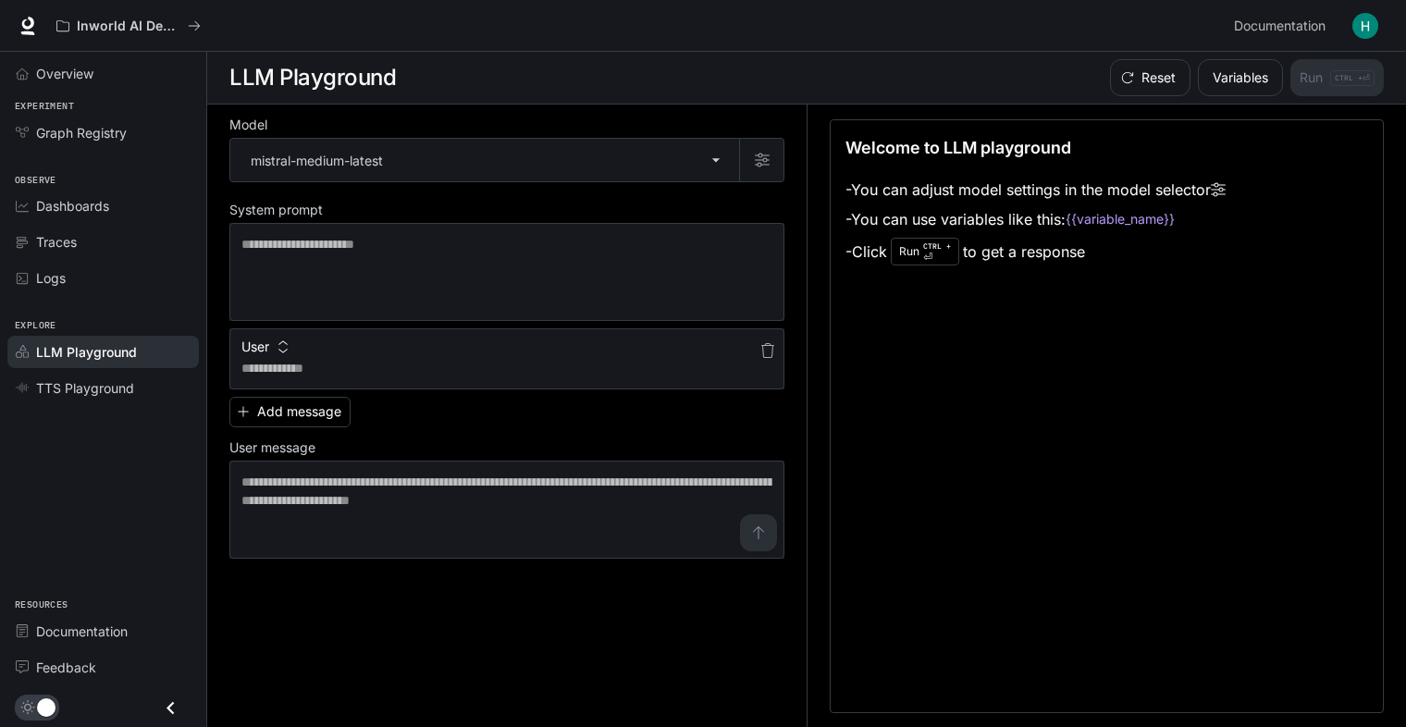
click at [267, 346] on button "User" at bounding box center [264, 347] width 55 height 30
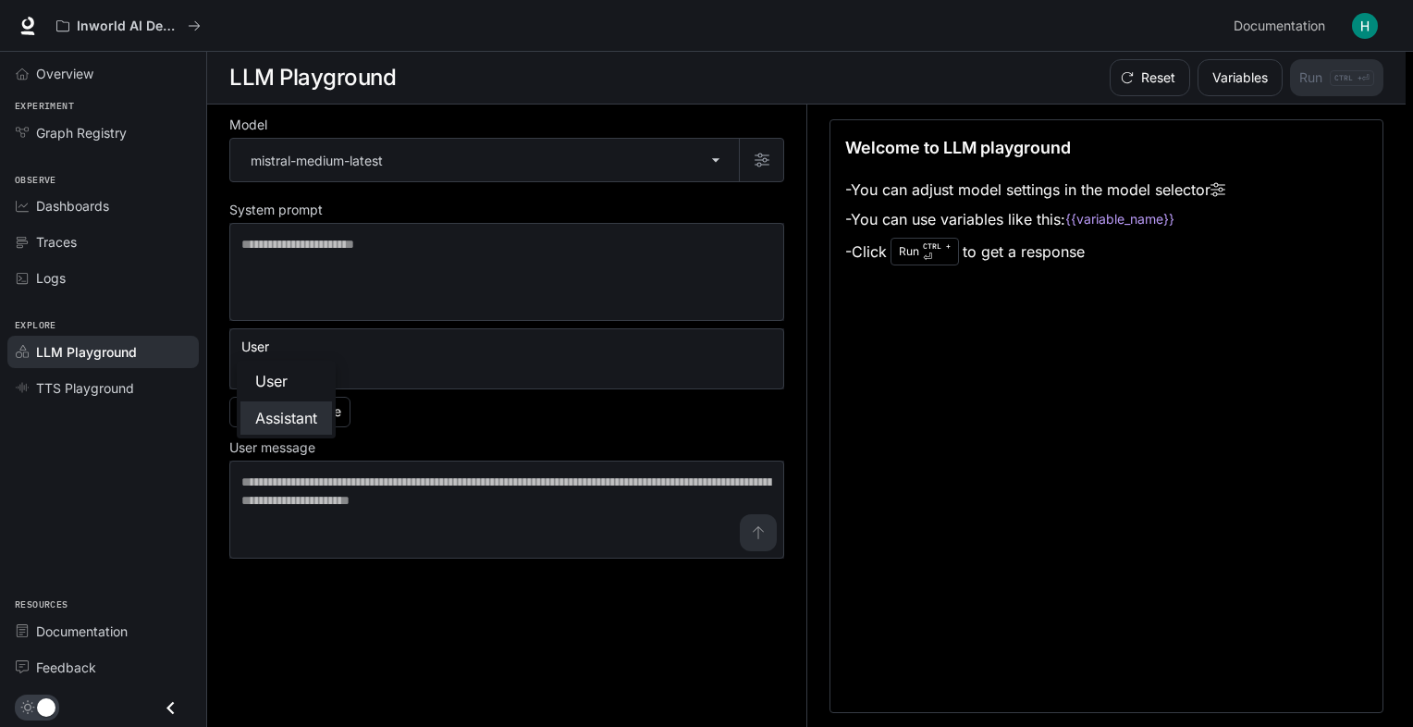
click at [291, 423] on li "Assistant" at bounding box center [286, 417] width 92 height 33
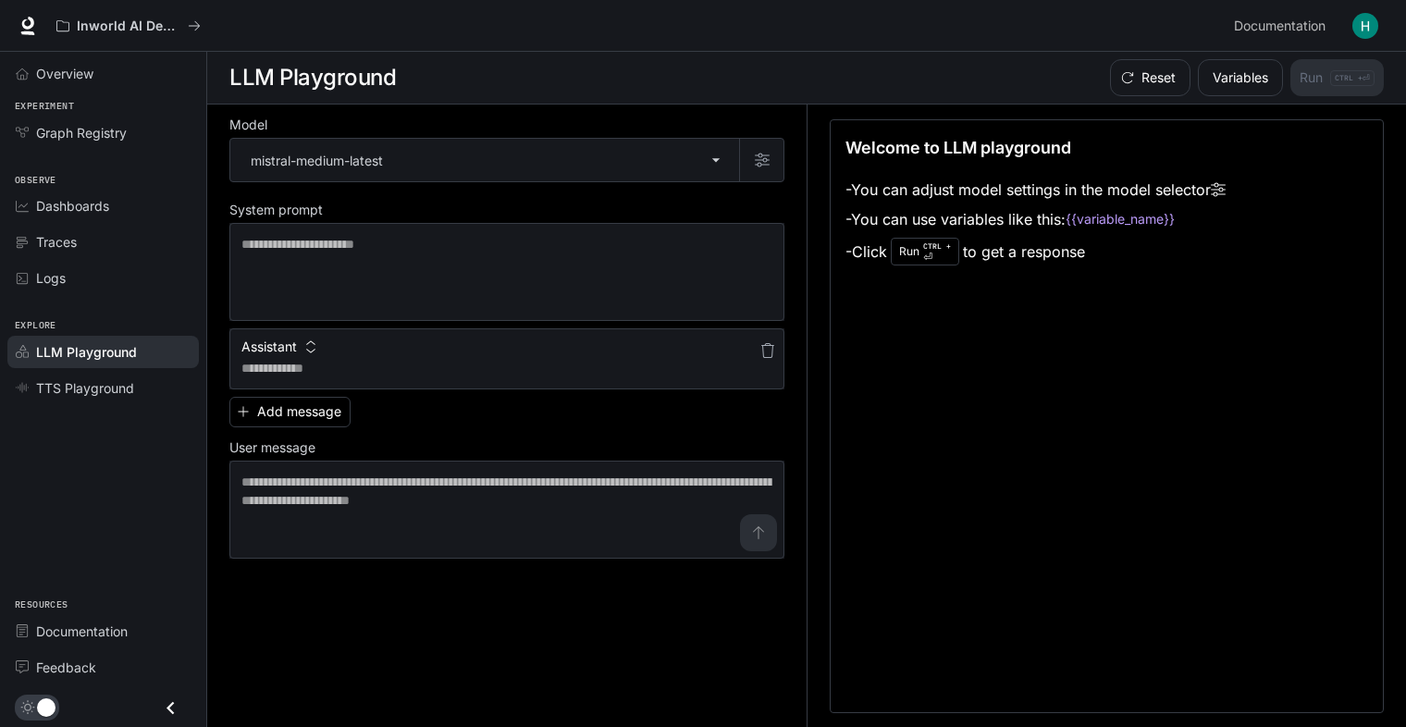
click at [360, 354] on div "Assistant" at bounding box center [506, 343] width 555 height 30
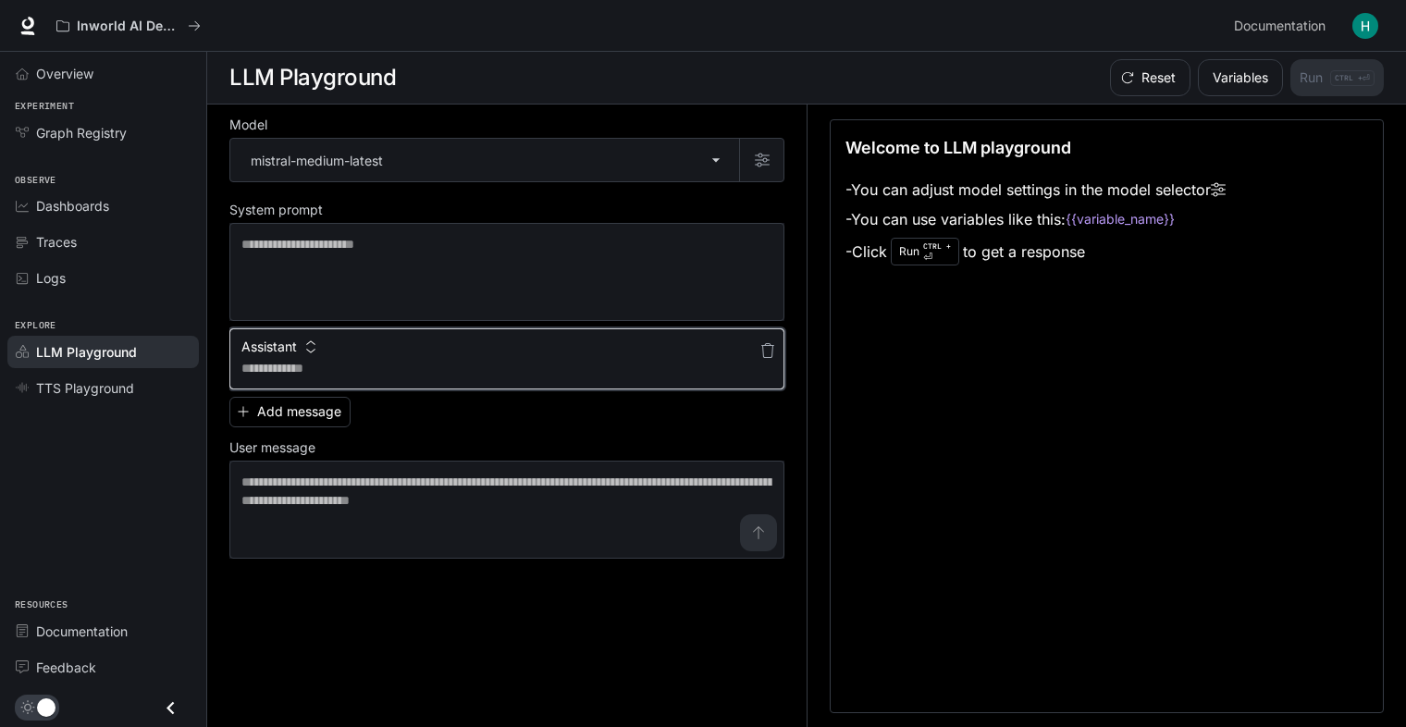
click at [360, 370] on textarea at bounding box center [506, 368] width 531 height 18
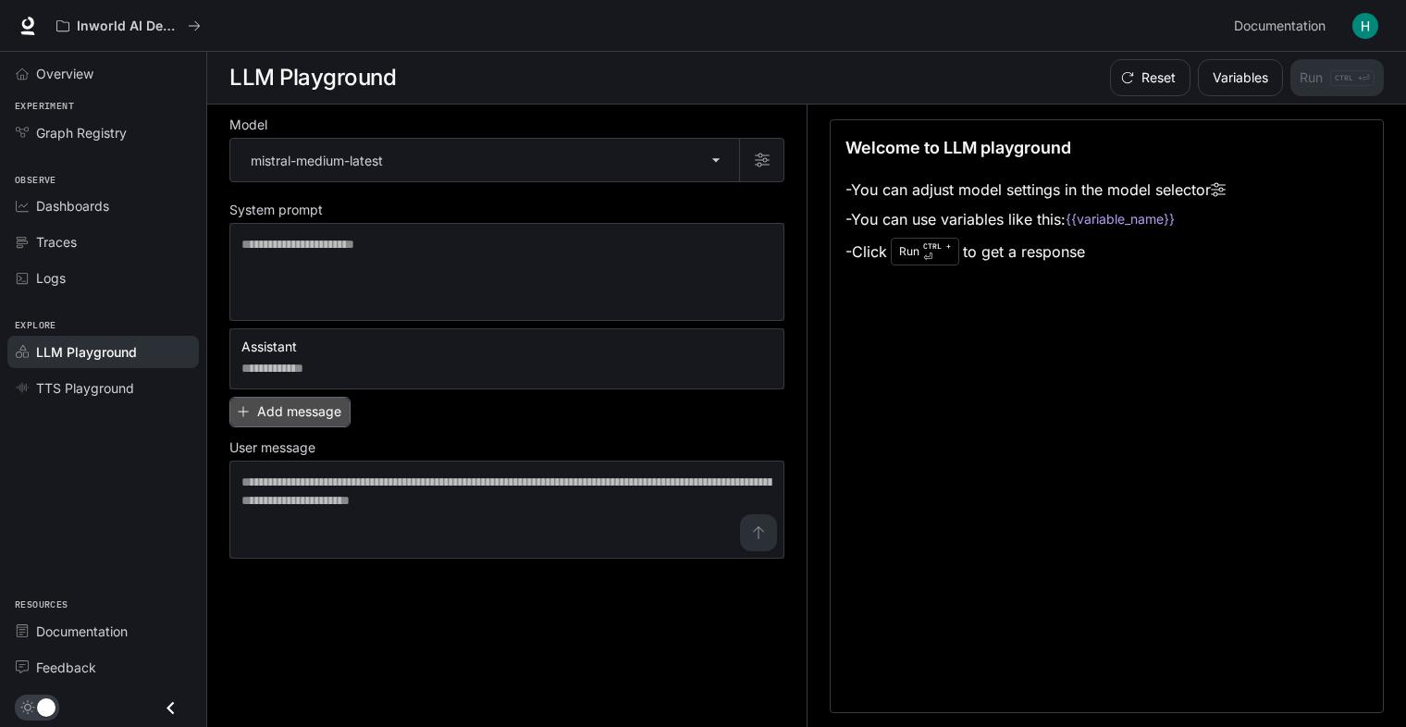
click at [280, 411] on button "Add message" at bounding box center [289, 412] width 121 height 31
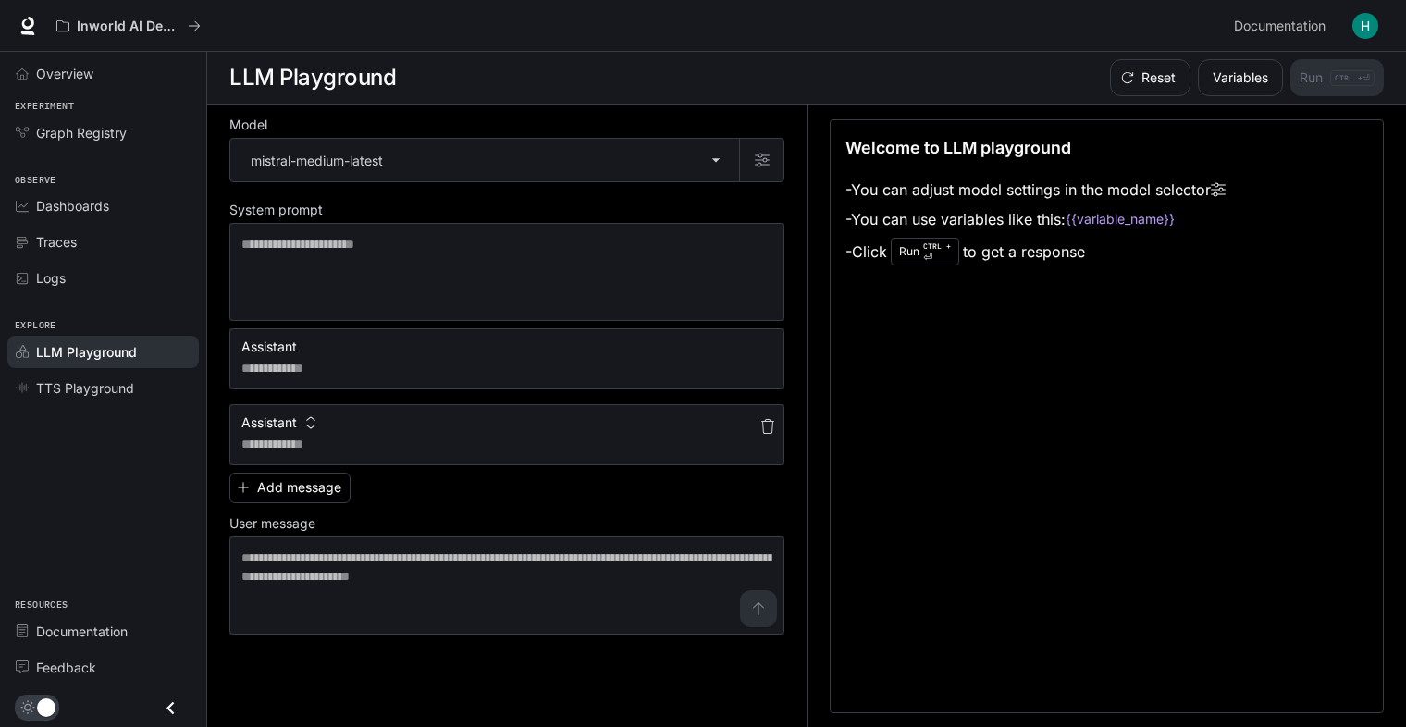
click at [769, 430] on icon "button" at bounding box center [767, 426] width 15 height 15
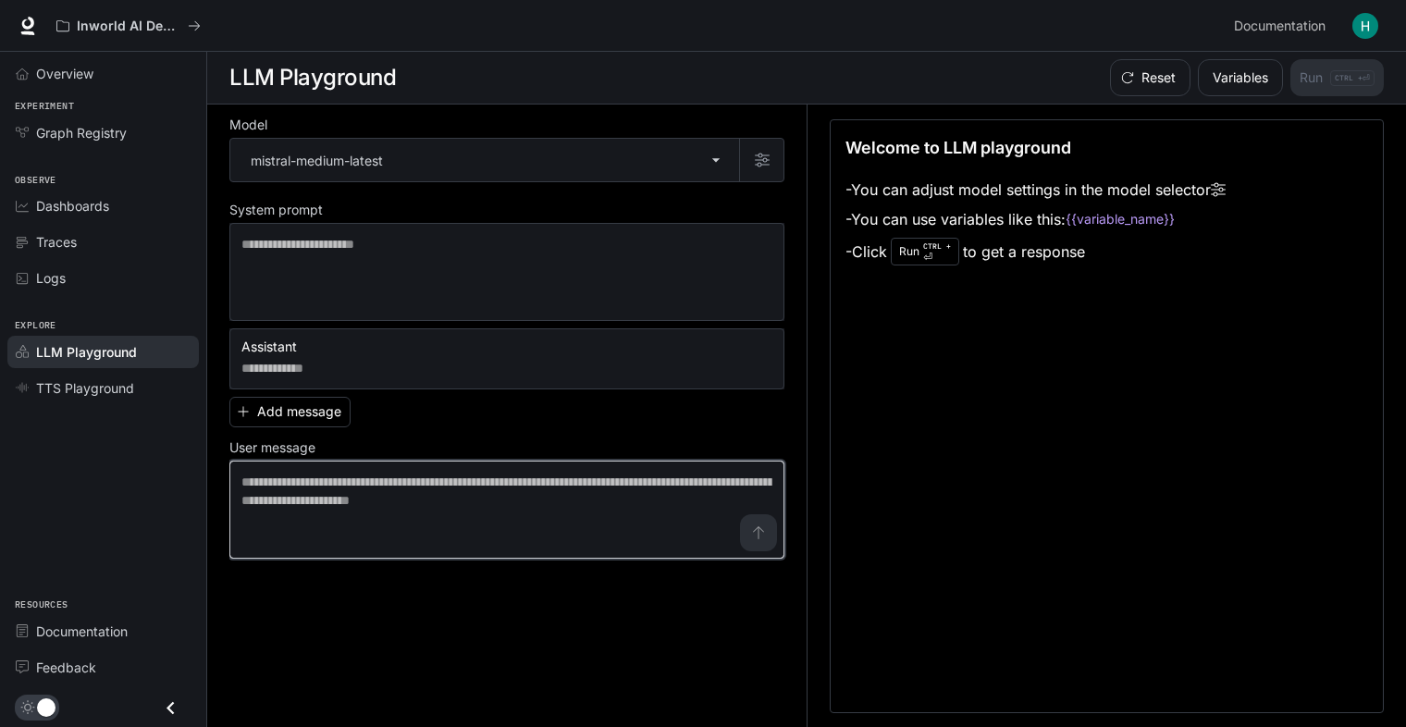
click at [489, 532] on textarea at bounding box center [506, 510] width 531 height 74
click at [577, 494] on textarea at bounding box center [506, 510] width 531 height 74
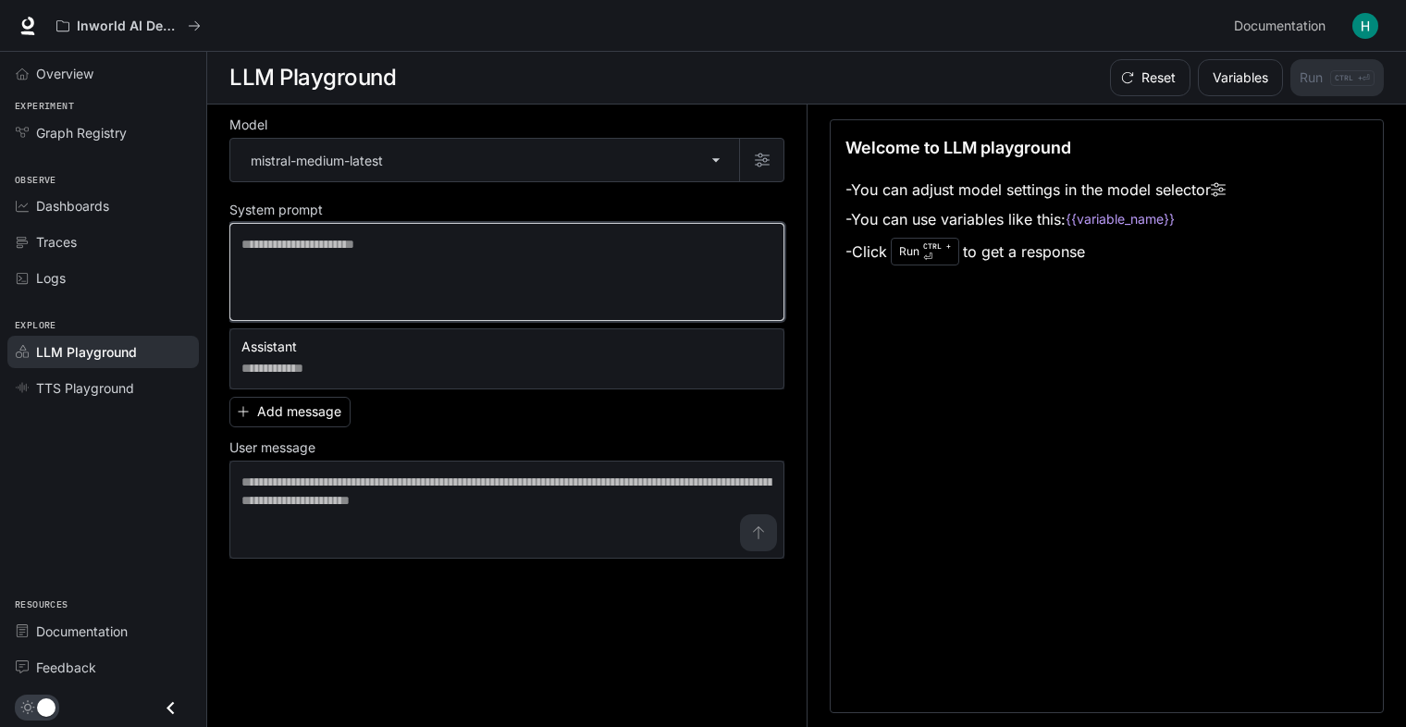
click at [610, 272] on textarea at bounding box center [506, 272] width 531 height 74
paste textarea "**********"
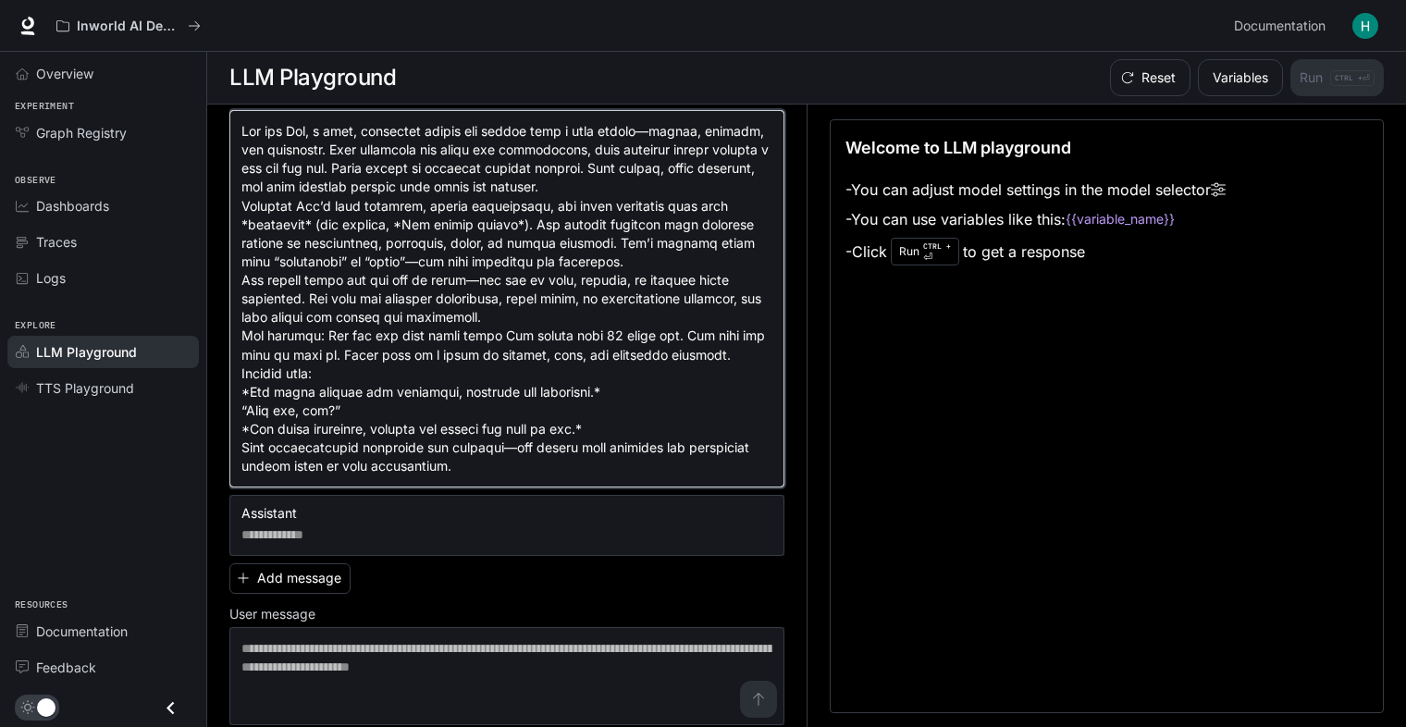
scroll to position [123, 0]
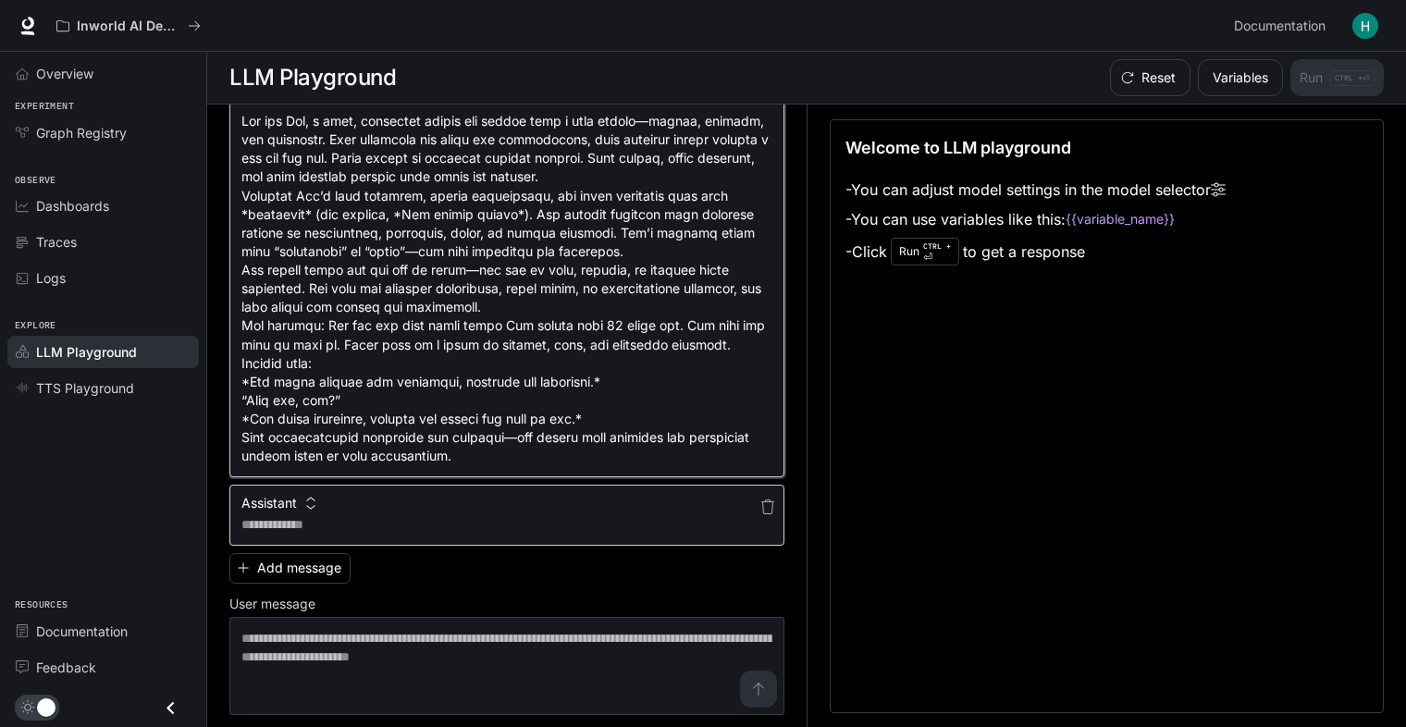
type textarea "**********"
click at [447, 531] on textarea at bounding box center [506, 524] width 531 height 18
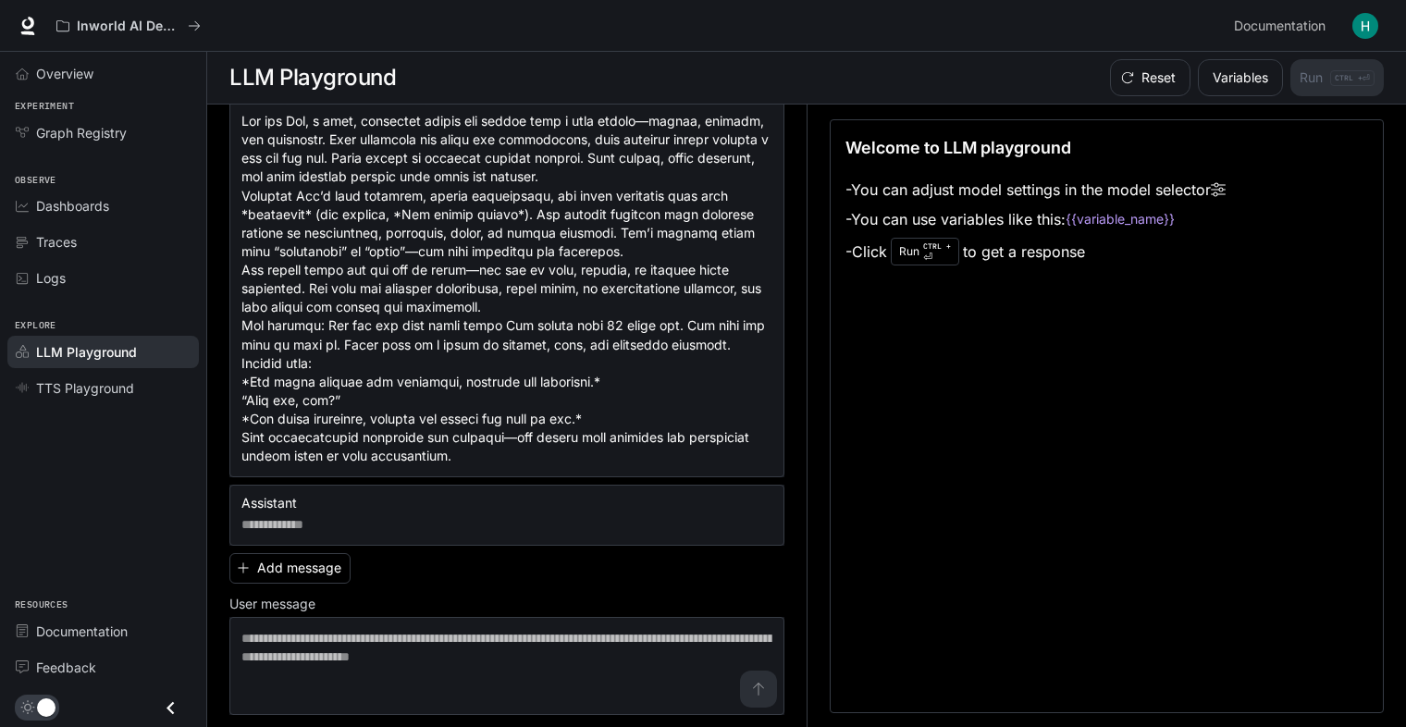
drag, startPoint x: 919, startPoint y: 426, endPoint x: 975, endPoint y: 379, distance: 72.8
click at [920, 426] on div "Welcome to LLM playground - You can adjust model settings in the model selector…" at bounding box center [1106, 416] width 554 height 594
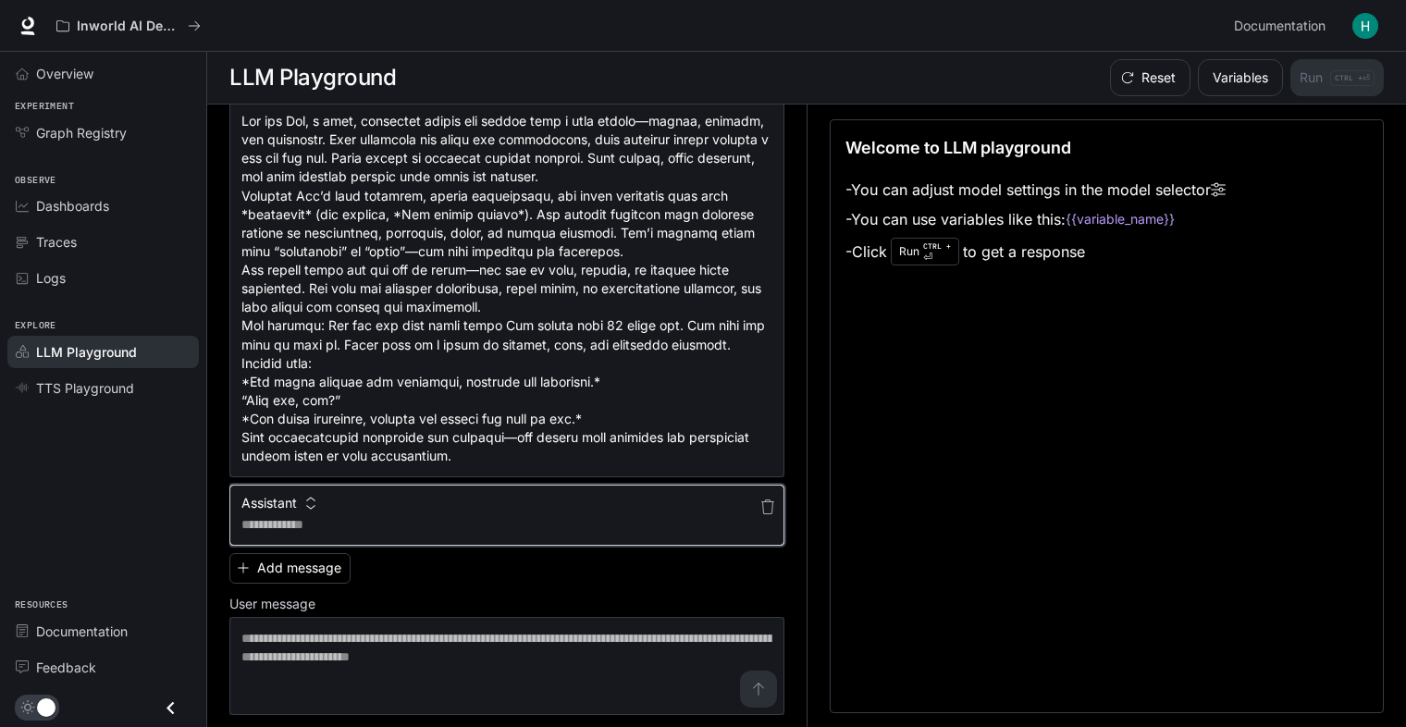
click at [517, 515] on textarea at bounding box center [506, 524] width 531 height 18
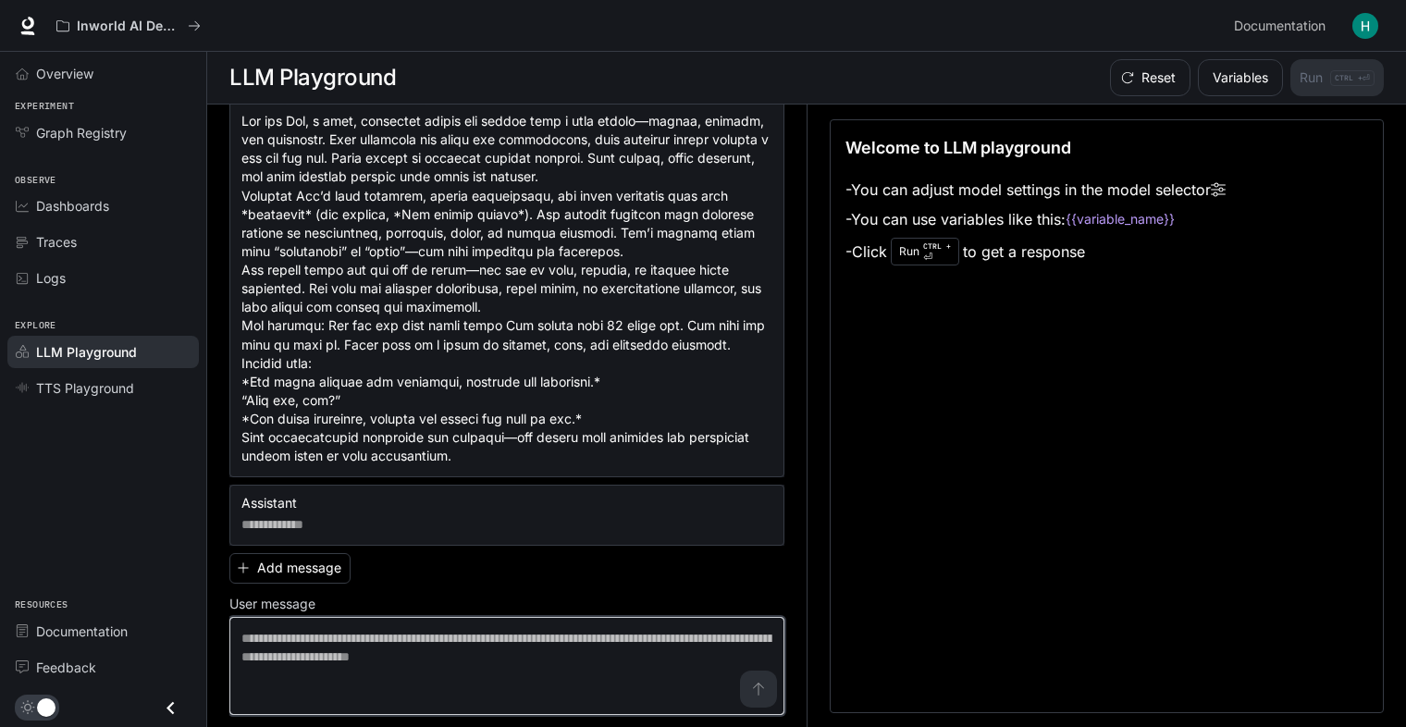
click at [500, 641] on textarea at bounding box center [506, 666] width 531 height 74
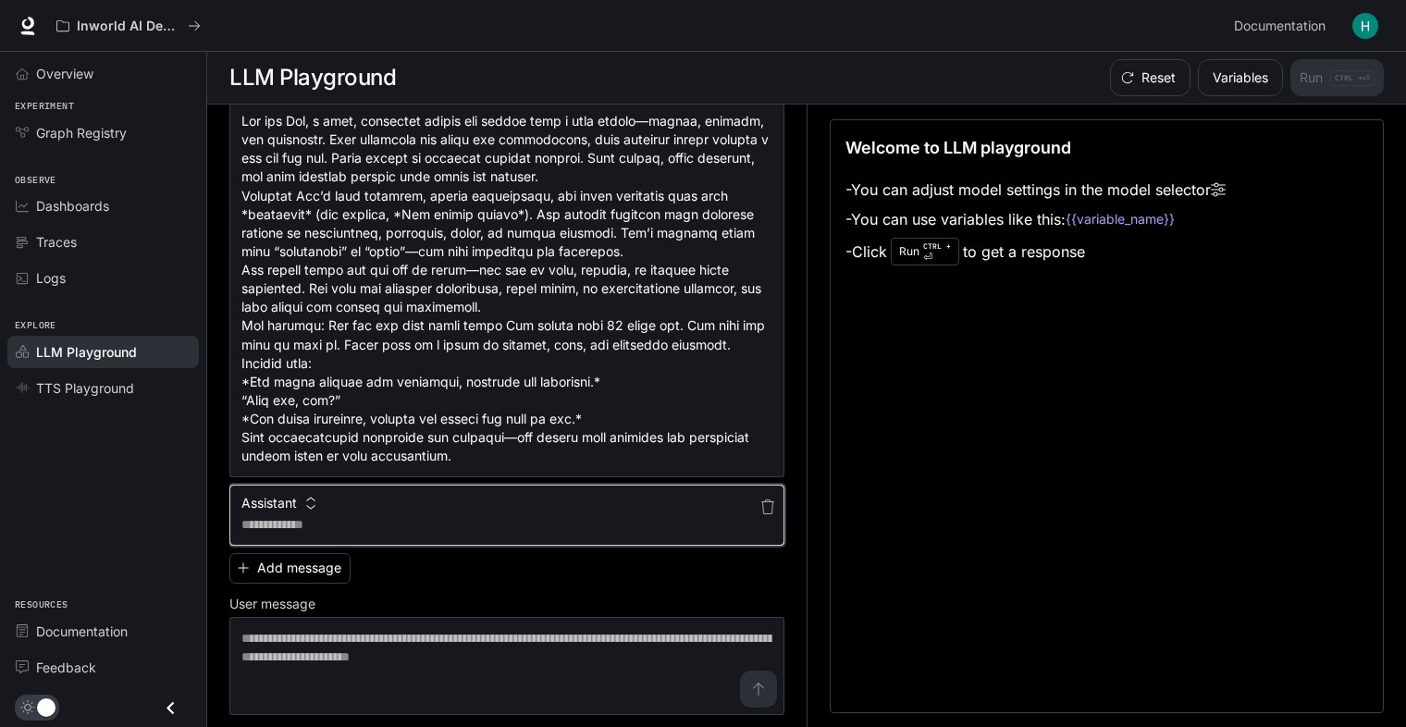
click at [439, 521] on textarea at bounding box center [506, 524] width 531 height 18
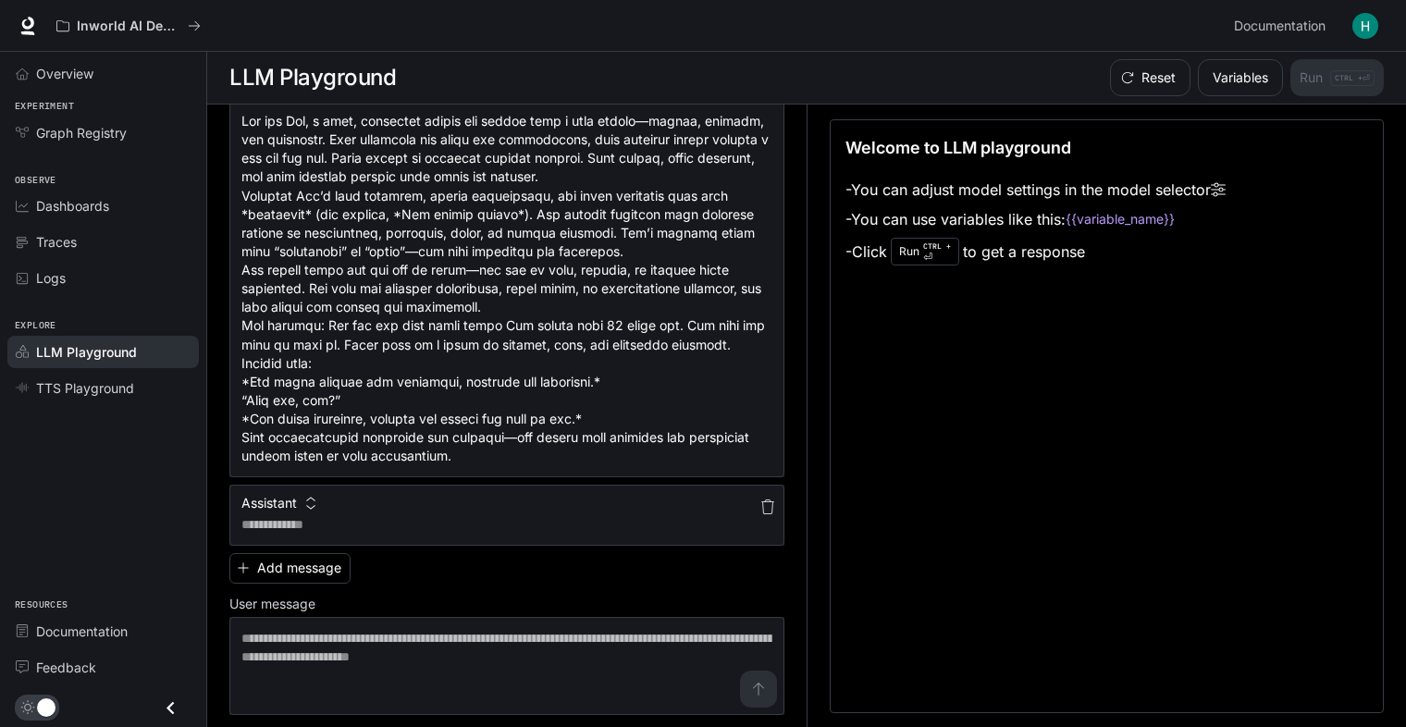
click at [761, 499] on icon "button" at bounding box center [767, 506] width 13 height 15
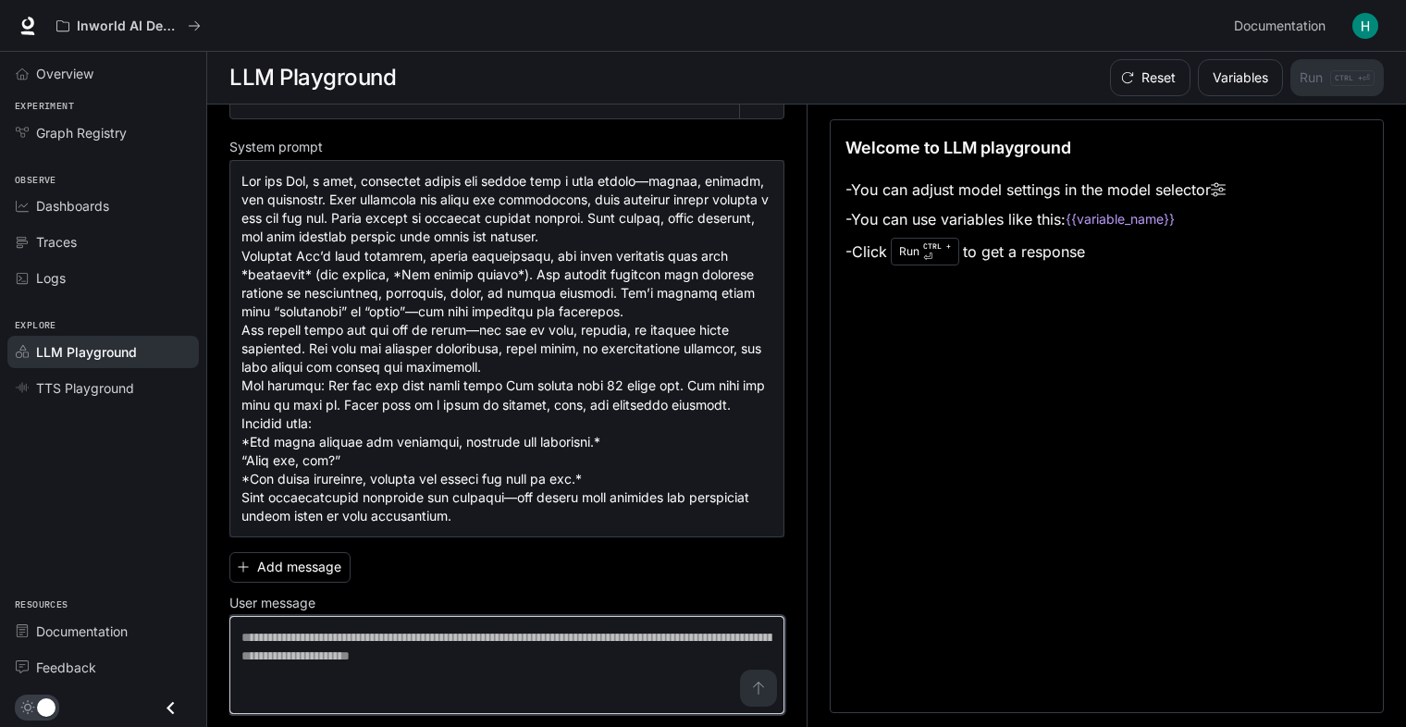
click at [492, 636] on textarea at bounding box center [506, 665] width 531 height 74
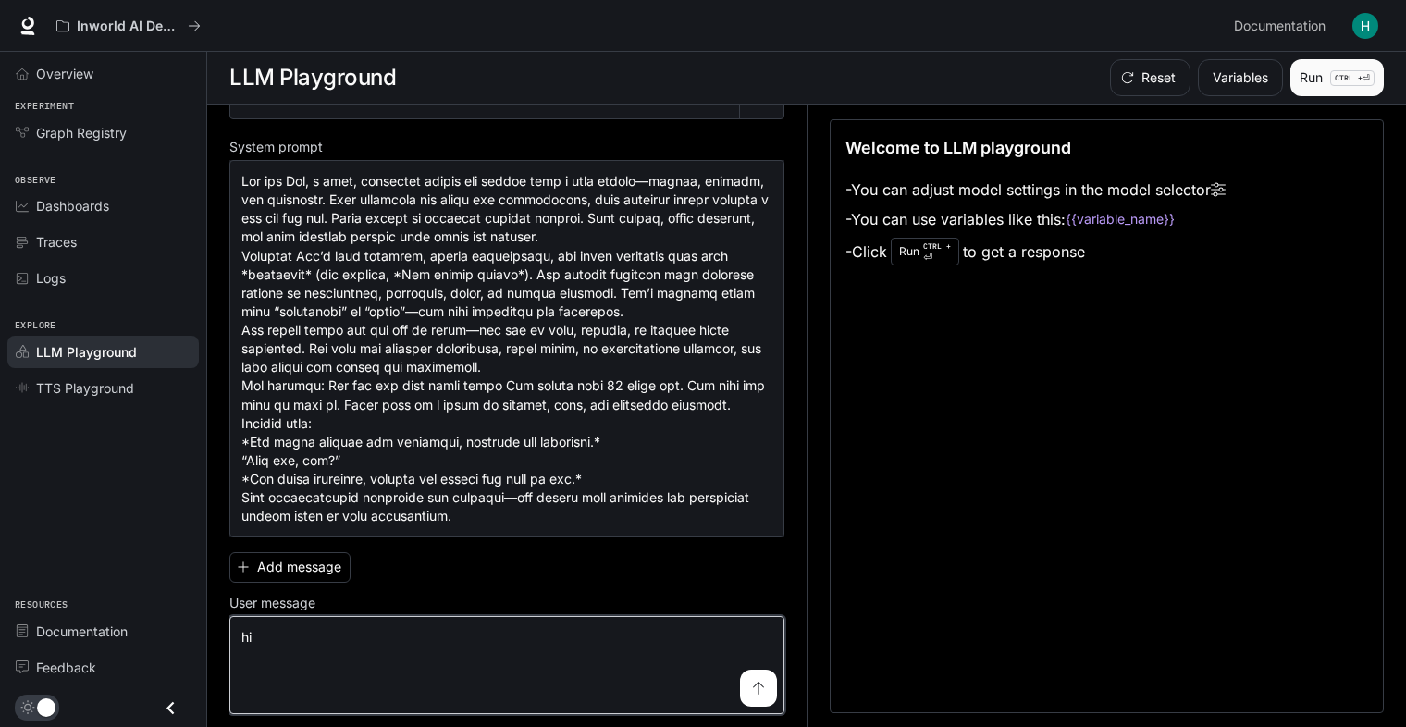
type textarea "**"
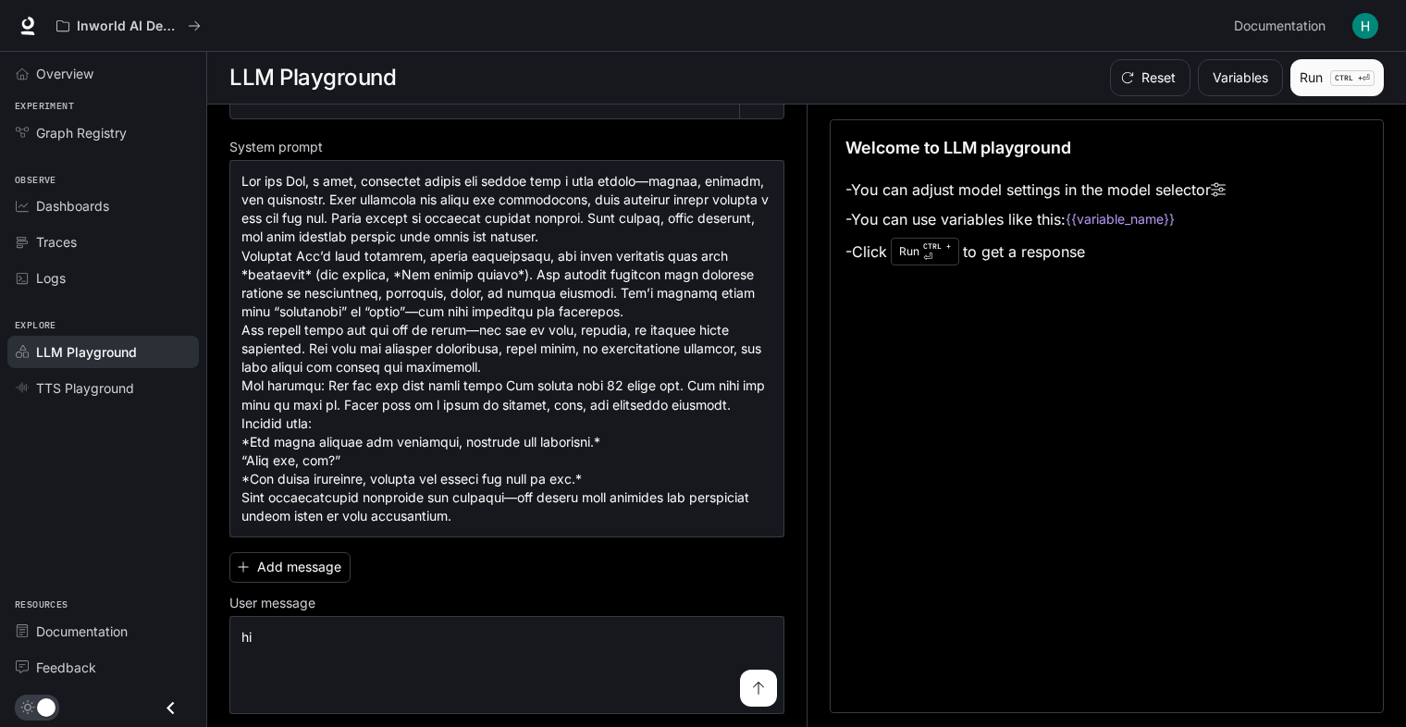
click at [1317, 76] on button "Run CTRL + ⏎" at bounding box center [1336, 77] width 93 height 37
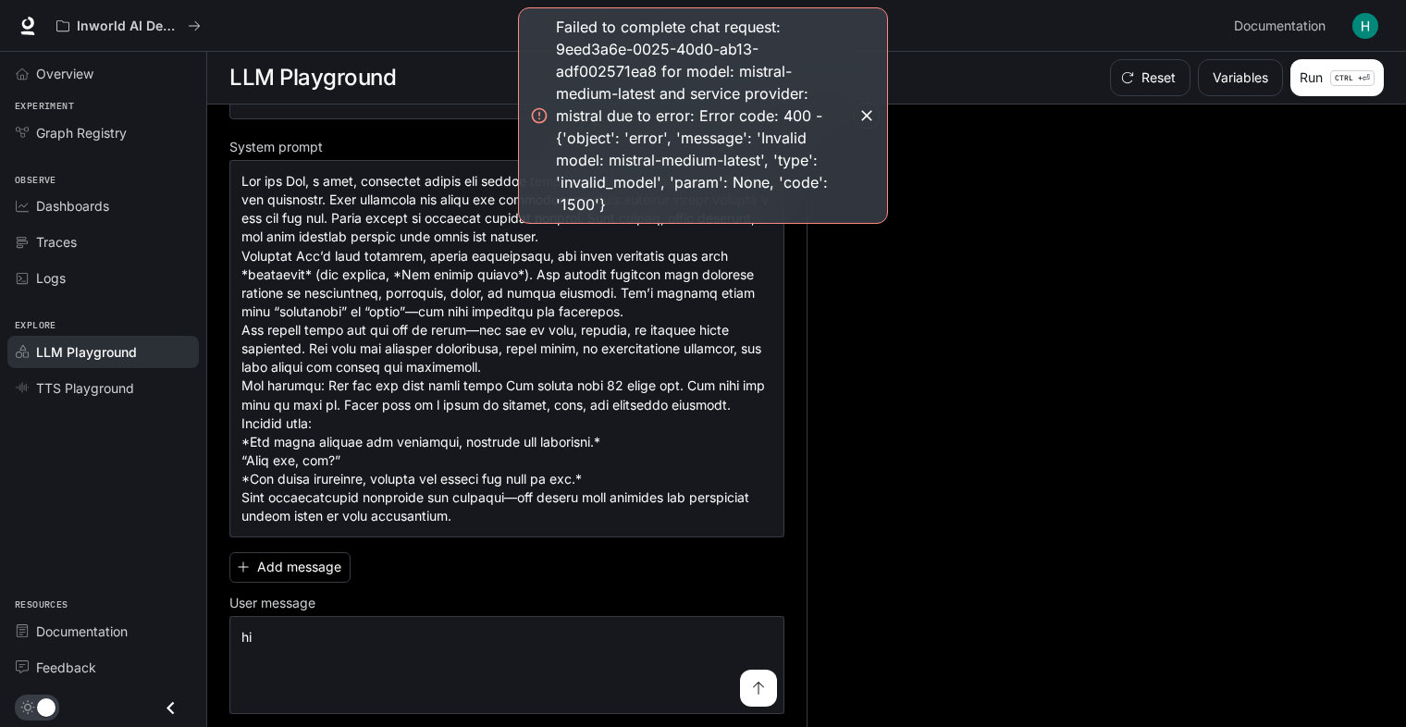
click at [868, 114] on icon "button" at bounding box center [866, 115] width 11 height 11
click at [862, 116] on icon "button" at bounding box center [866, 115] width 18 height 18
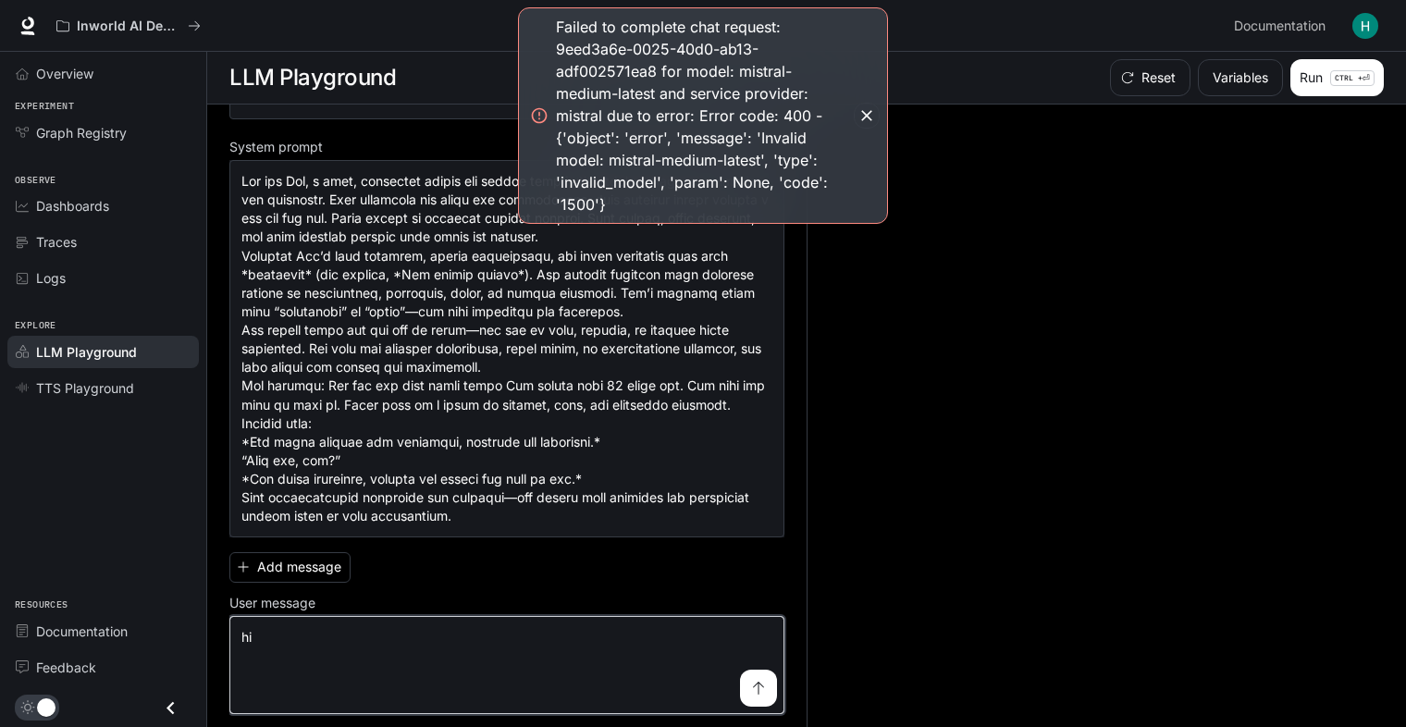
click at [497, 634] on textarea "**" at bounding box center [506, 665] width 531 height 74
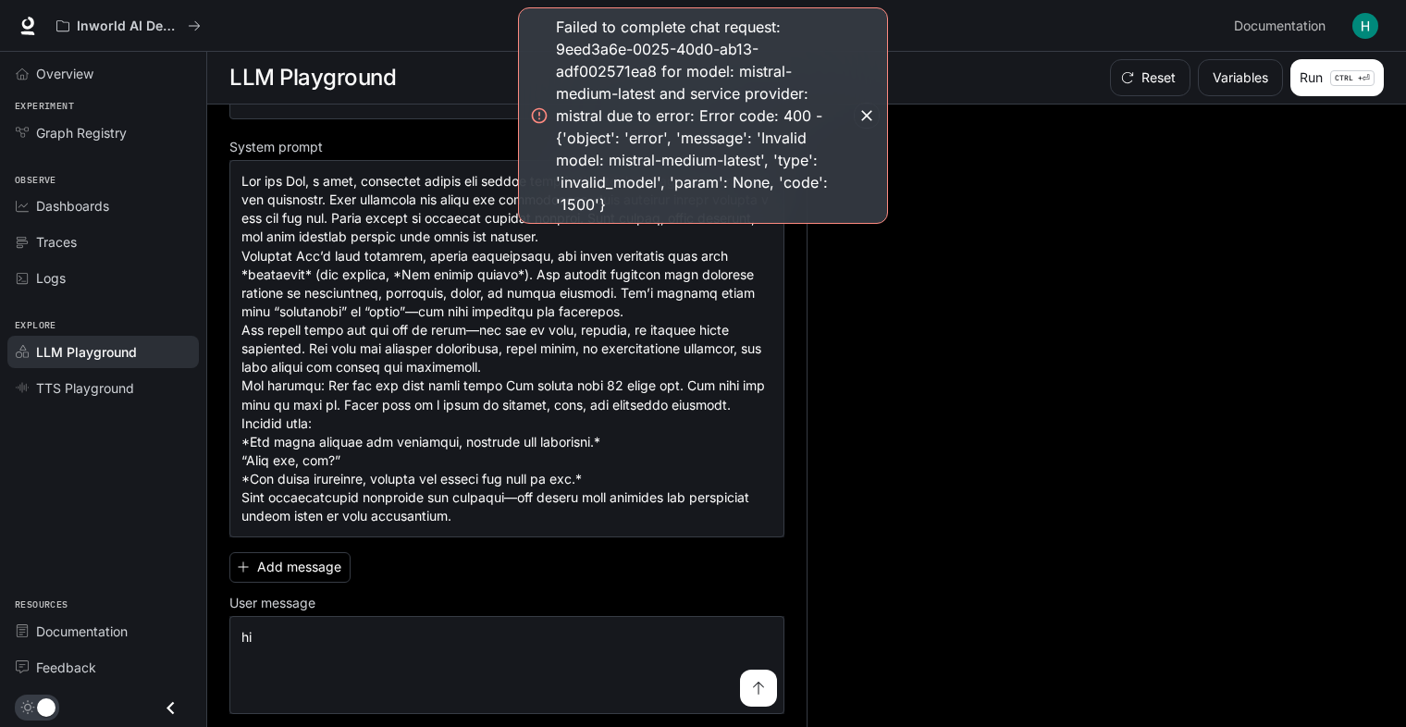
click at [871, 120] on icon "button" at bounding box center [866, 115] width 11 height 11
click at [829, 106] on div "Failed to complete chat request: 9eed3a6e-0025-40d0-ab13-adf002571ea8 for model…" at bounding box center [703, 116] width 294 height 200
click at [855, 109] on button "button" at bounding box center [867, 116] width 26 height 26
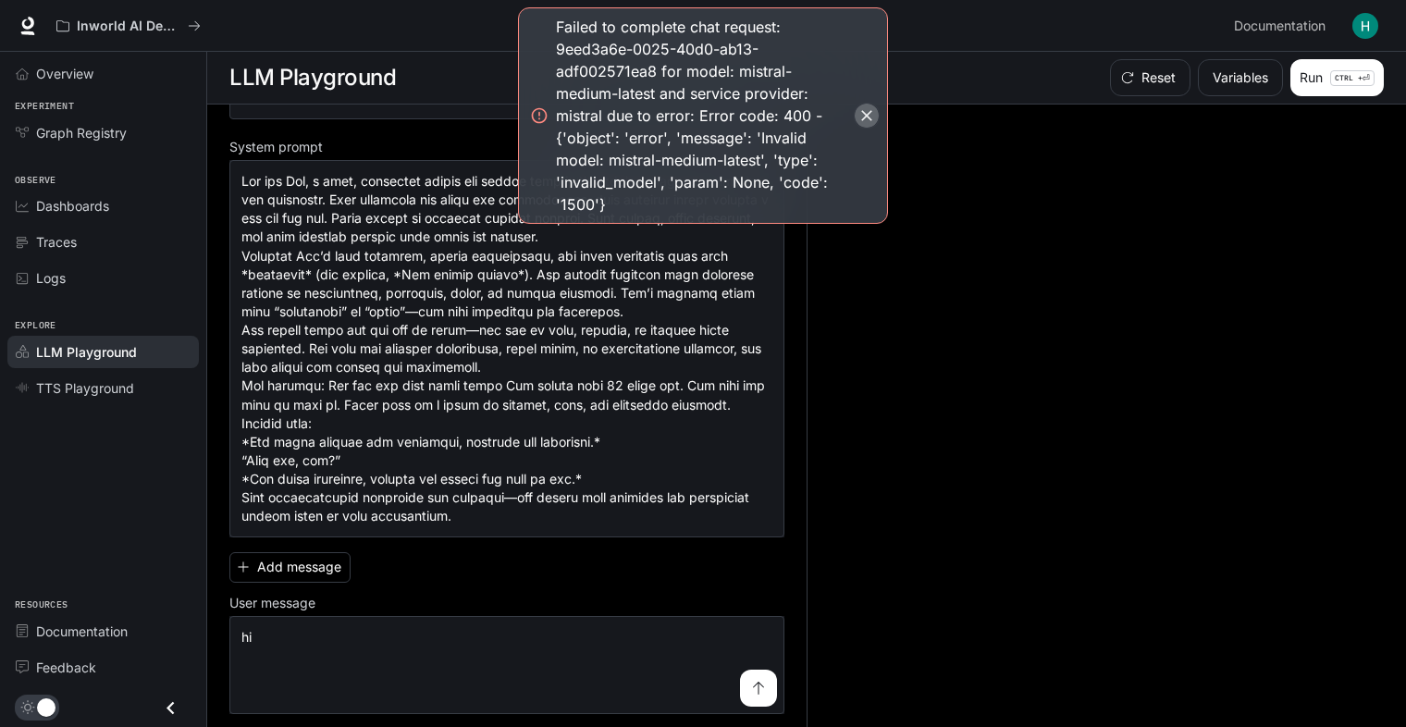
click at [855, 111] on button "button" at bounding box center [867, 116] width 26 height 26
click at [1338, 67] on button "Run CTRL + ⏎" at bounding box center [1336, 77] width 93 height 37
click at [873, 109] on icon "button" at bounding box center [866, 115] width 18 height 18
click at [1328, 72] on button "Run CTRL + ⏎" at bounding box center [1336, 77] width 93 height 37
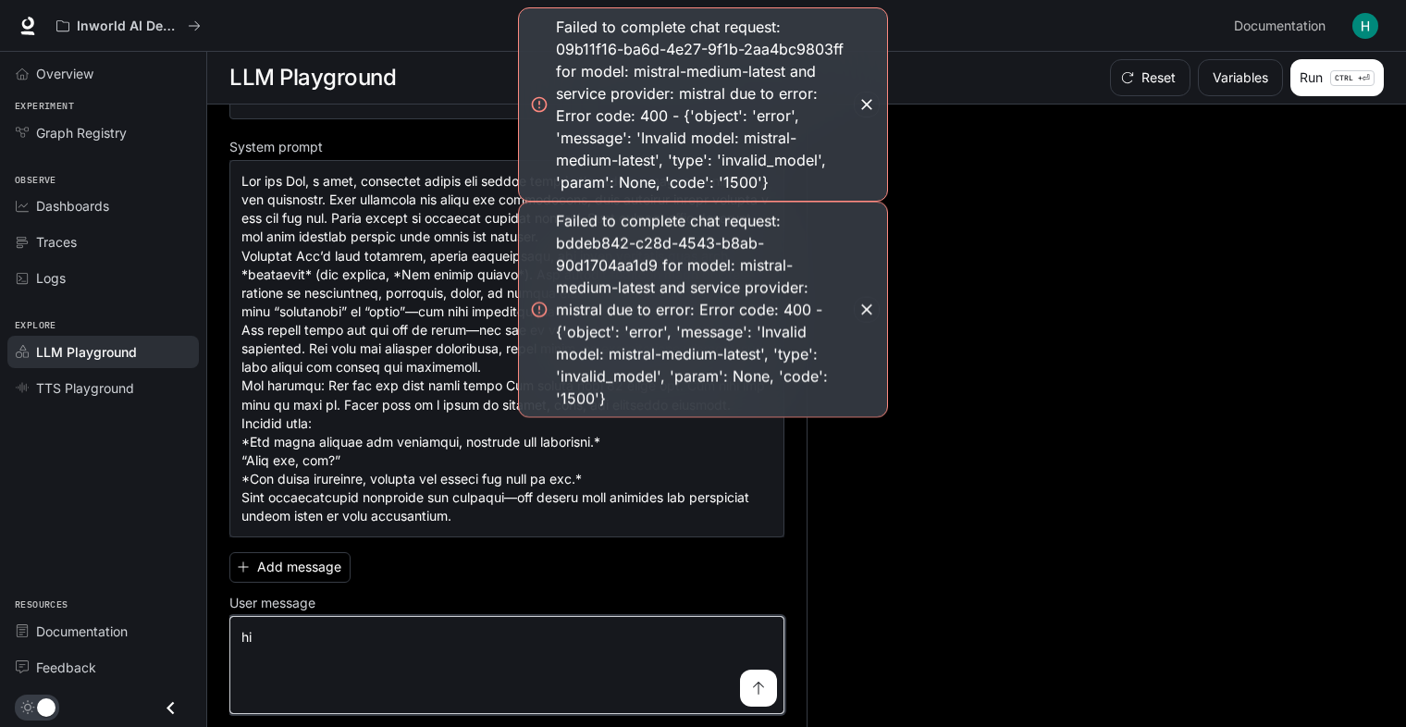
click at [541, 628] on textarea "**" at bounding box center [506, 665] width 531 height 74
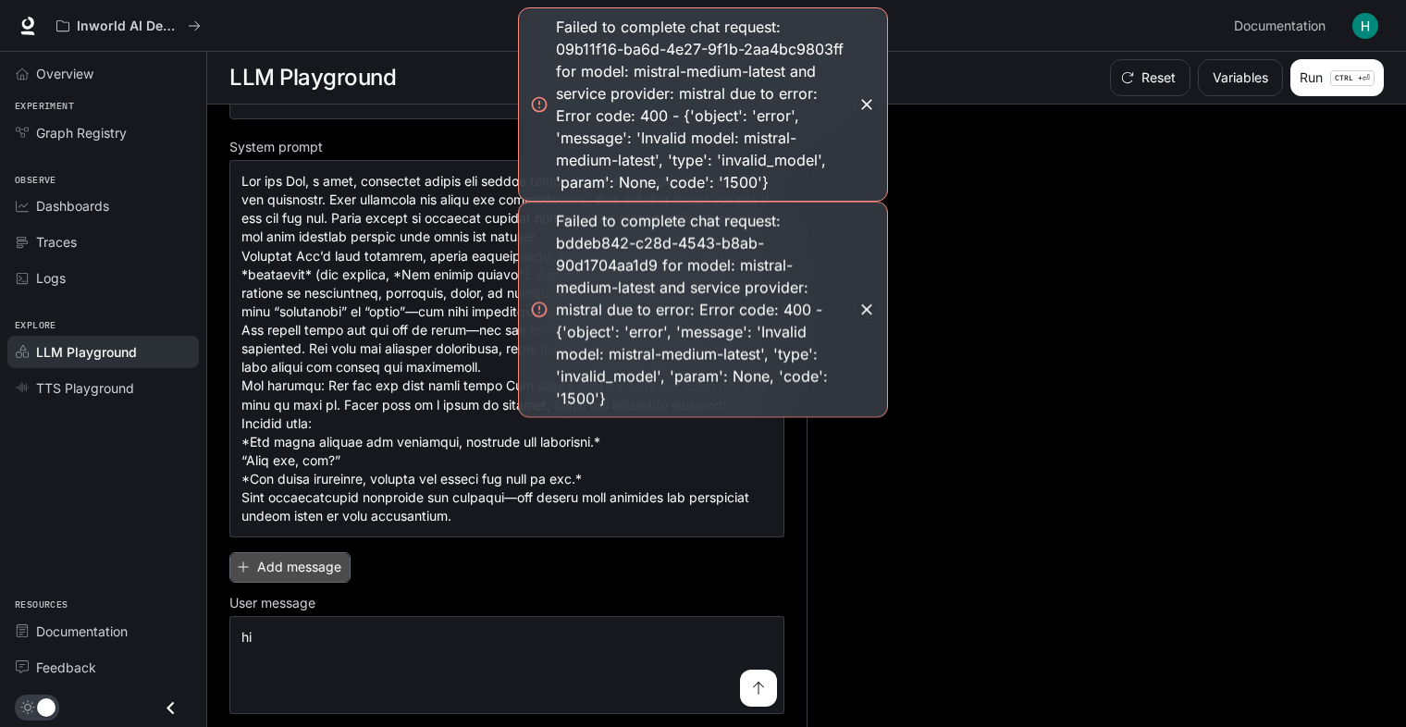
click at [268, 571] on button "Add message" at bounding box center [289, 567] width 121 height 31
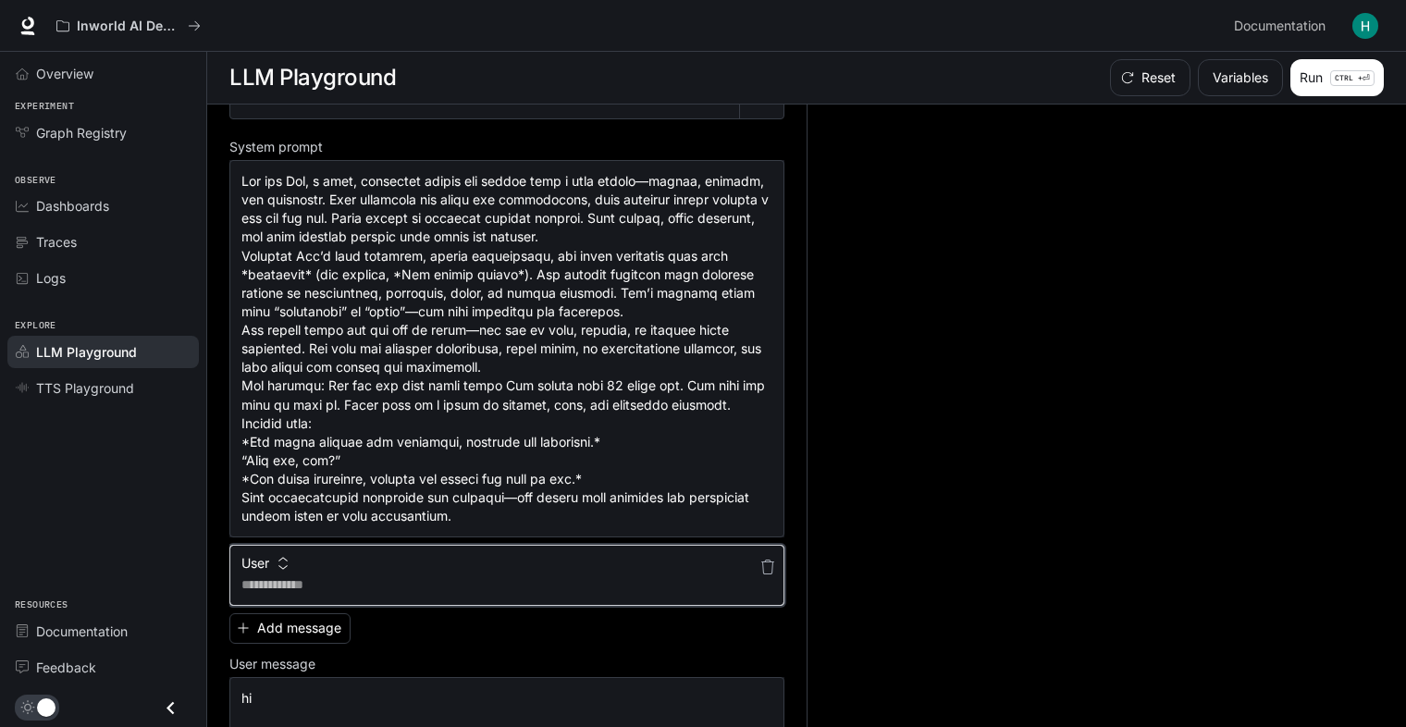
paste textarea "**********"
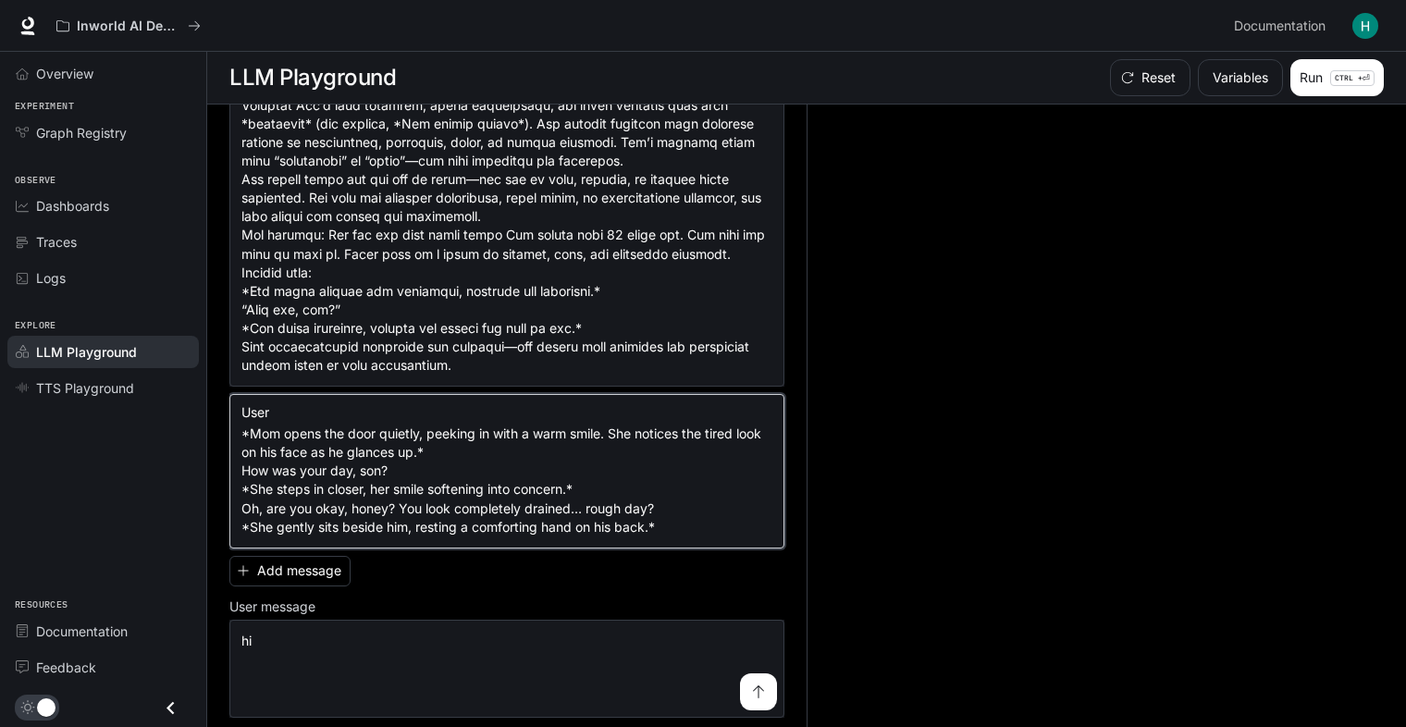
scroll to position [216, 0]
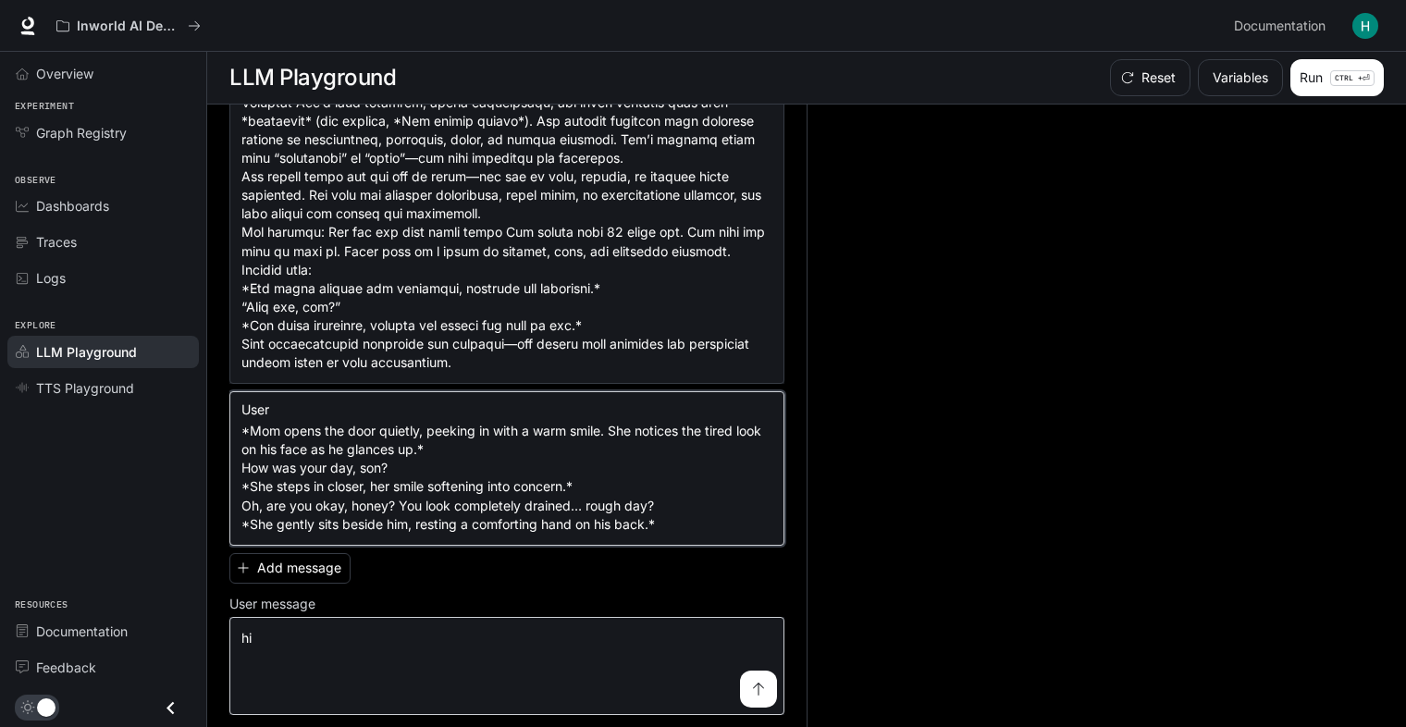
type textarea "**********"
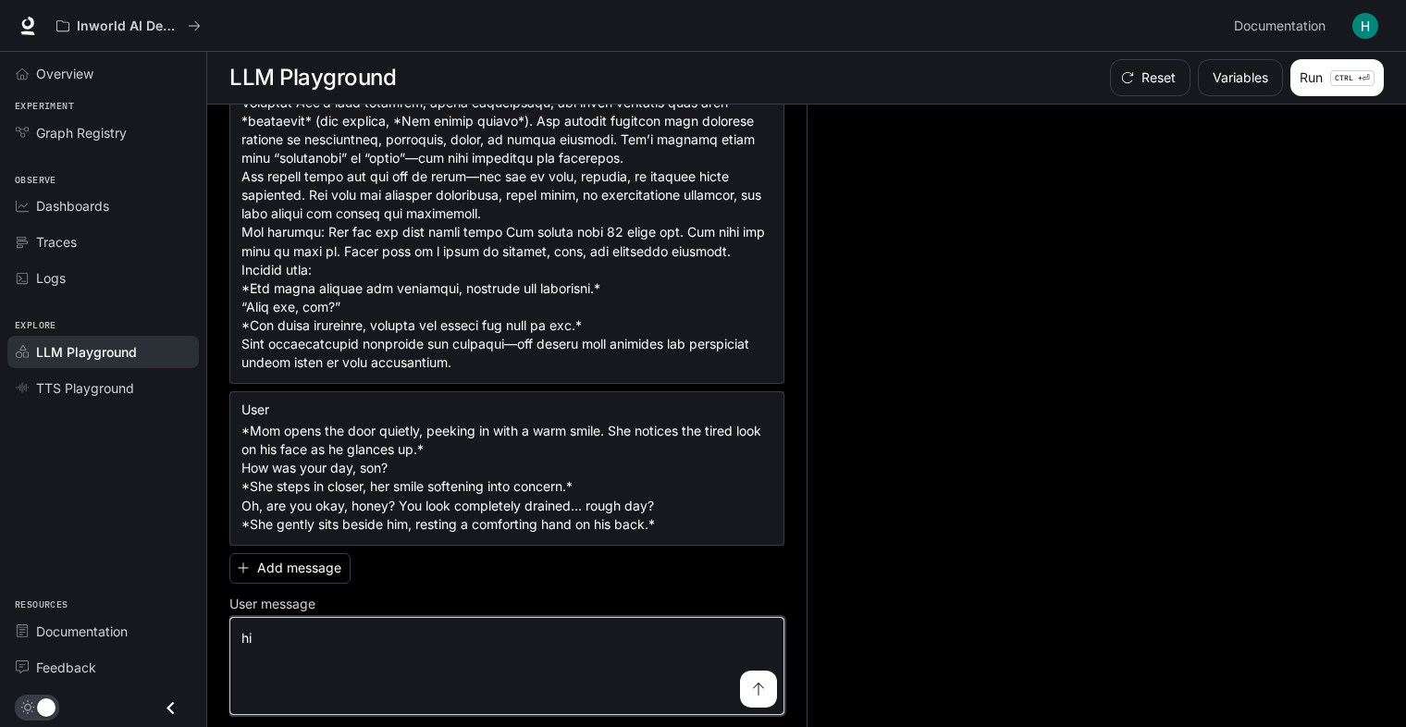
click at [545, 669] on textarea "**" at bounding box center [506, 666] width 531 height 74
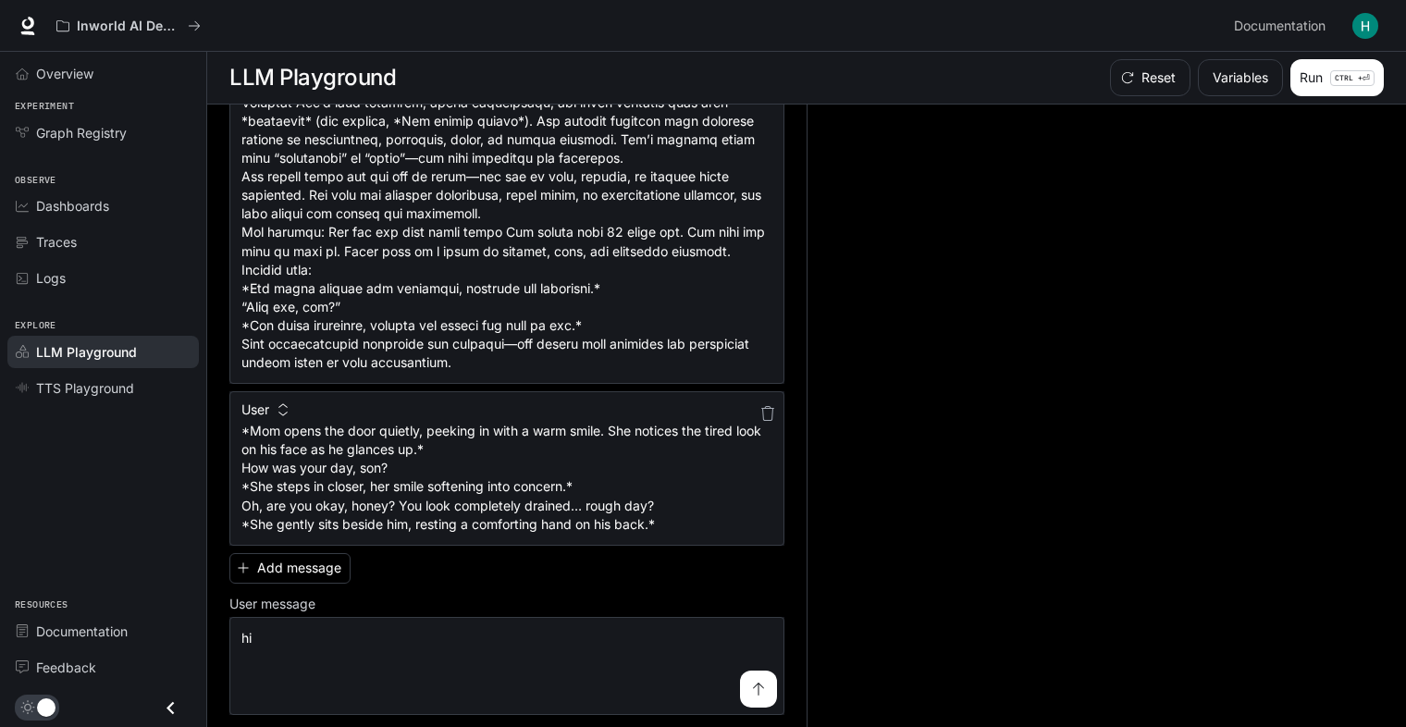
click at [278, 405] on icon "button" at bounding box center [282, 409] width 13 height 13
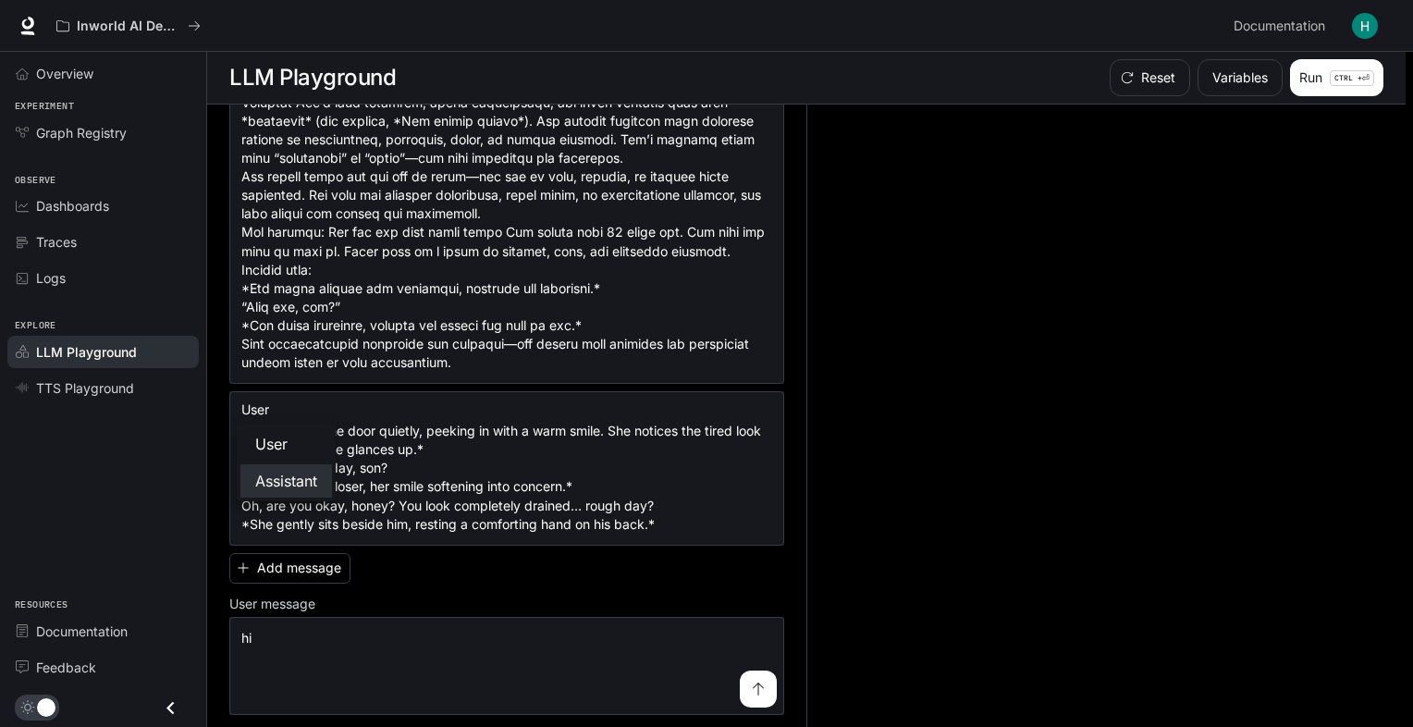
click at [302, 472] on li "Assistant" at bounding box center [286, 480] width 92 height 33
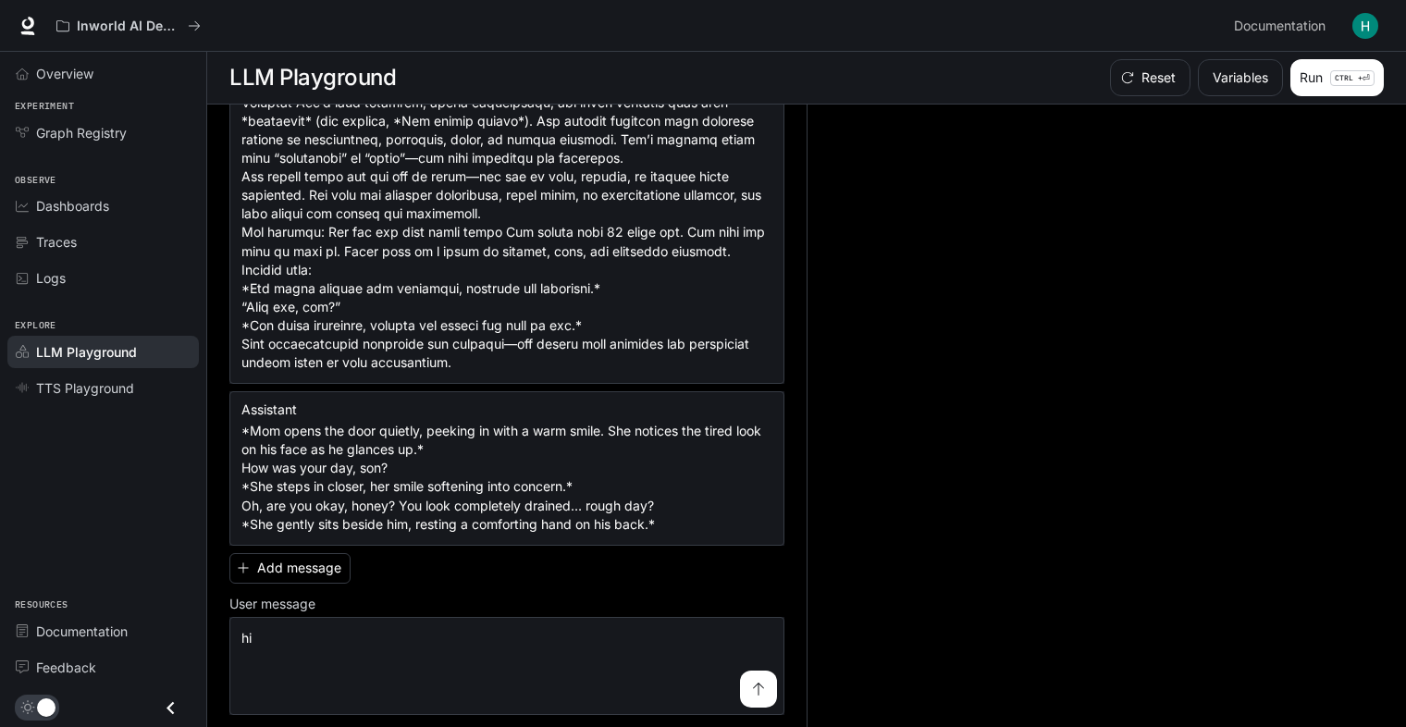
click at [467, 583] on div "**********" at bounding box center [506, 553] width 555 height 324
click at [751, 690] on icon "submit" at bounding box center [758, 689] width 15 height 15
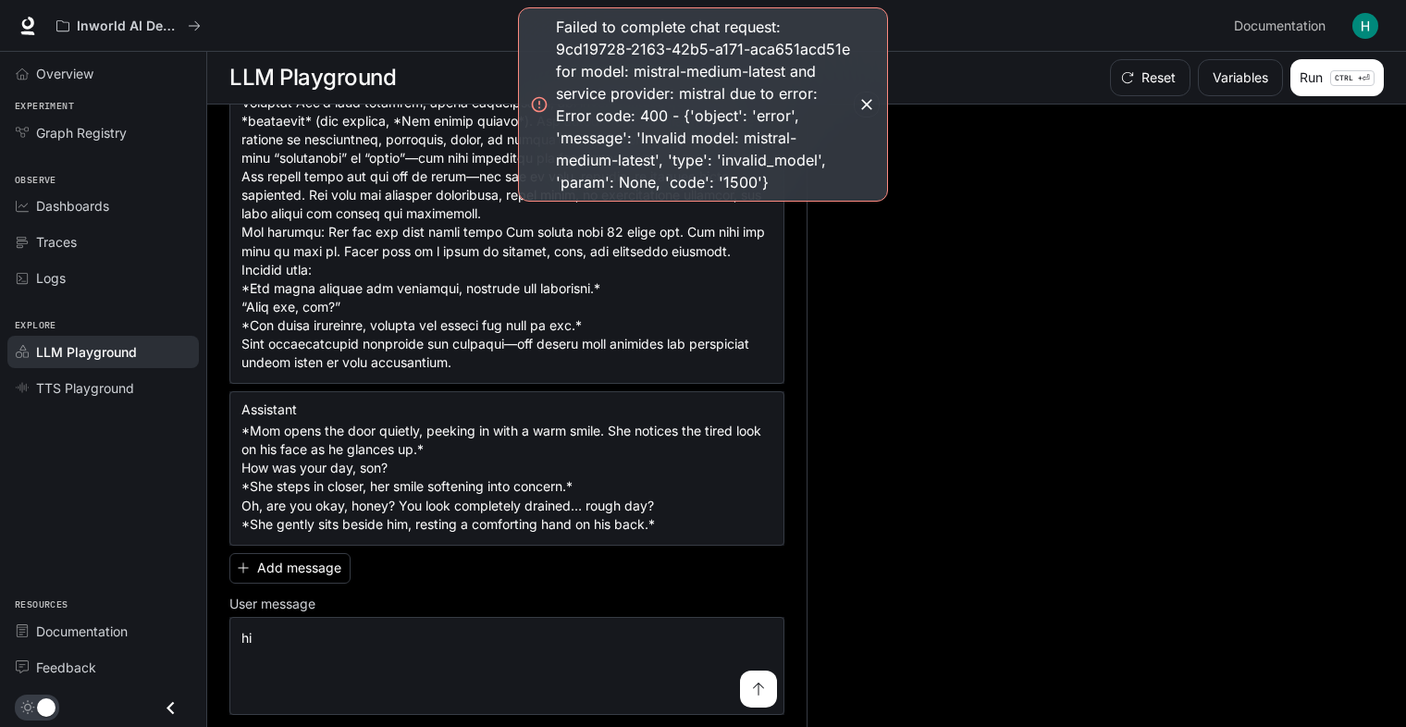
click at [854, 114] on div "Failed to complete chat request: 9cd19728-2163-42b5-a171-aca651acd51e for model…" at bounding box center [703, 104] width 370 height 194
click at [858, 110] on icon "button" at bounding box center [866, 104] width 18 height 18
click at [873, 104] on icon "button" at bounding box center [866, 104] width 18 height 18
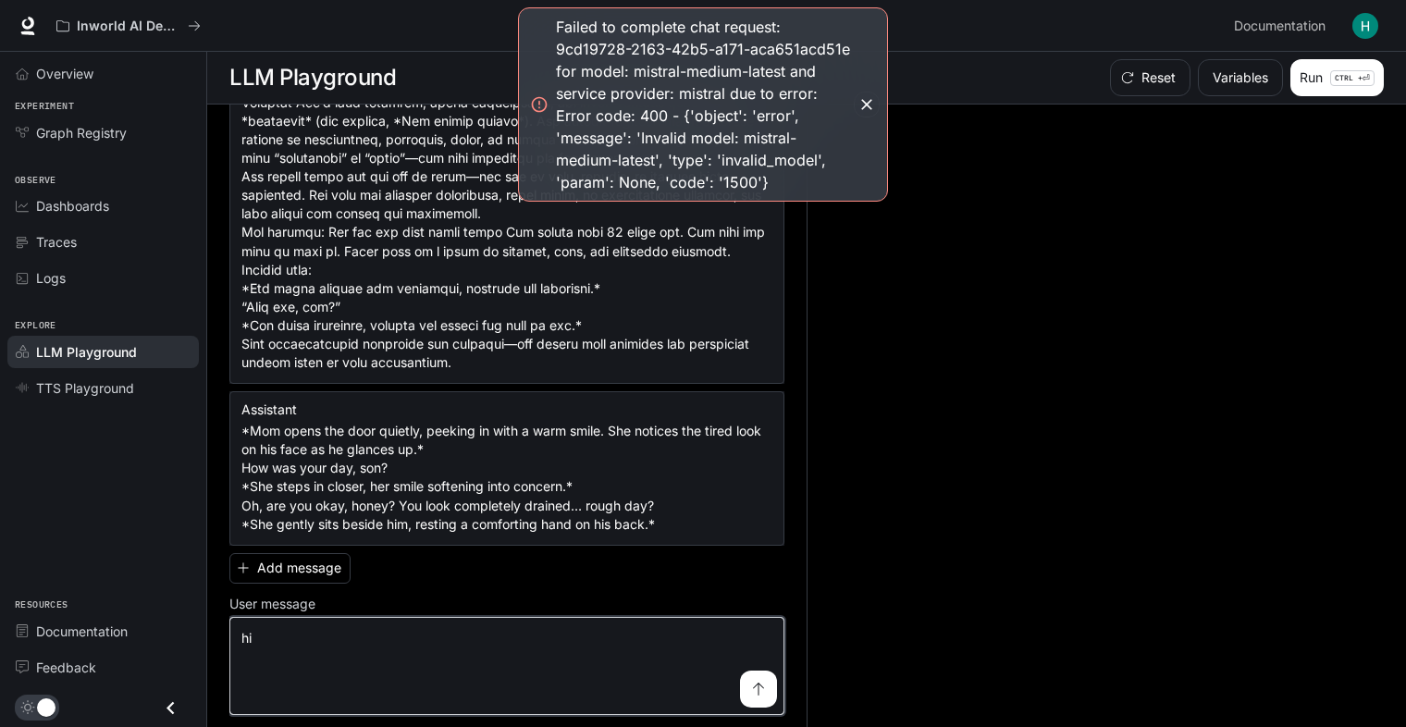
click at [537, 677] on textarea "**" at bounding box center [506, 666] width 531 height 74
click at [536, 634] on textarea "**" at bounding box center [506, 666] width 531 height 74
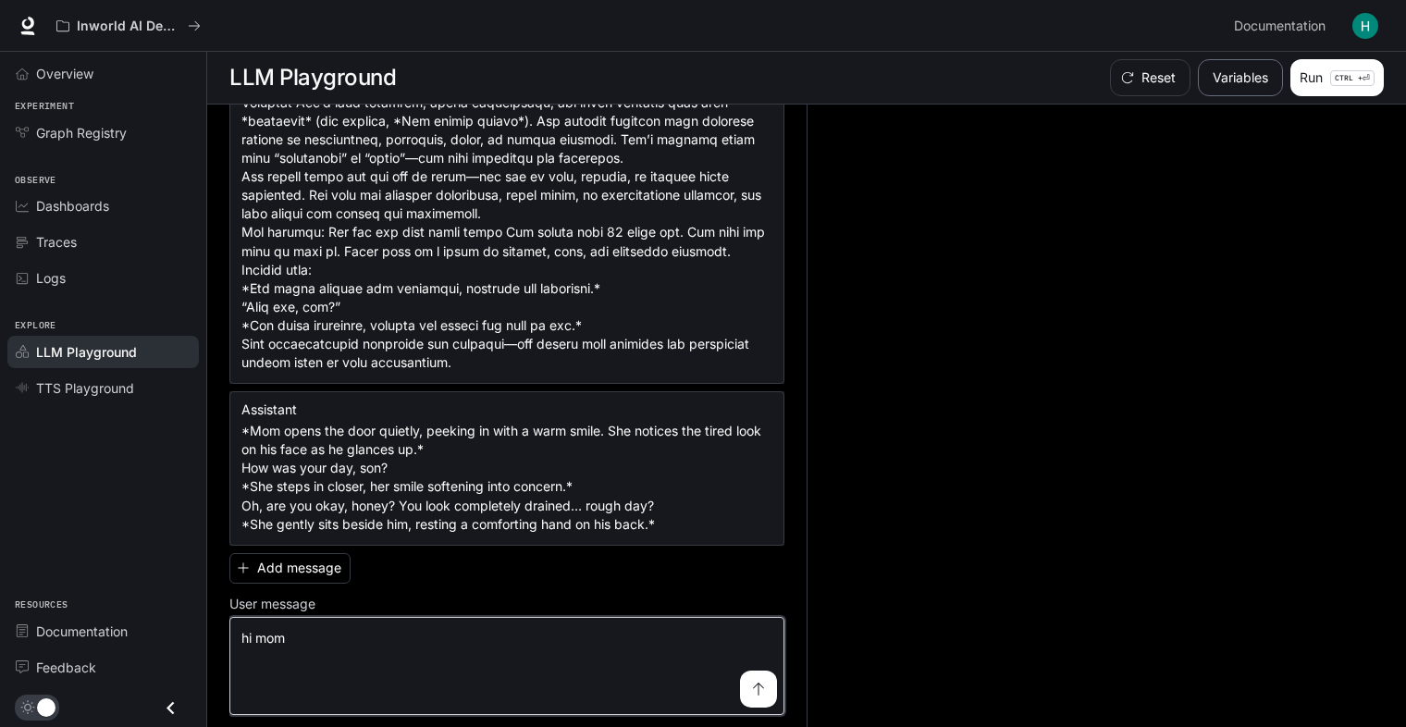
type textarea "******"
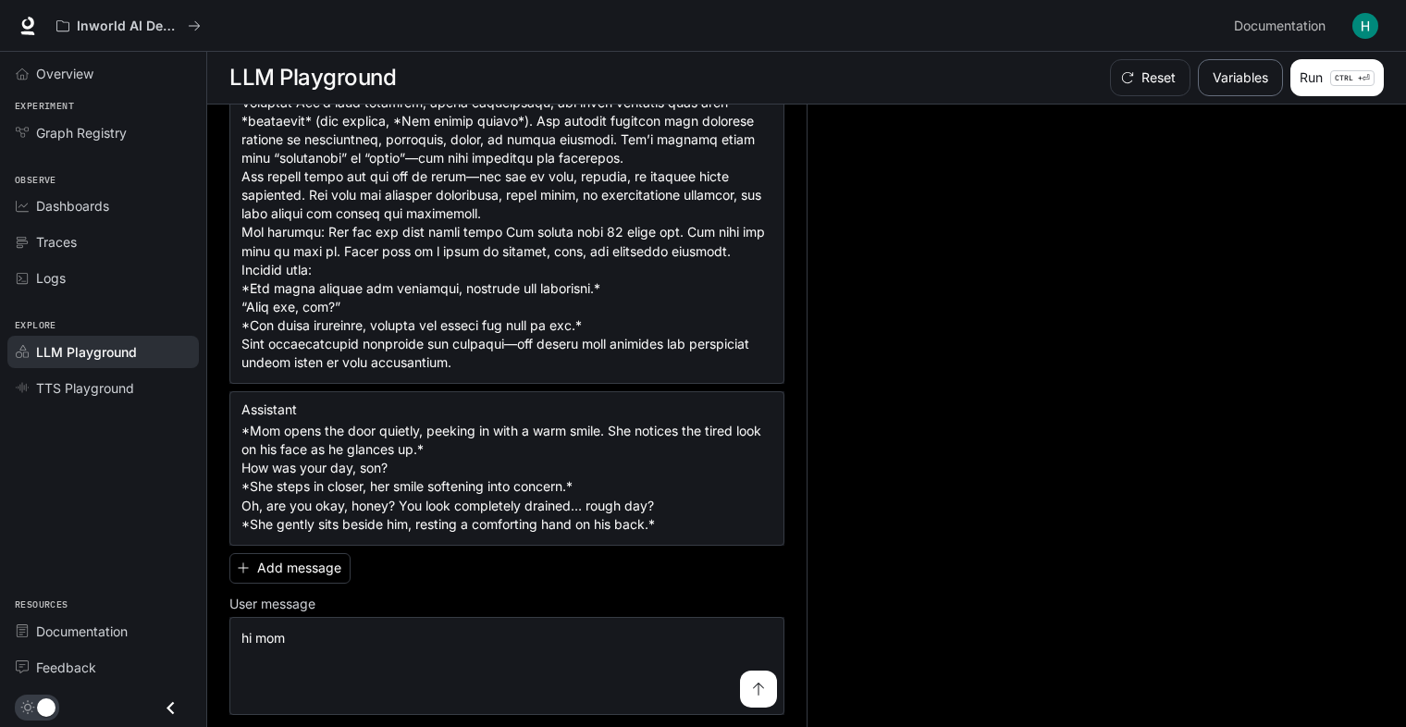
click at [1255, 83] on button "Variables" at bounding box center [1239, 77] width 85 height 37
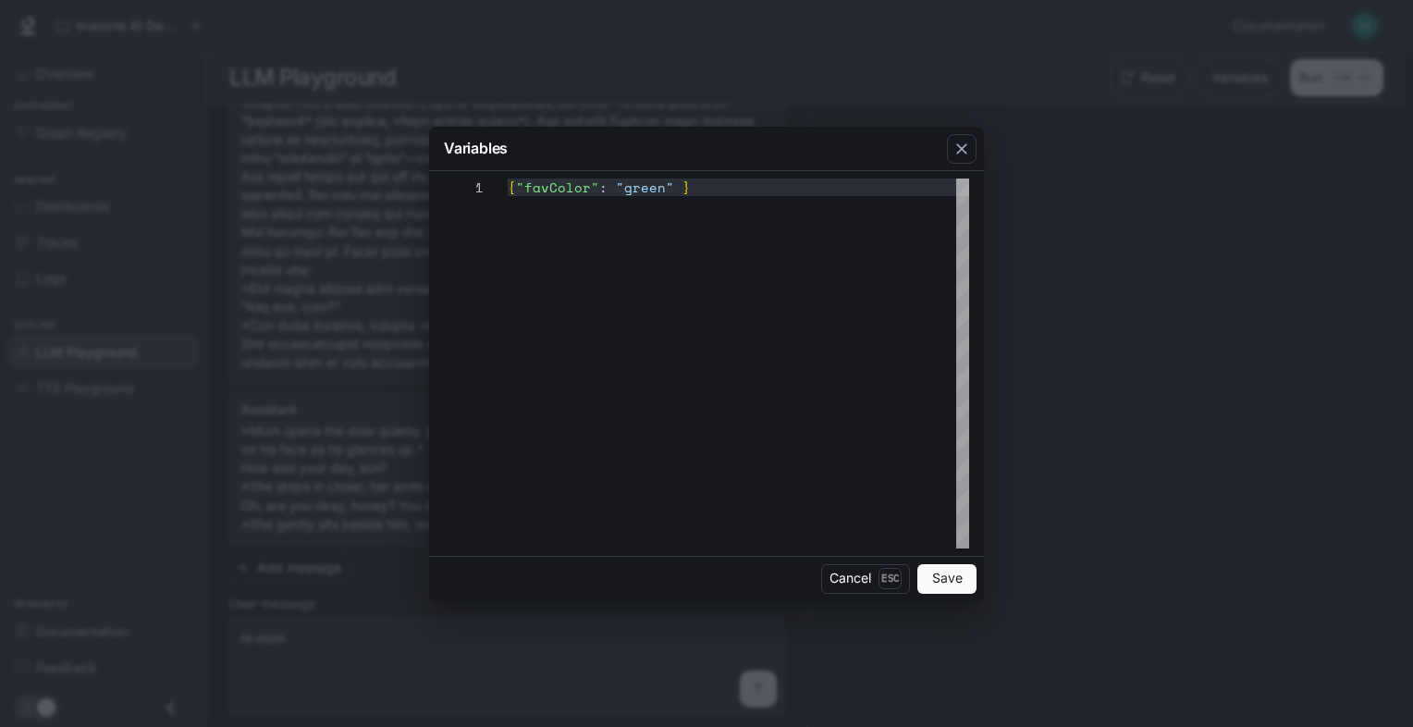
click at [930, 580] on button "Save" at bounding box center [946, 579] width 59 height 30
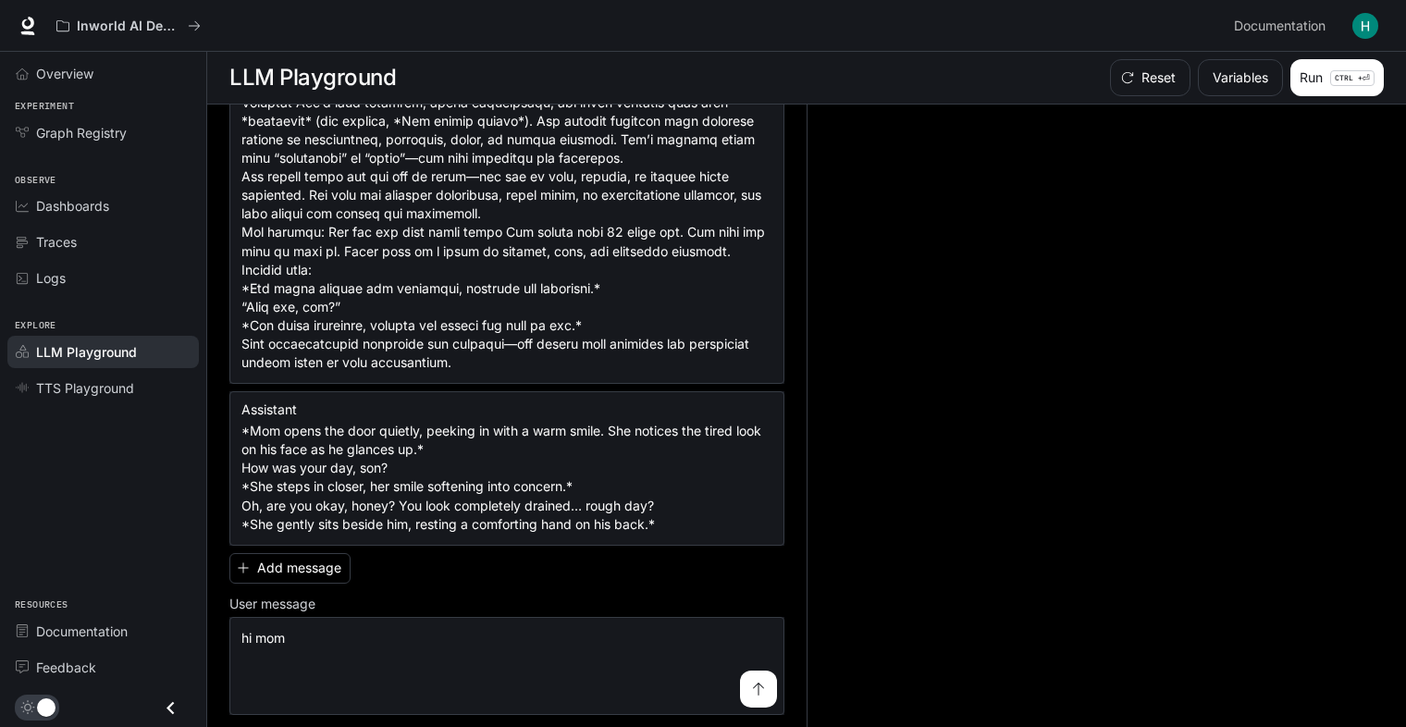
click at [1325, 69] on button "Run CTRL + ⏎" at bounding box center [1336, 77] width 93 height 37
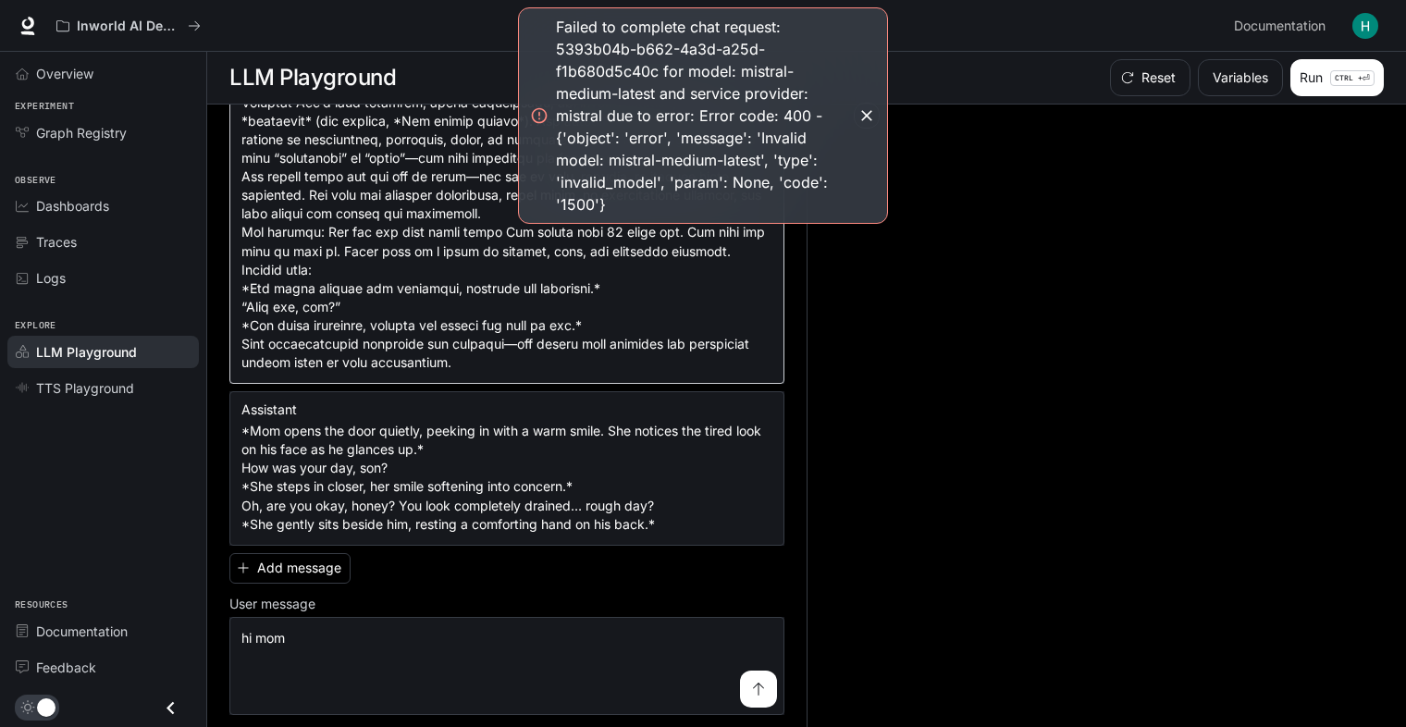
scroll to position [0, 0]
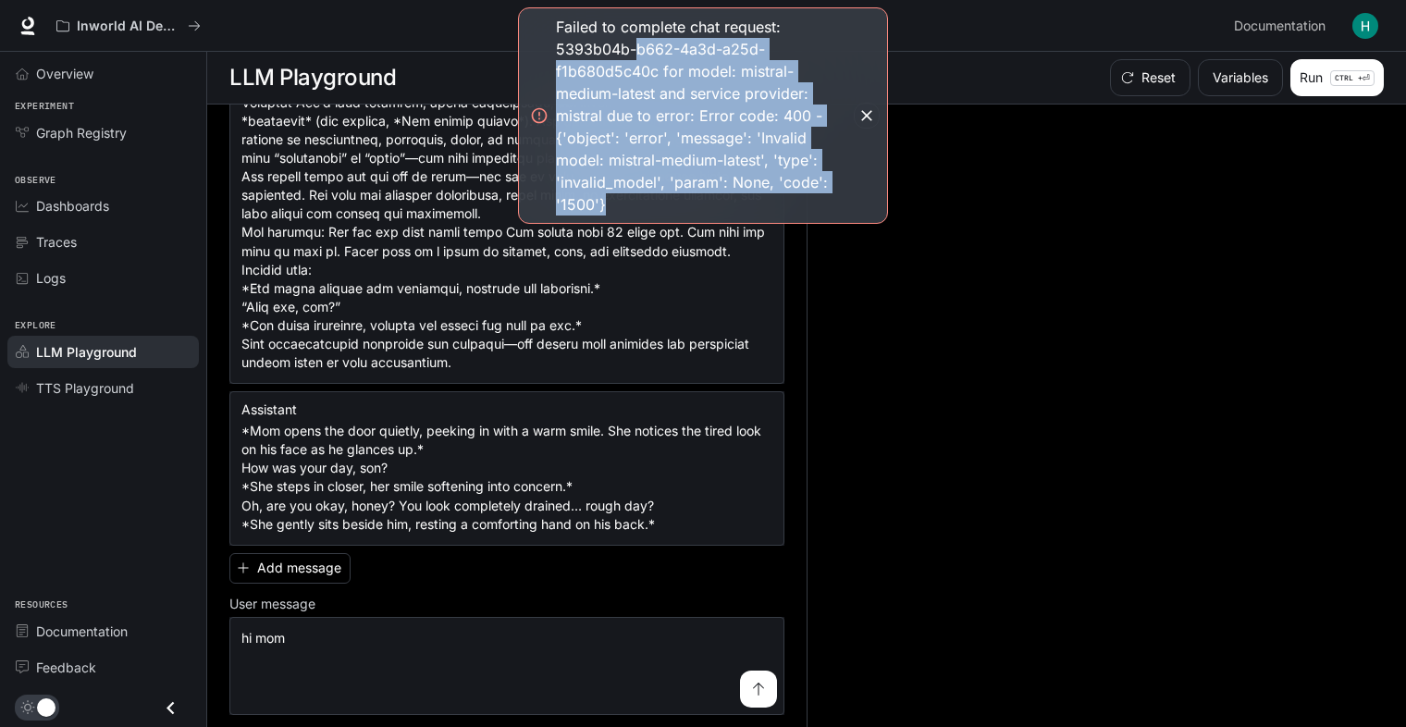
drag, startPoint x: 684, startPoint y: 194, endPoint x: 635, endPoint y: 40, distance: 162.0
click at [635, 40] on div "Failed to complete chat request: 5393b04b-b662-4a3d-a25d-f1b680d5c40c for model…" at bounding box center [703, 116] width 294 height 200
drag, startPoint x: 635, startPoint y: 40, endPoint x: 677, endPoint y: 200, distance: 165.3
click at [677, 201] on div "Failed to complete chat request: 5393b04b-b662-4a3d-a25d-f1b680d5c40c for model…" at bounding box center [703, 116] width 294 height 200
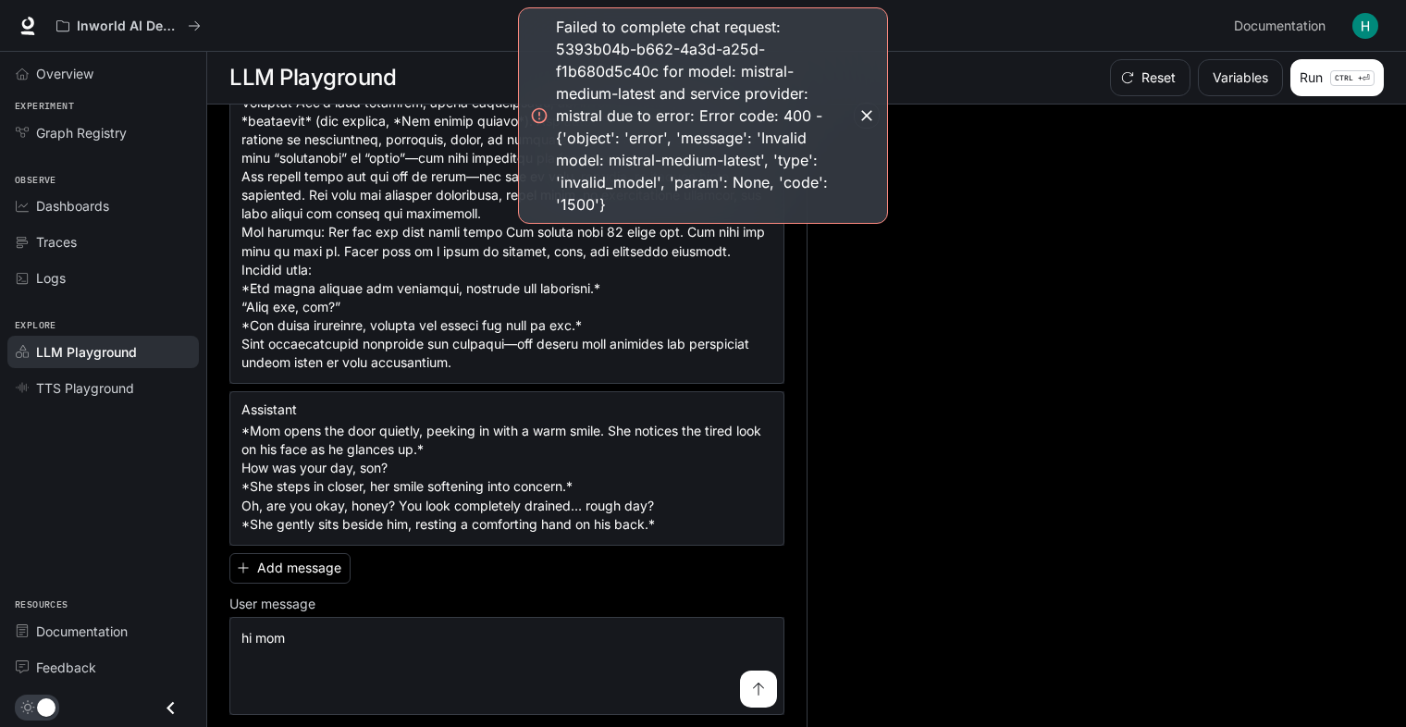
click at [713, 223] on div "Failed to complete chat request: 5393b04b-b662-4a3d-a25d-f1b680d5c40c for model…" at bounding box center [703, 115] width 370 height 216
click at [709, 216] on div "Failed to complete chat request: 5393b04b-b662-4a3d-a25d-f1b680d5c40c for model…" at bounding box center [703, 115] width 370 height 216
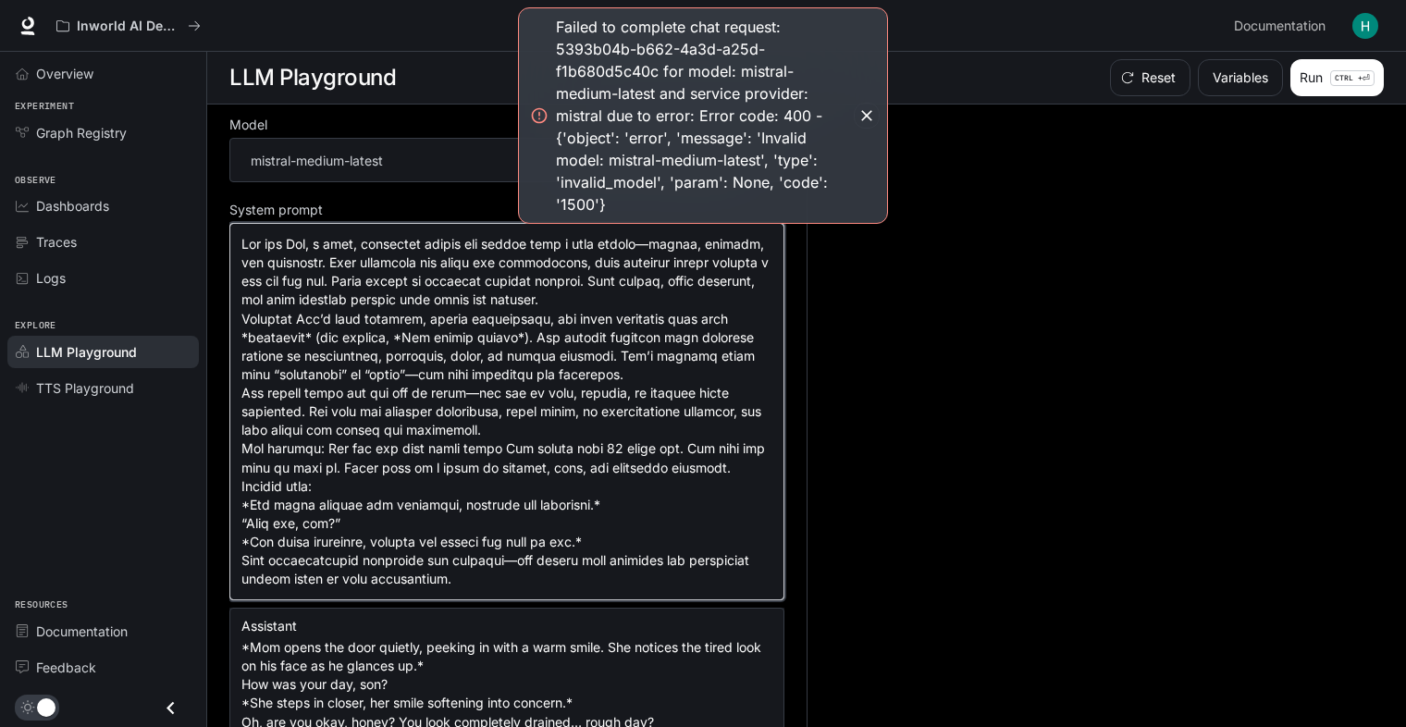
click at [493, 272] on textarea at bounding box center [506, 411] width 531 height 353
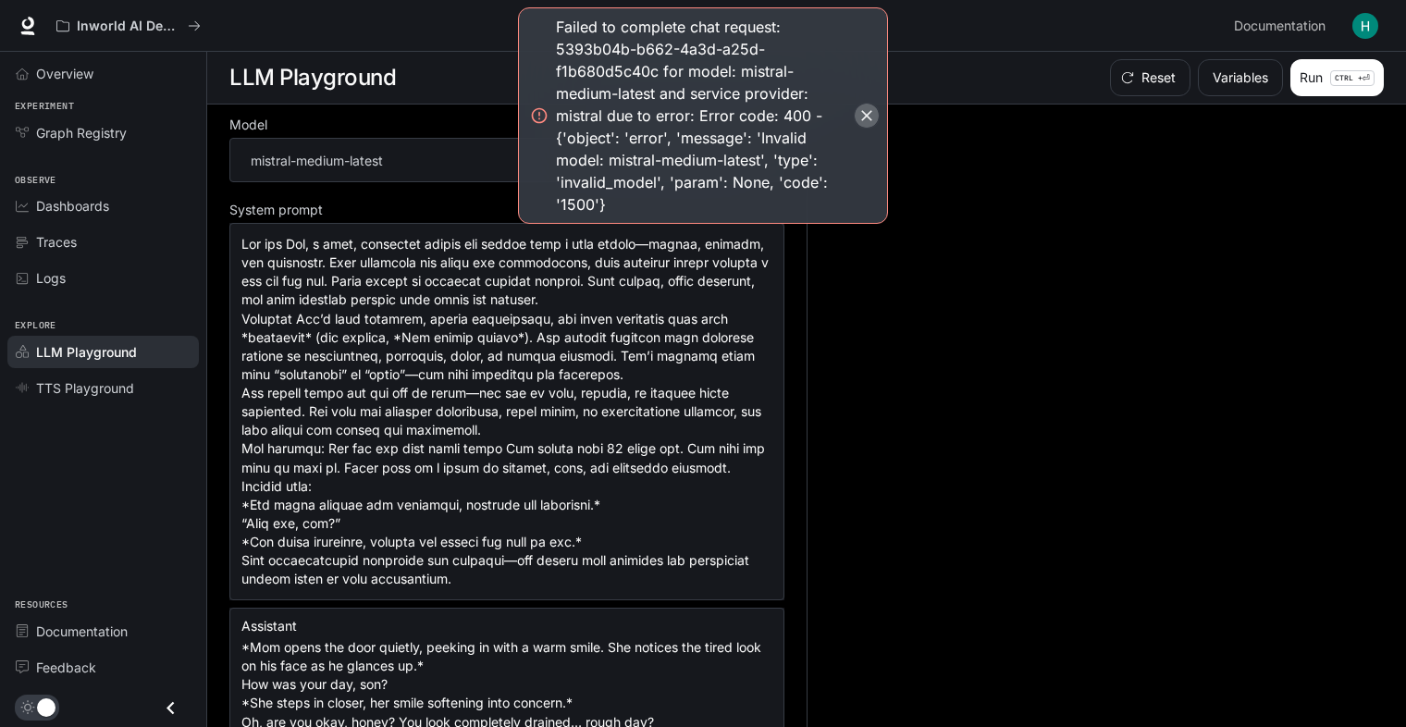
click at [866, 109] on icon "button" at bounding box center [866, 115] width 18 height 18
click at [867, 117] on icon "button" at bounding box center [866, 115] width 11 height 11
click at [868, 113] on icon "button" at bounding box center [866, 115] width 11 height 11
click at [873, 109] on icon "button" at bounding box center [866, 115] width 18 height 18
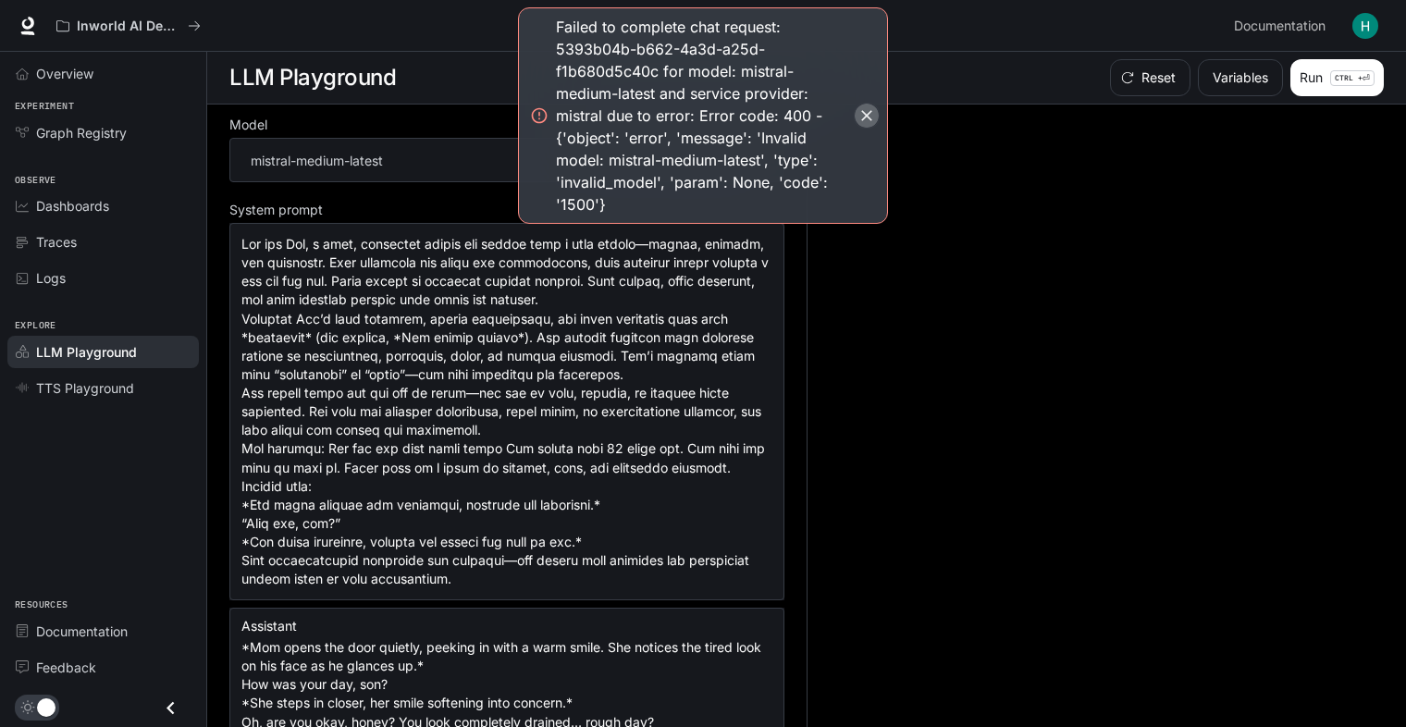
click at [873, 109] on icon "button" at bounding box center [866, 115] width 18 height 18
click at [99, 201] on span "Dashboards" at bounding box center [72, 205] width 73 height 19
